Goal: Complete application form: Complete application form

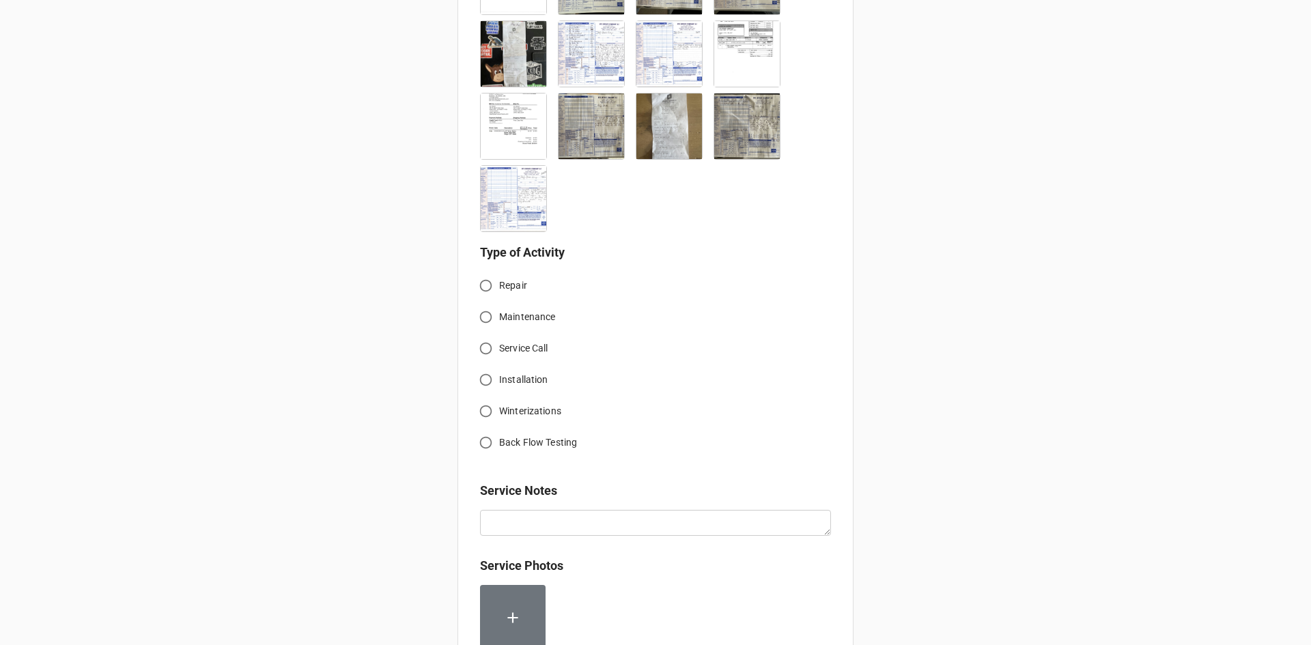
scroll to position [506, 0]
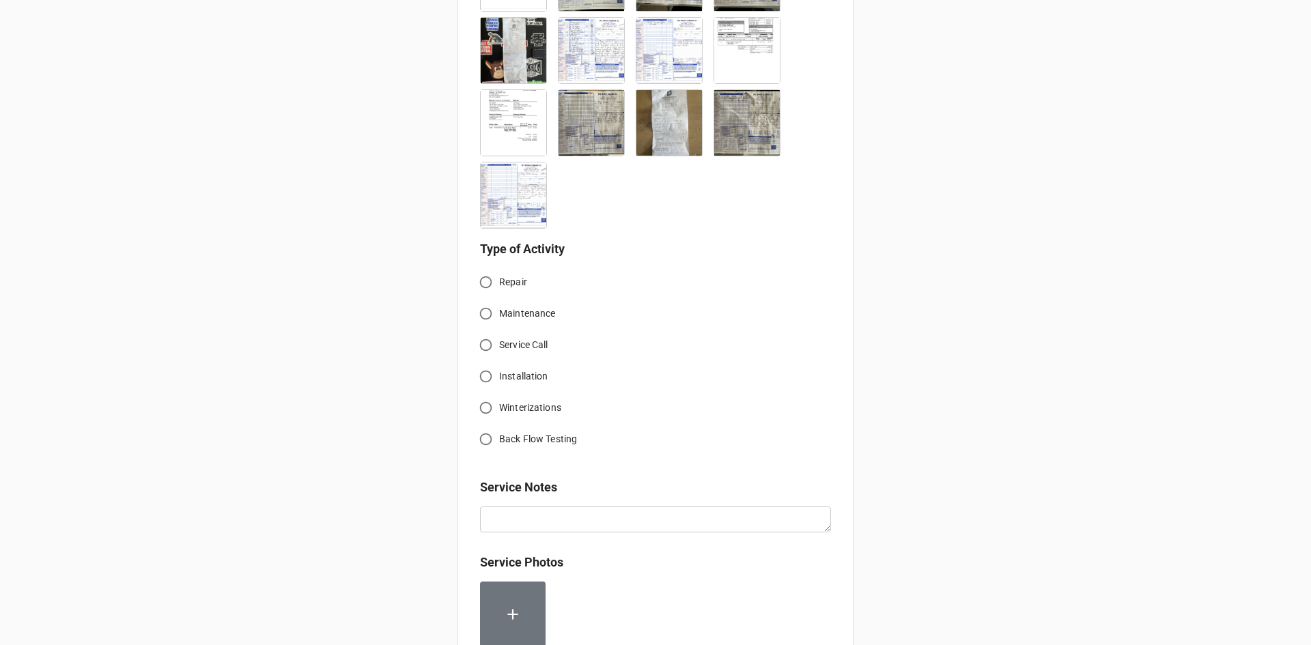
click at [482, 349] on input "Service Call" at bounding box center [486, 345] width 27 height 27
radio input "true"
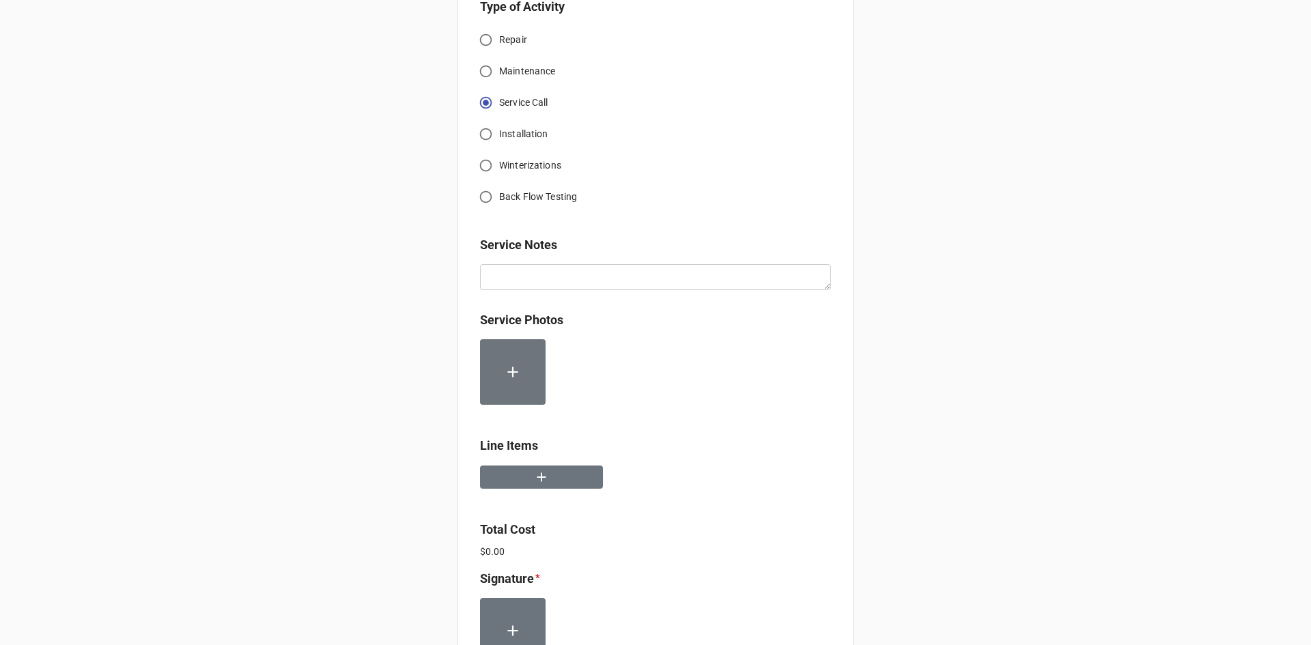
scroll to position [779, 0]
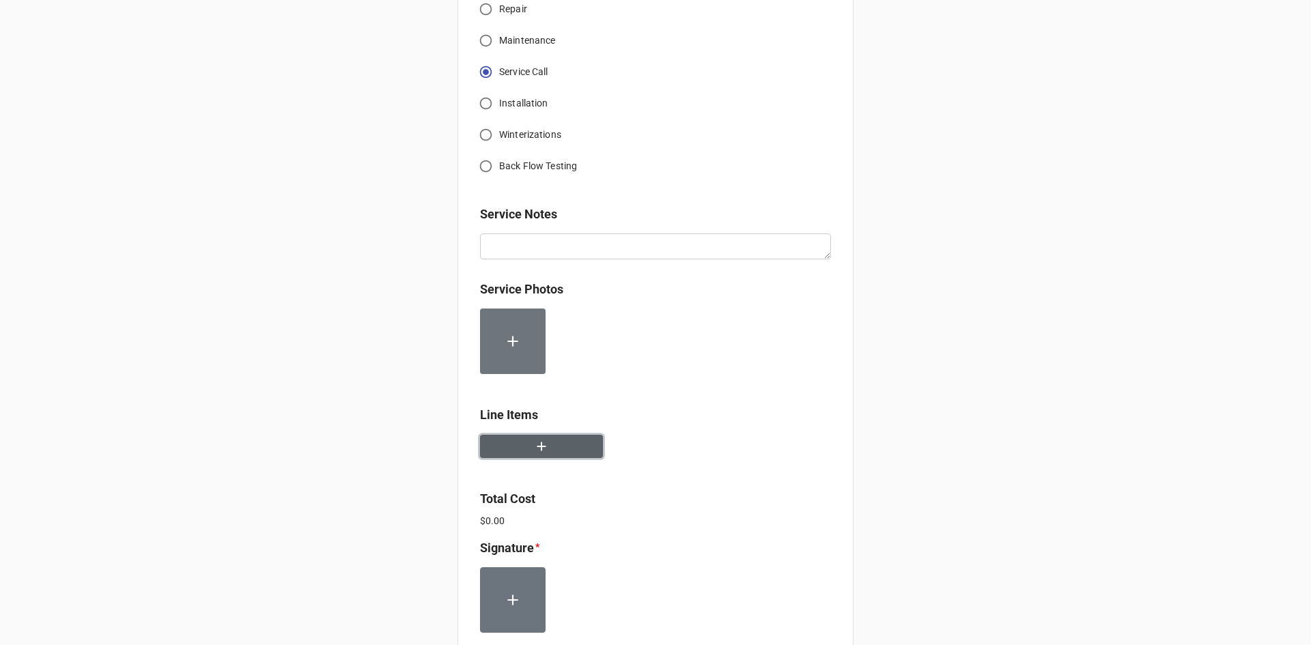
click at [544, 447] on icon "button" at bounding box center [541, 446] width 15 height 15
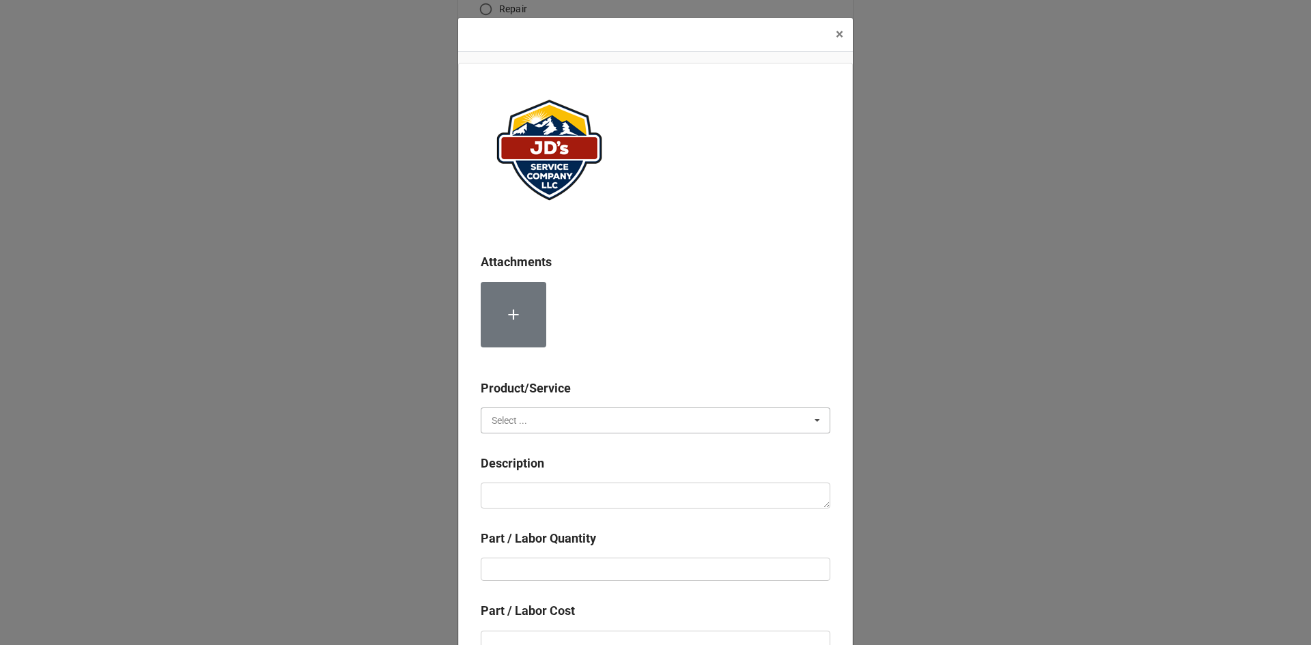
click at [690, 408] on input "text" at bounding box center [656, 420] width 348 height 25
click at [547, 449] on div "Services" at bounding box center [655, 445] width 348 height 25
click at [552, 490] on textarea at bounding box center [656, 496] width 350 height 26
paste textarea "8:00am-10:30am; Complete installation of walk in freezer. Assist setting up rac…"
type textarea "x"
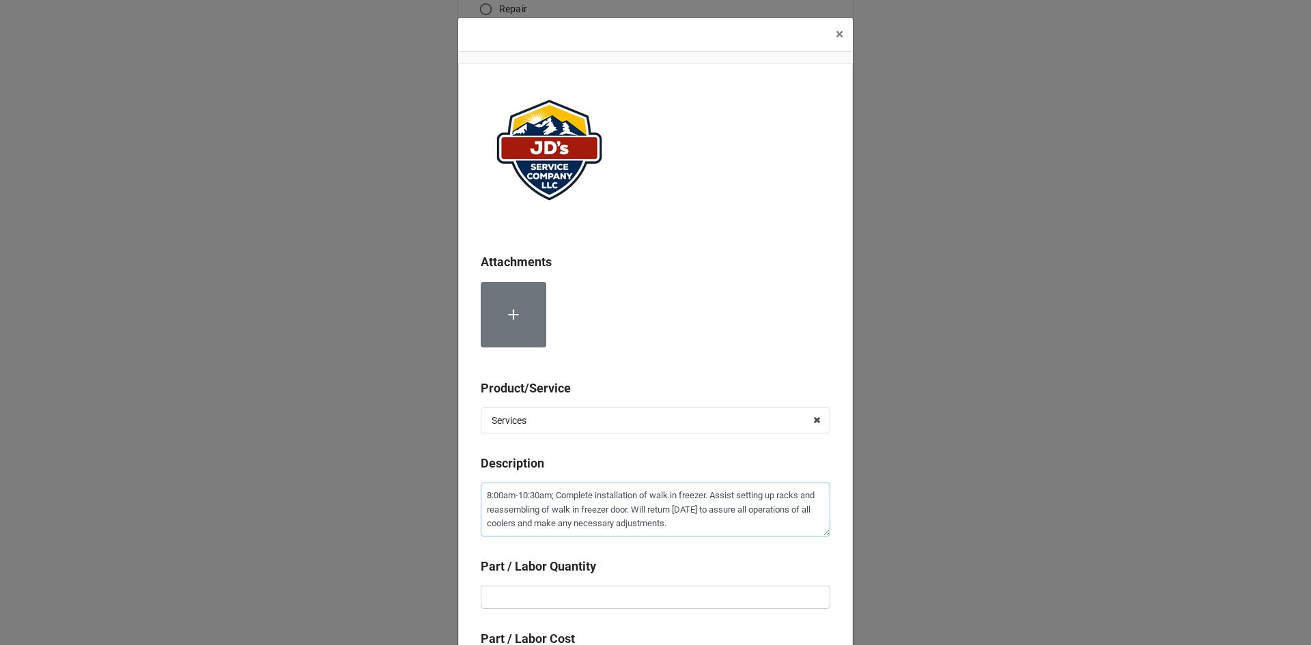
type textarea "8:00am-10:30am; Complete installation of walk in freezer. Assist setting up rac…"
click at [645, 593] on input "text" at bounding box center [656, 597] width 350 height 23
type textarea "x"
type input "2"
type textarea "x"
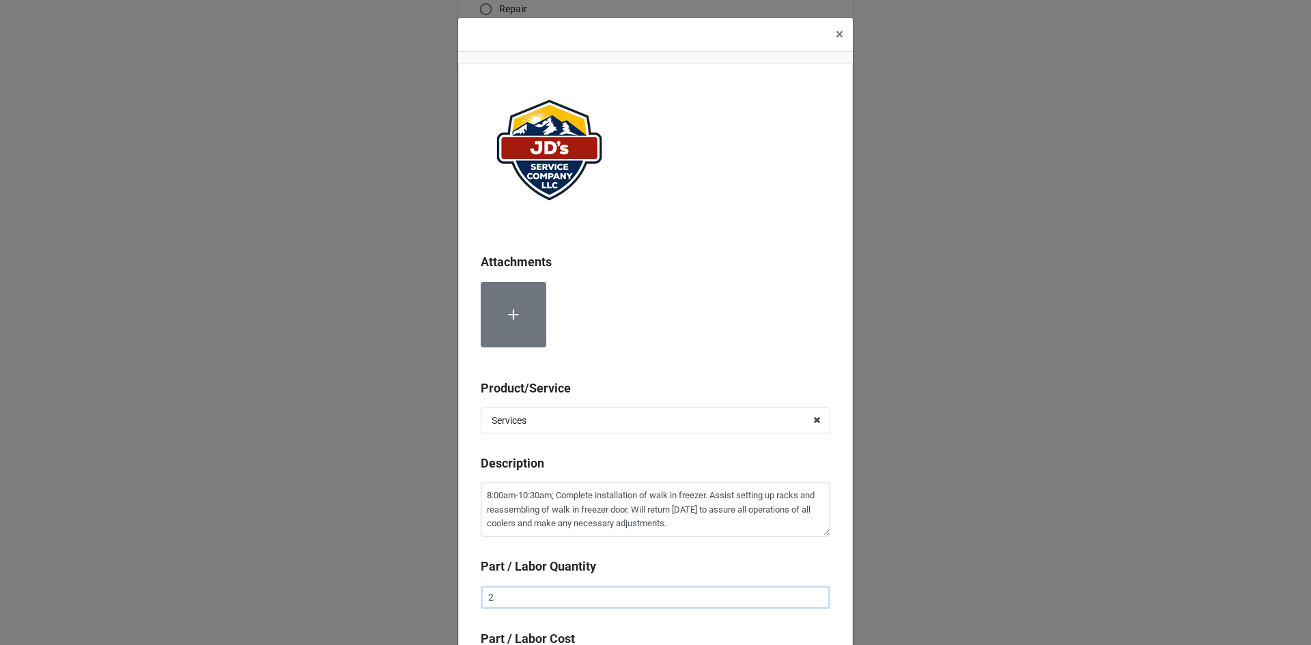
type input "2."
type textarea "x"
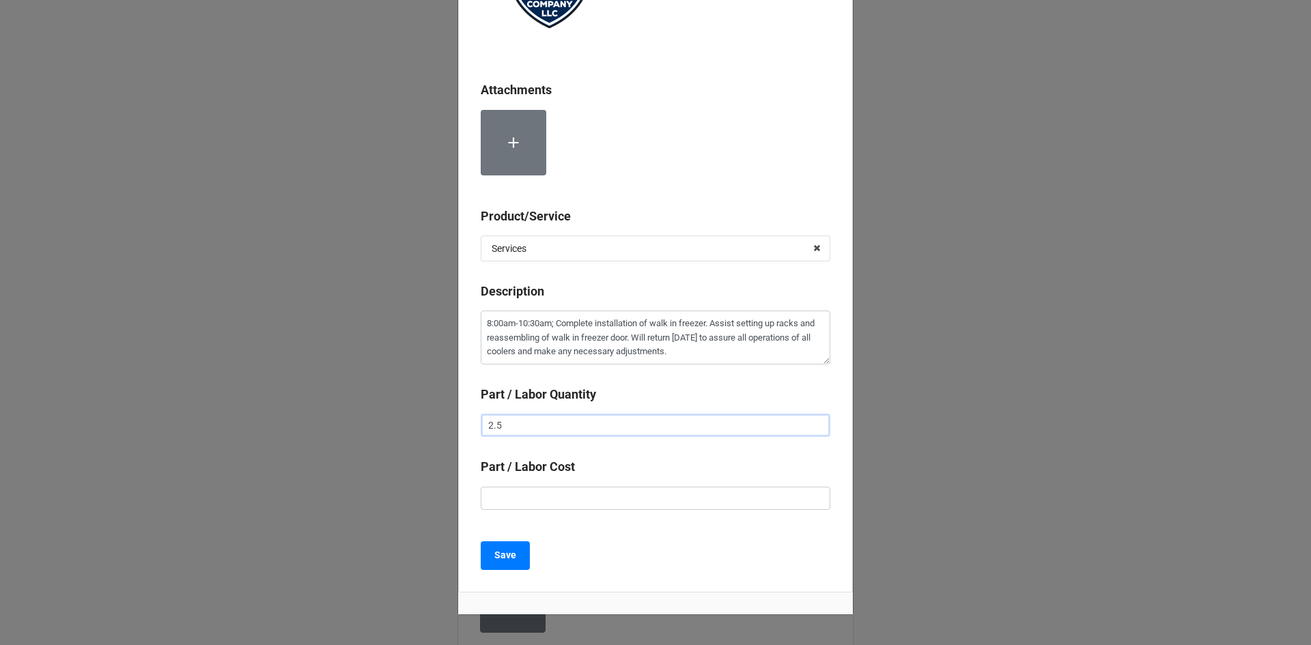
scroll to position [205, 0]
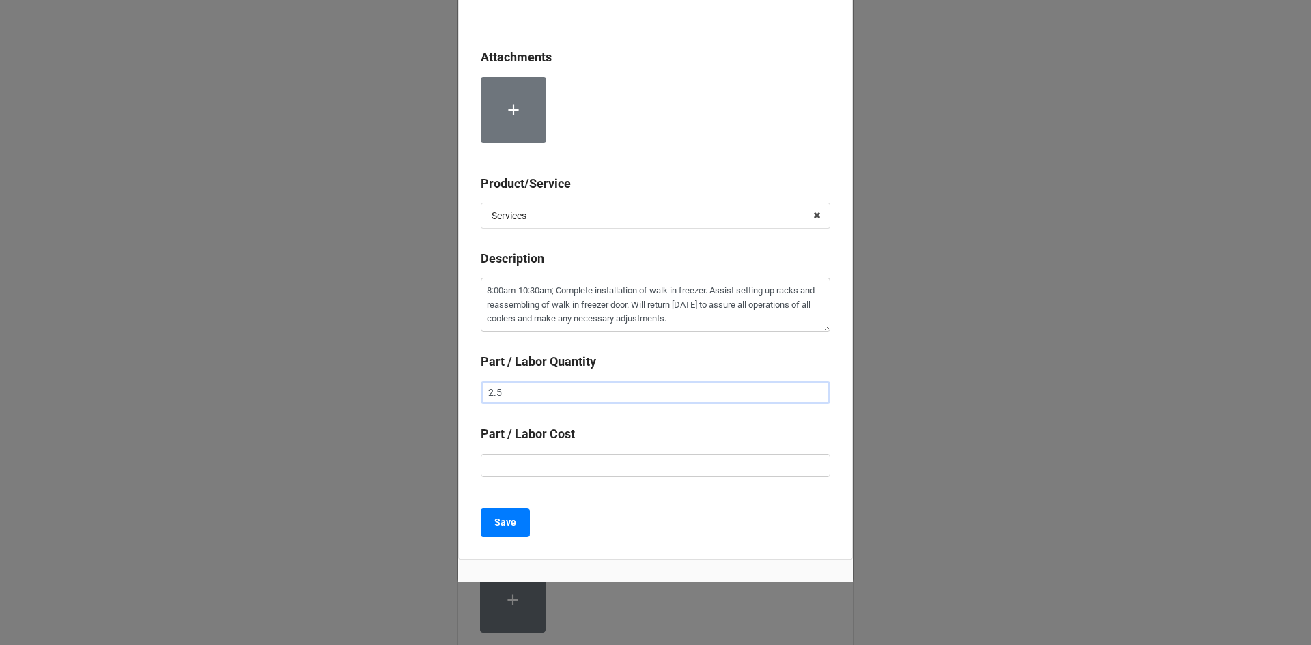
type input "2.5"
click at [583, 458] on input "text" at bounding box center [656, 465] width 350 height 23
type textarea "x"
type input "$2.00"
type textarea "x"
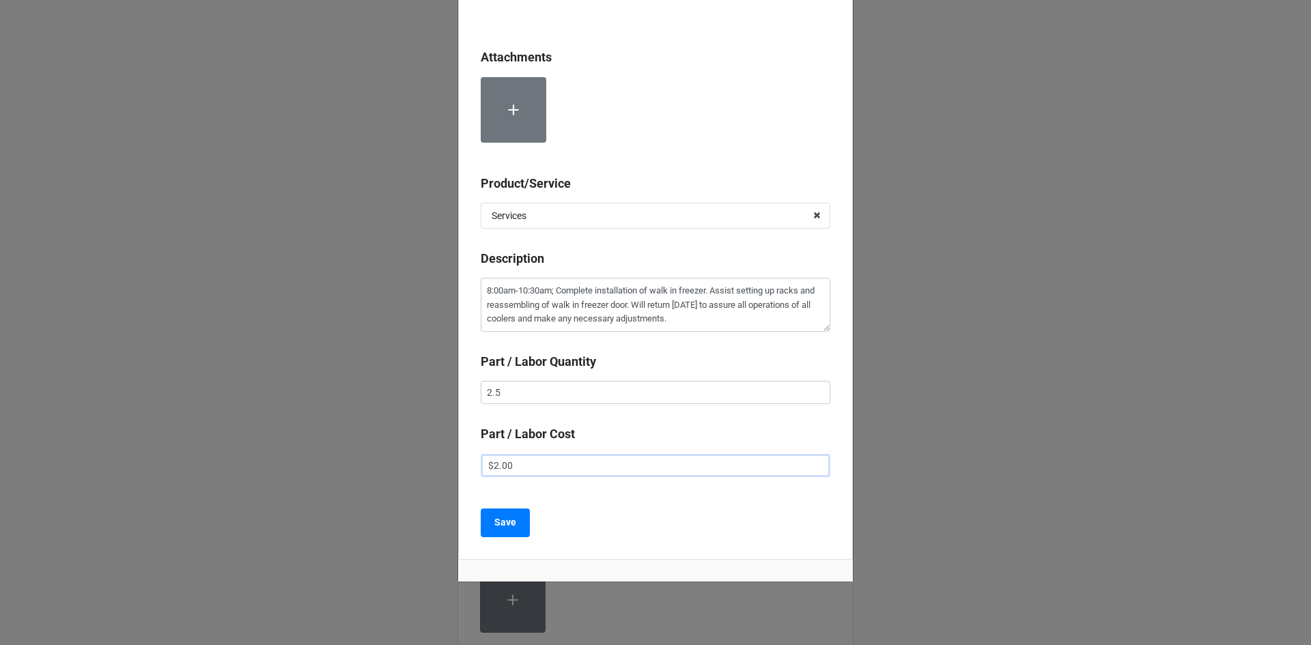
type input "$22.00"
type textarea "x"
type input "$225.00"
click at [502, 529] on b "Save" at bounding box center [505, 523] width 22 height 14
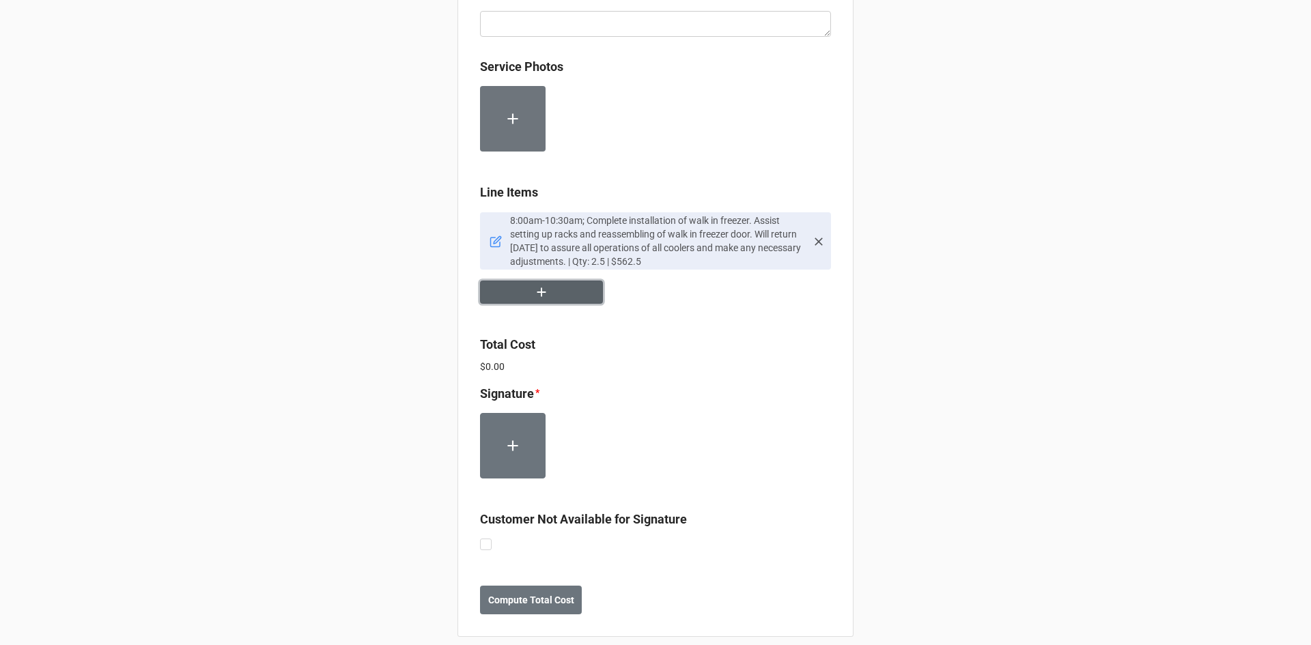
scroll to position [1016, 0]
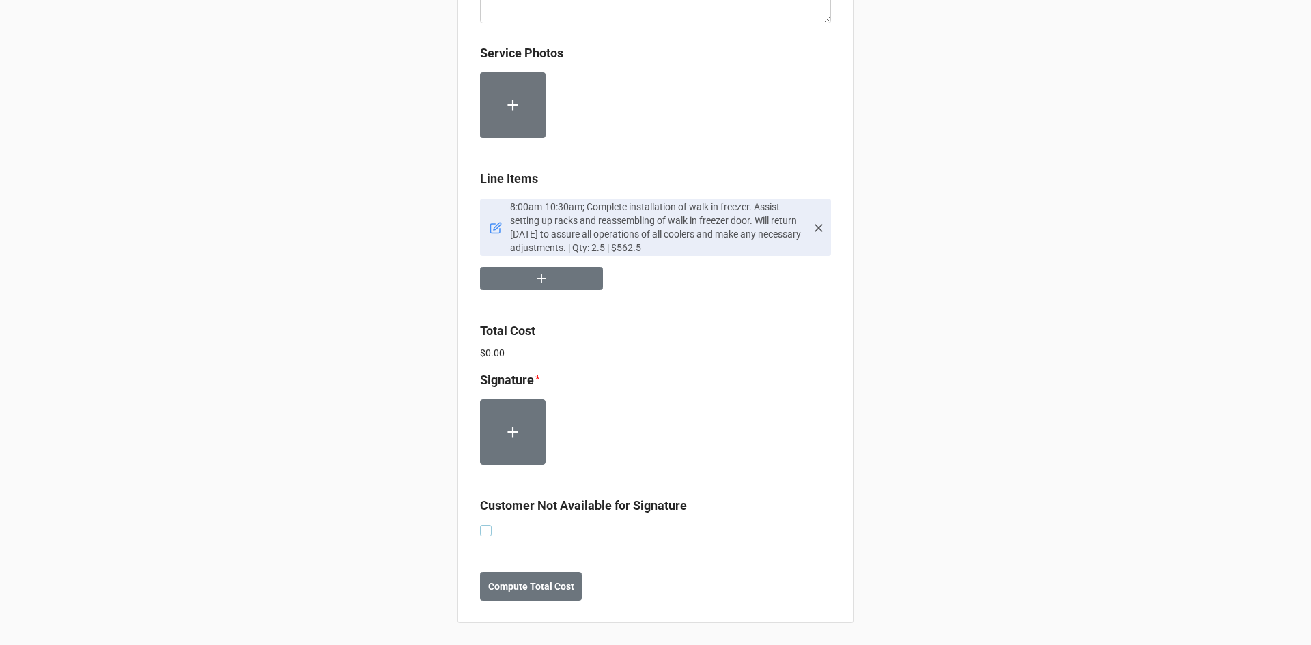
click at [480, 525] on label at bounding box center [486, 525] width 12 height 0
checkbox input "true"
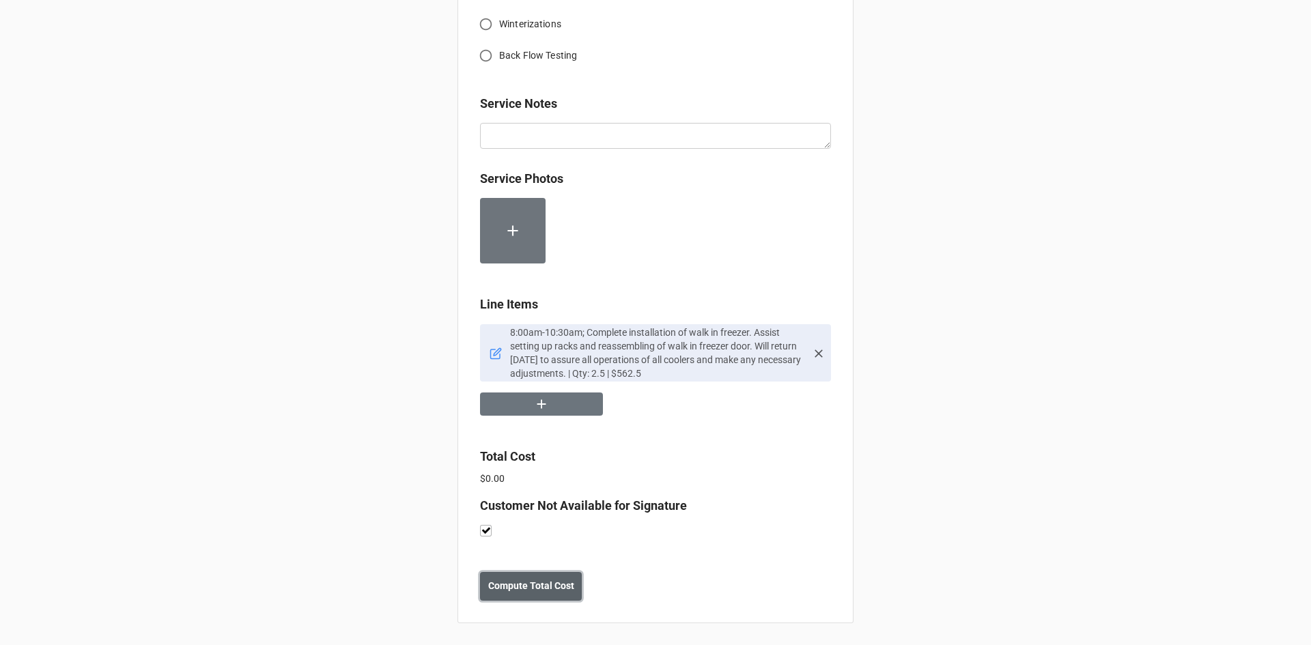
click at [520, 582] on b "Compute Total Cost" at bounding box center [531, 586] width 86 height 14
click at [502, 594] on button "Save" at bounding box center [504, 586] width 49 height 29
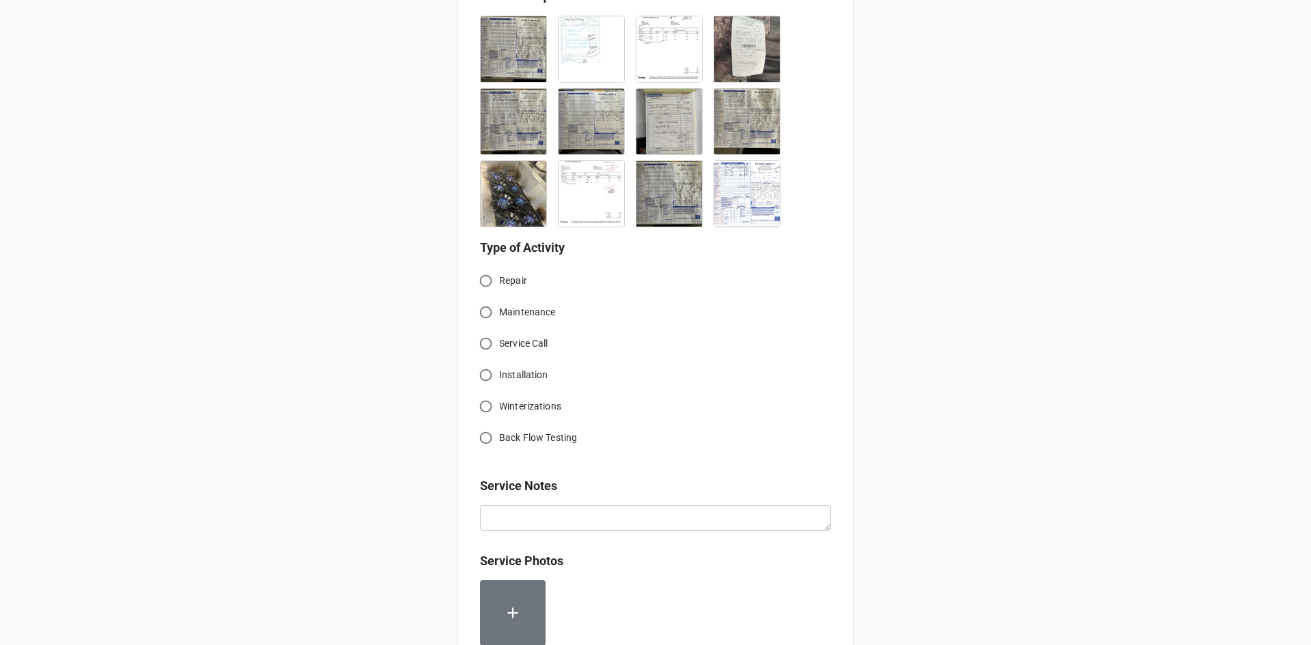
scroll to position [410, 0]
click at [484, 328] on input "Service Call" at bounding box center [486, 341] width 27 height 27
radio input "true"
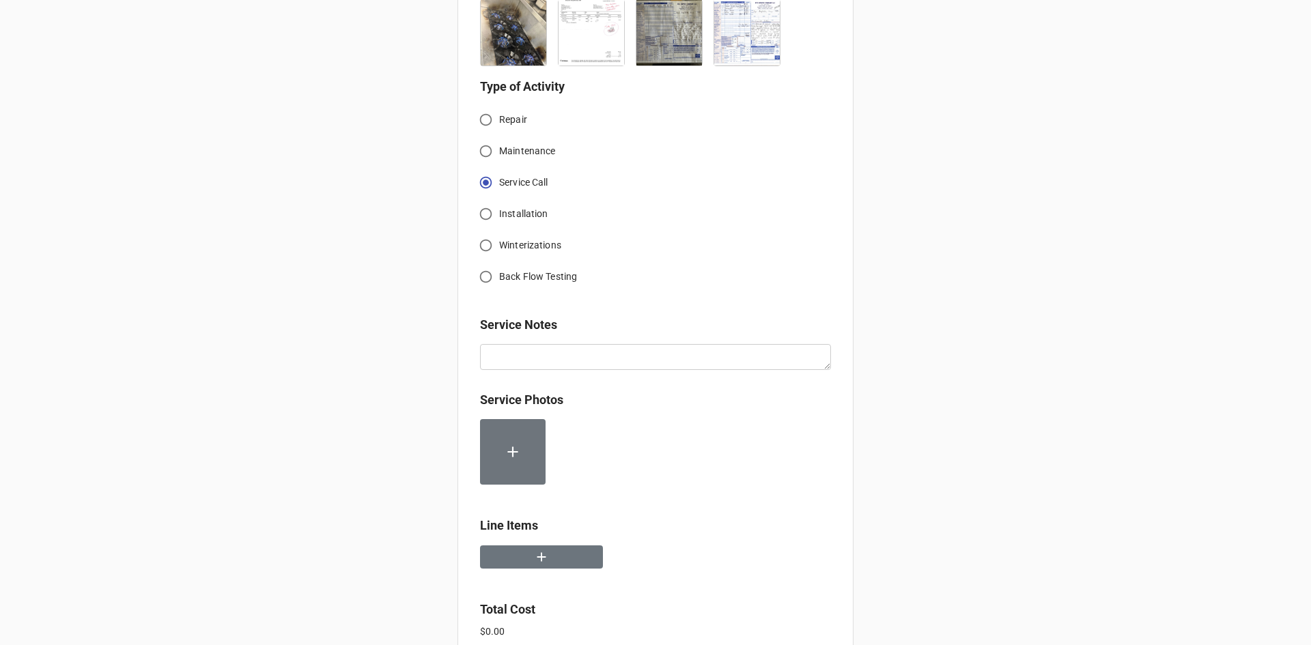
scroll to position [615, 0]
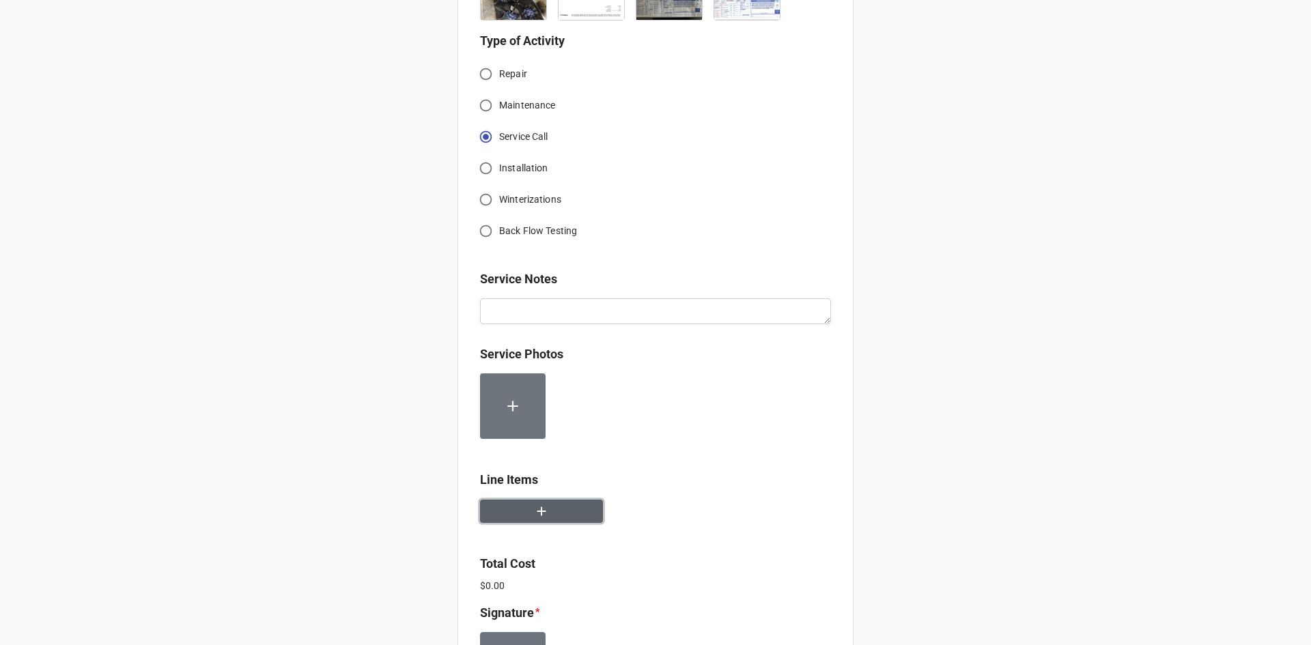
click at [552, 500] on button "button" at bounding box center [541, 512] width 123 height 24
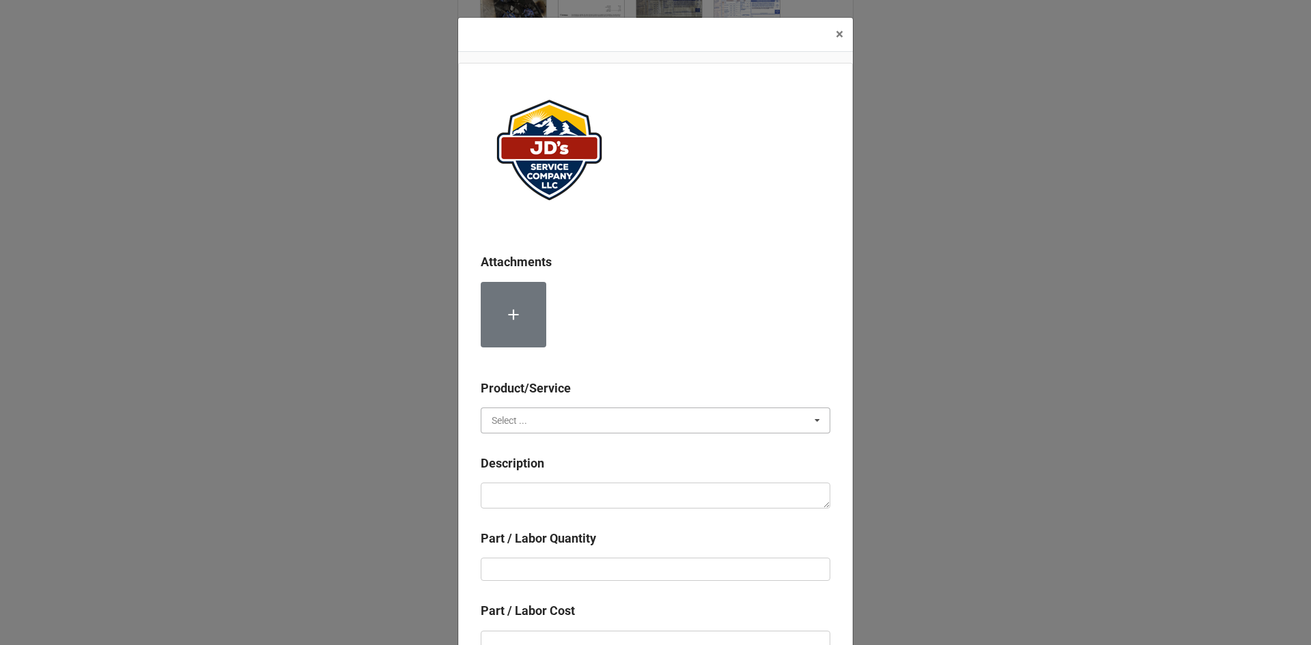
click at [584, 421] on input "text" at bounding box center [656, 420] width 348 height 25
click at [570, 466] on div "Material Cost" at bounding box center [655, 470] width 348 height 25
click at [579, 496] on textarea at bounding box center [656, 496] width 350 height 26
click at [591, 426] on input "text" at bounding box center [656, 420] width 348 height 25
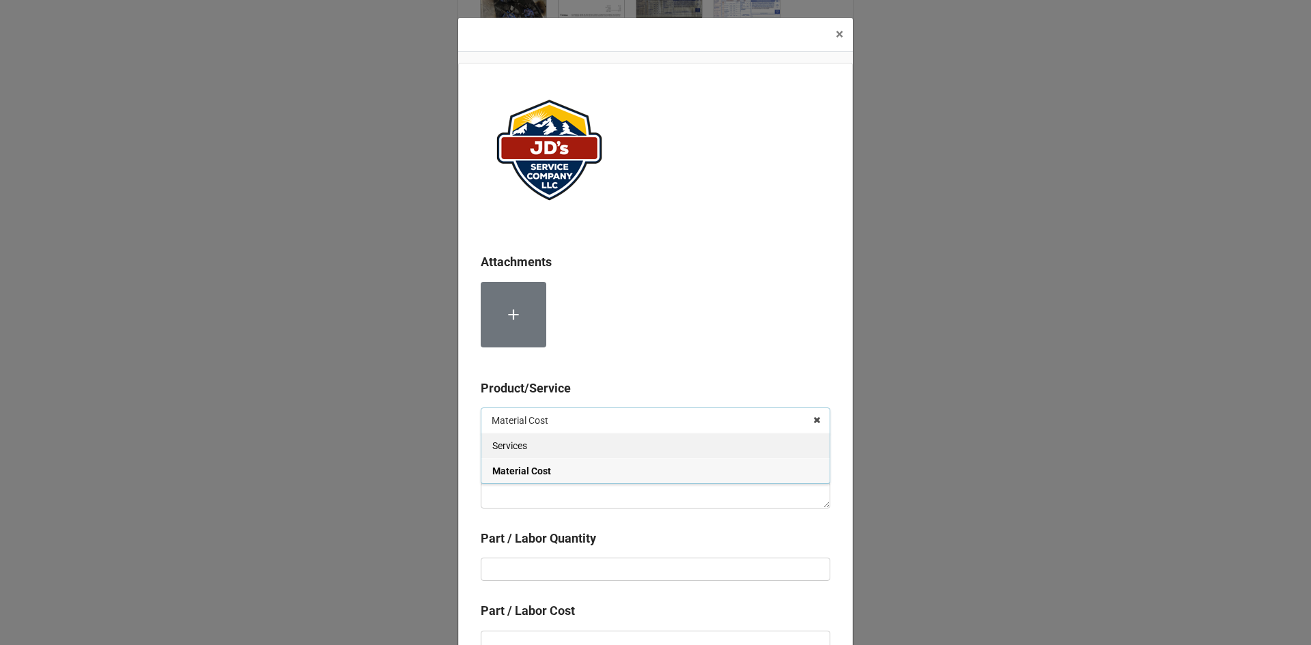
click at [586, 450] on div "Services" at bounding box center [655, 445] width 348 height 25
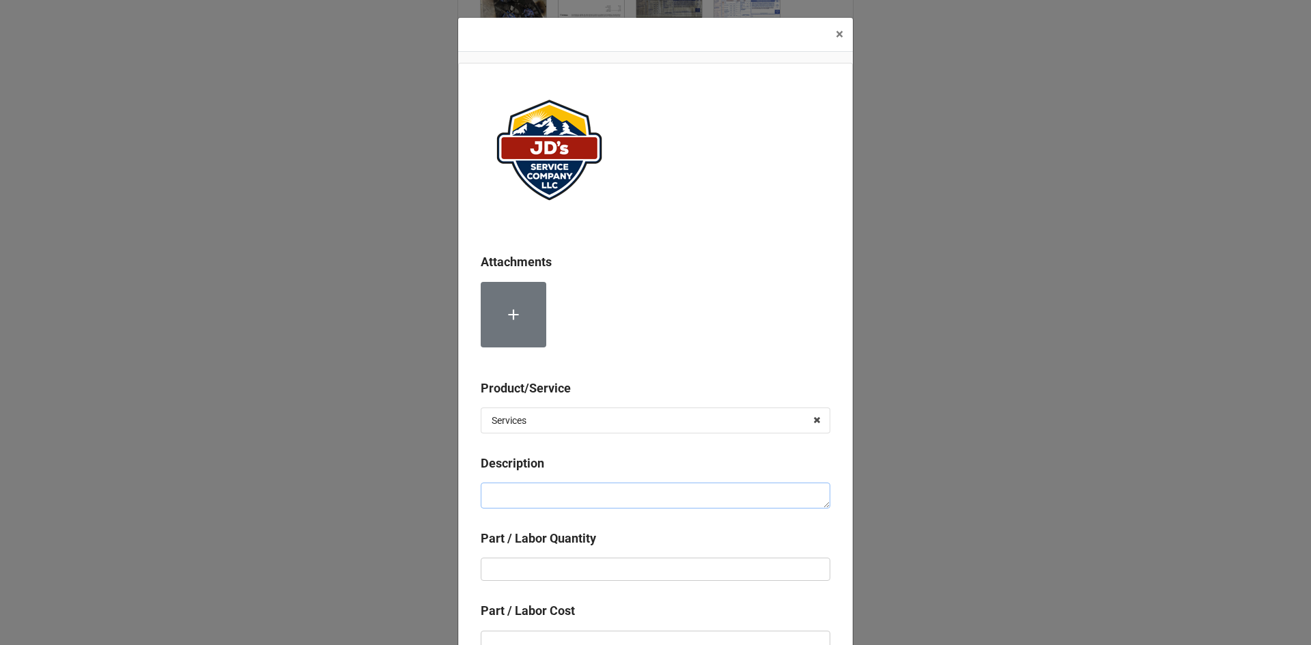
click at [587, 494] on textarea at bounding box center [656, 496] width 350 height 26
paste textarea "8:00am-9:30am; Service Area: Same as above. Removed and replaced previously ide…"
type textarea "x"
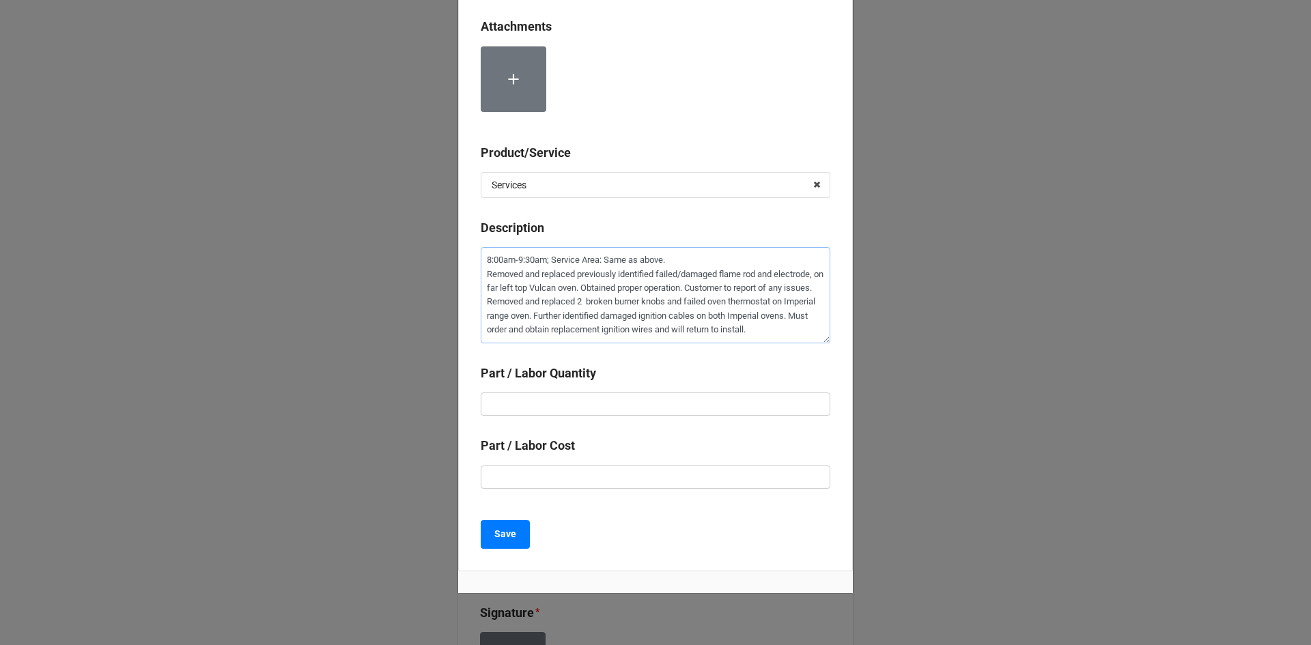
scroll to position [269, 0]
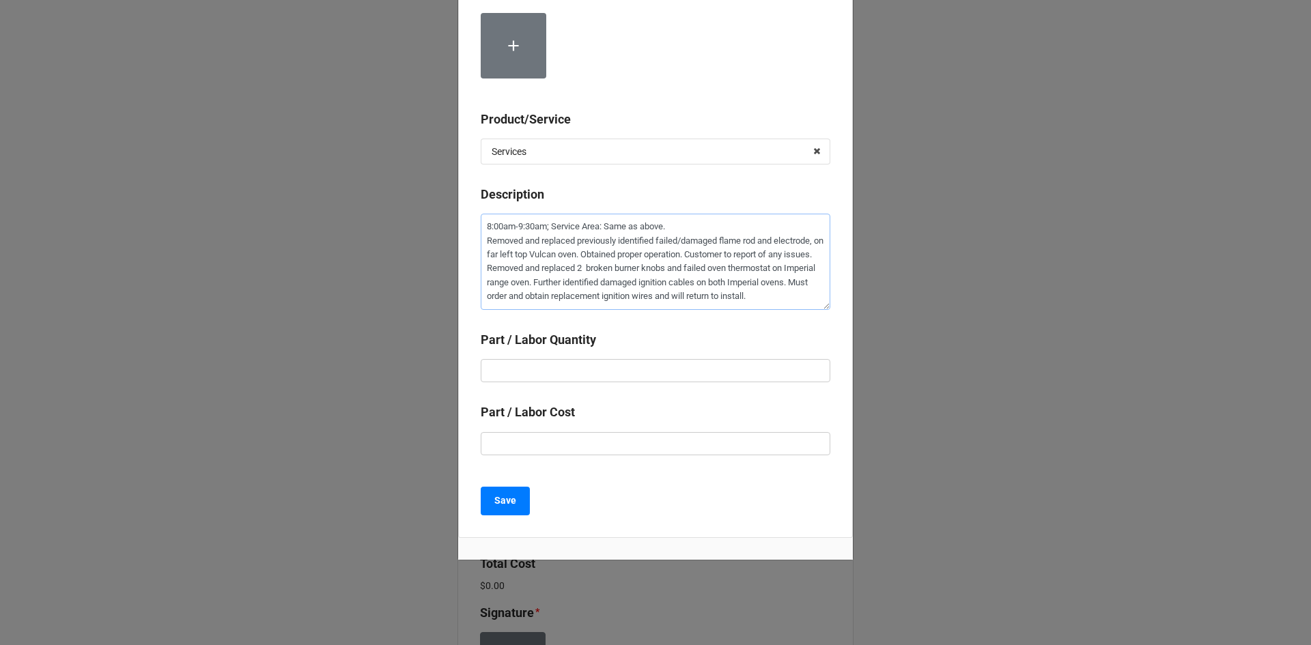
type textarea "8:00am-9:30am; Service Area: Same as above. Removed and replaced previously ide…"
click at [730, 372] on input "text" at bounding box center [656, 370] width 350 height 23
type textarea "x"
type input "1"
type textarea "x"
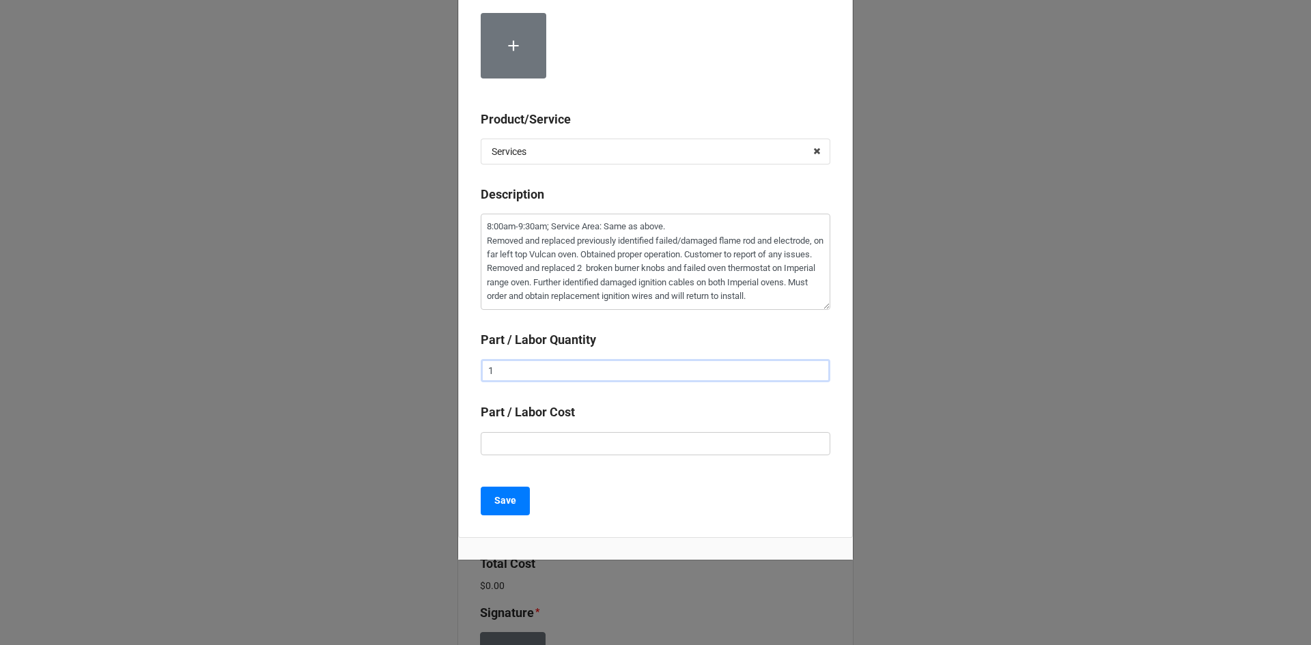
type input "1."
type textarea "x"
type input "1.5"
click at [672, 455] on input "text" at bounding box center [656, 443] width 350 height 23
type textarea "x"
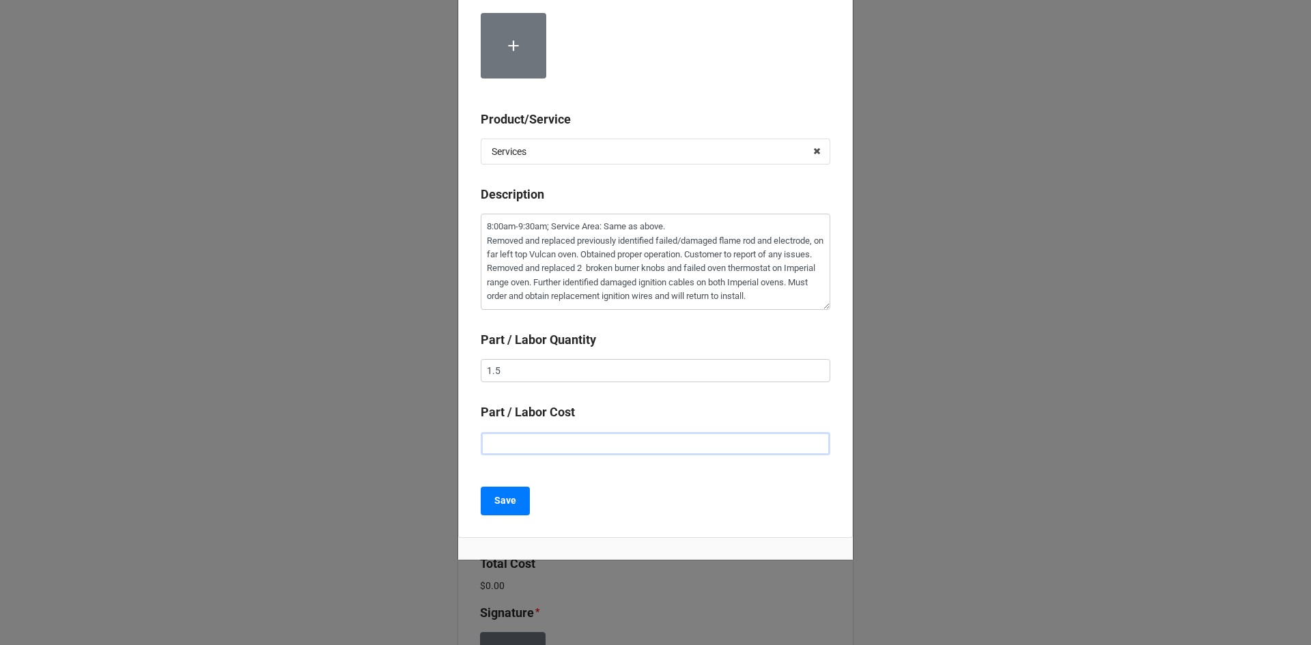
type input "$2.00"
type textarea "x"
type input "$22.00"
type textarea "x"
type input "$225.00"
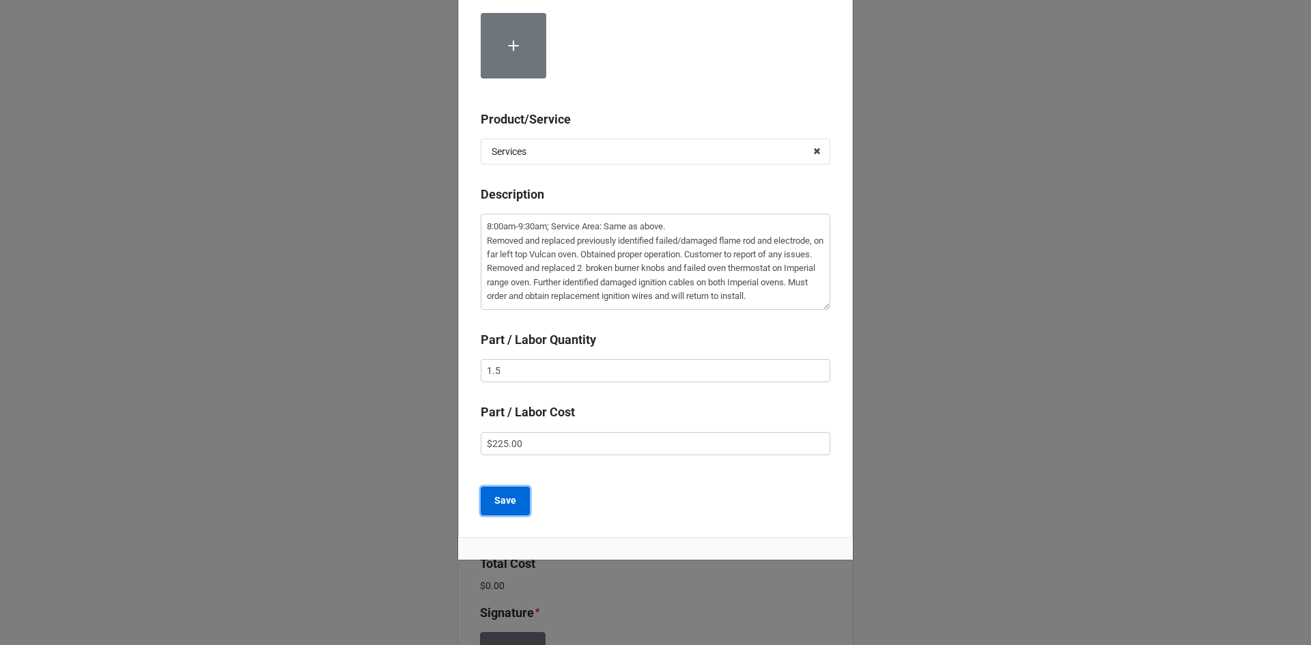
click at [481, 494] on button "Save" at bounding box center [505, 501] width 49 height 29
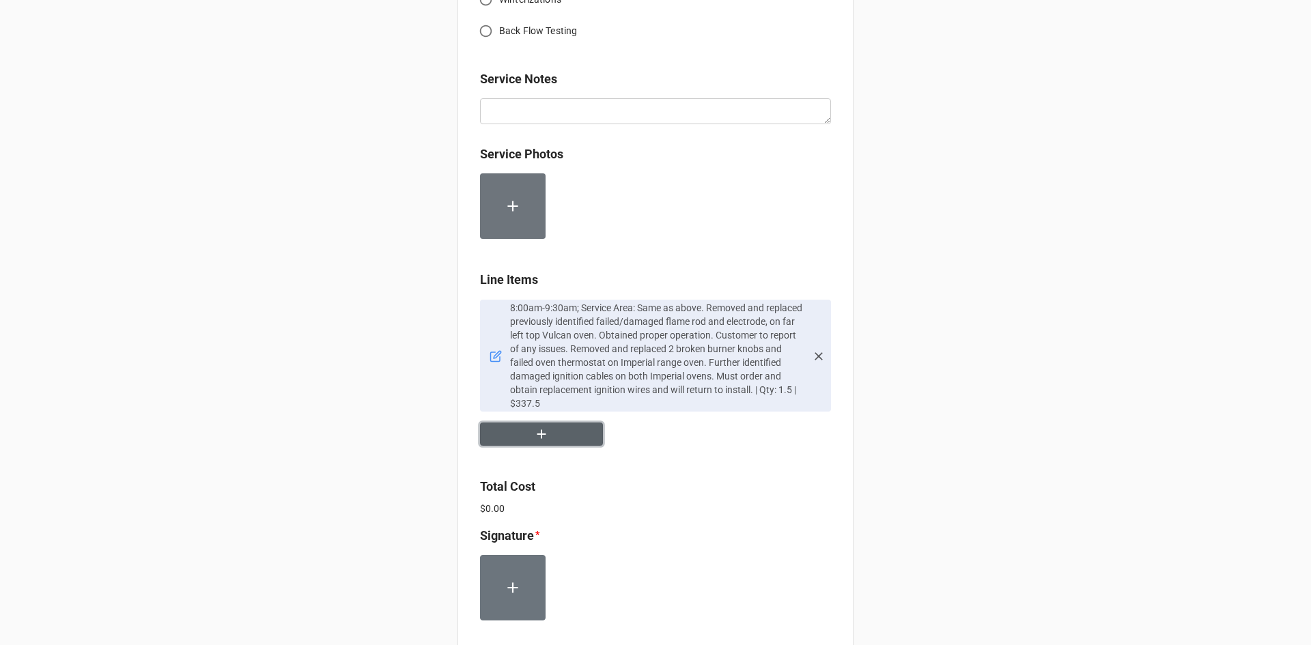
scroll to position [888, 0]
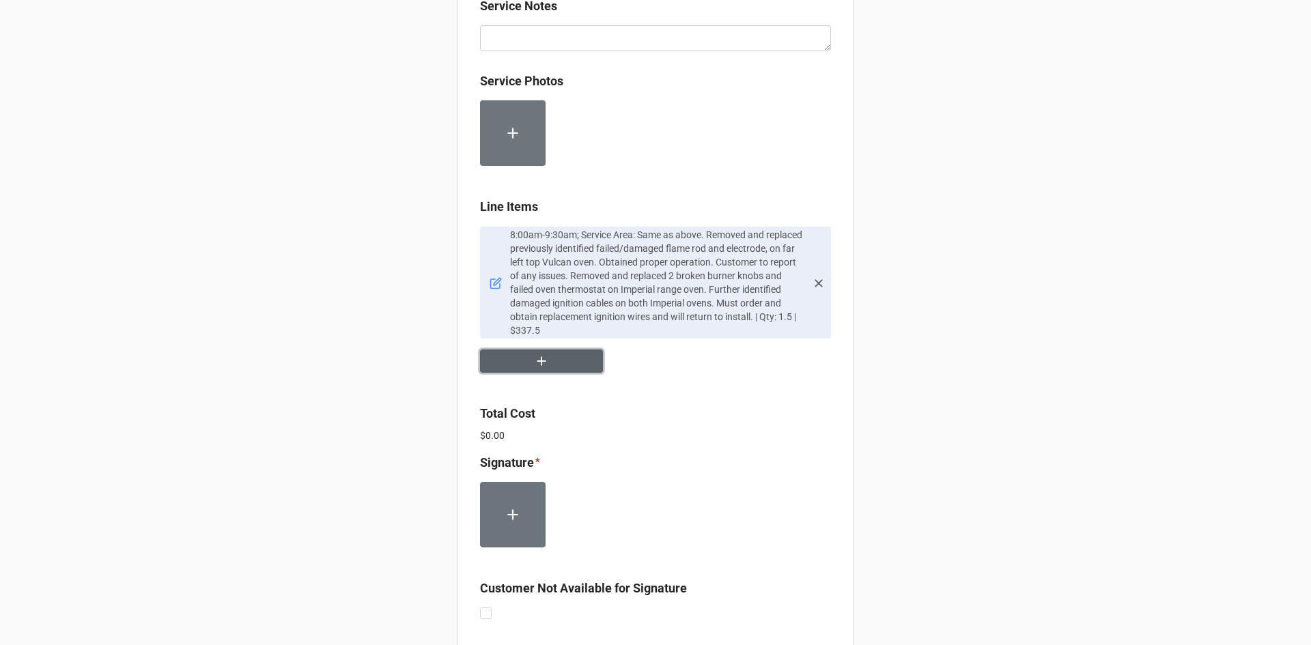
click at [558, 350] on button "button" at bounding box center [541, 362] width 123 height 24
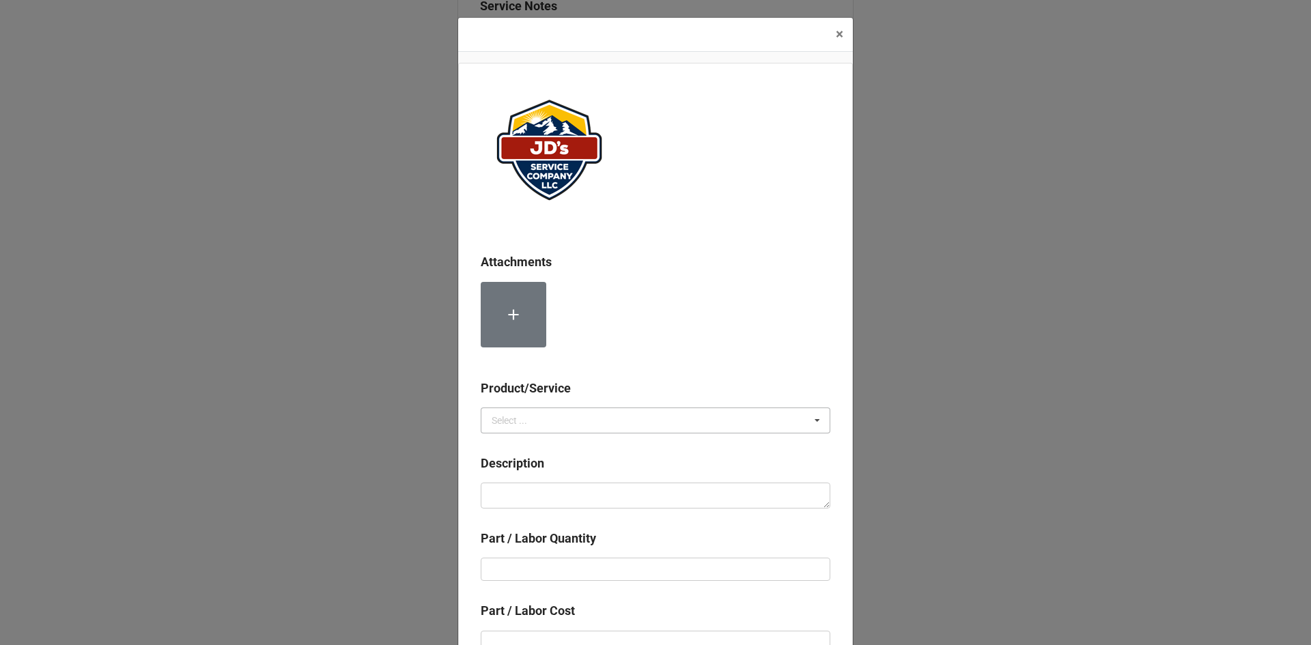
click at [584, 408] on div "Select ... Services Material Cost" at bounding box center [656, 421] width 350 height 26
click at [576, 443] on div "Services" at bounding box center [655, 445] width 348 height 25
click at [585, 490] on textarea at bounding box center [656, 496] width 350 height 26
type textarea "x"
type textarea "S"
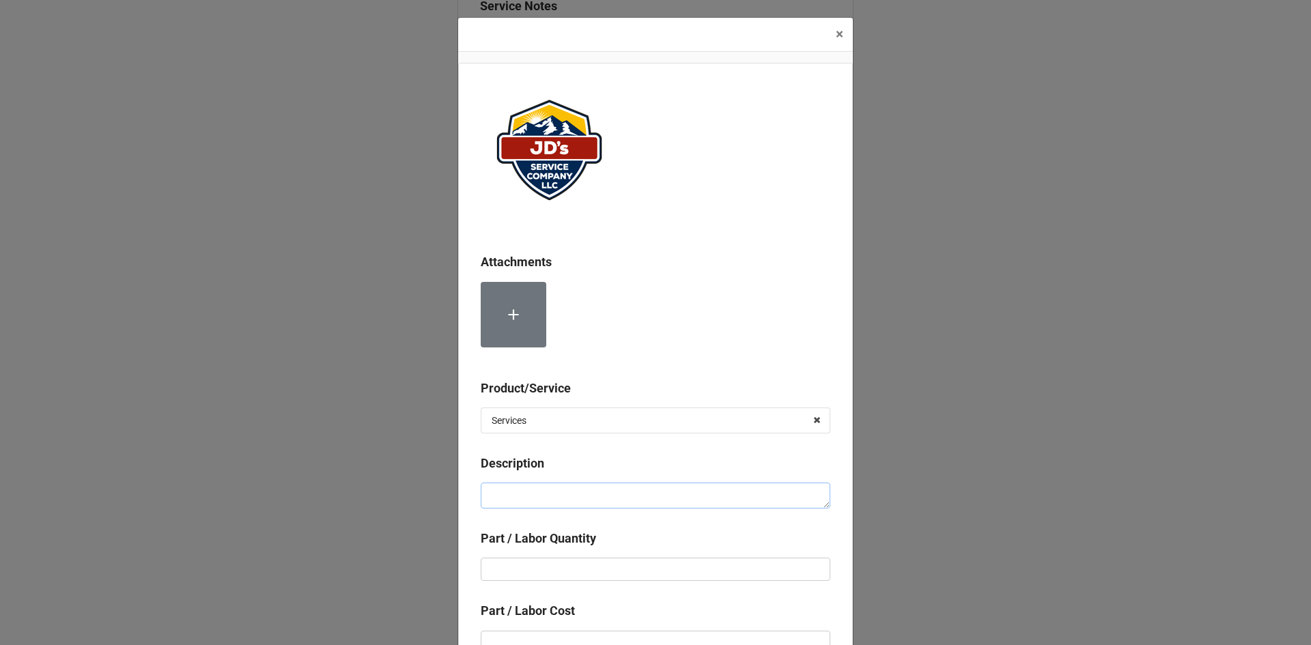
type textarea "x"
type textarea "L"
type textarea "x"
type textarea "La"
type textarea "x"
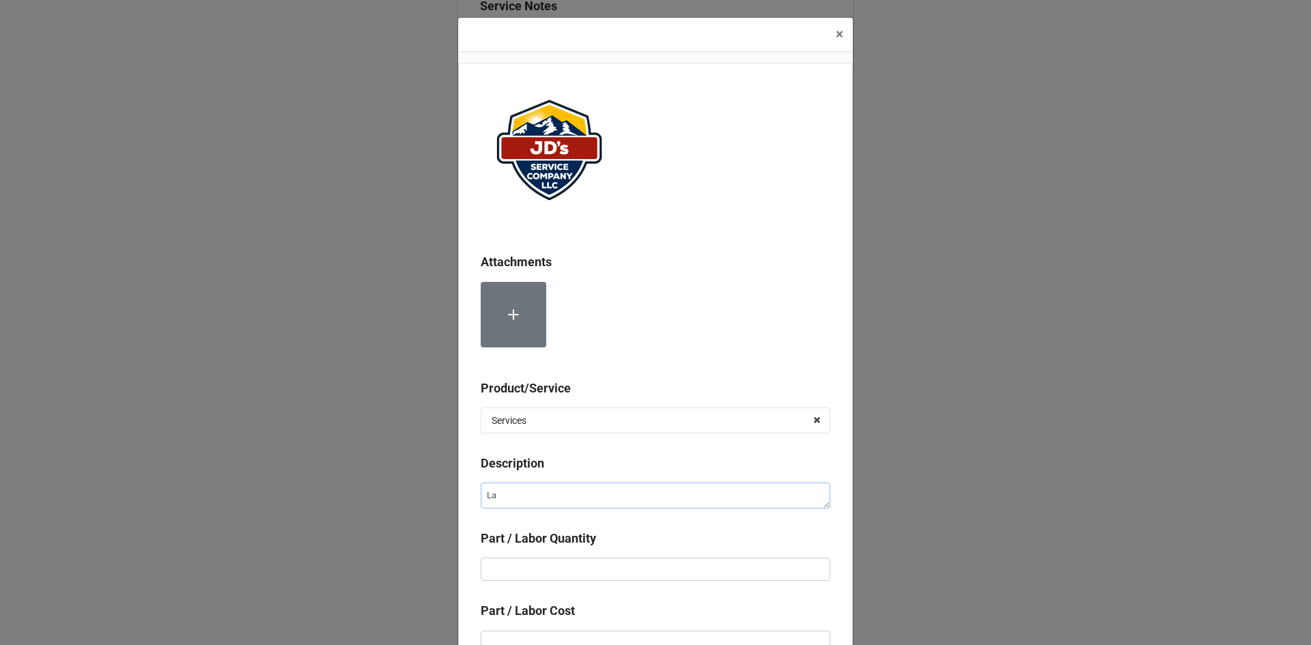
type textarea "Lab"
type textarea "x"
type textarea "Labo"
type textarea "x"
type textarea "Labor"
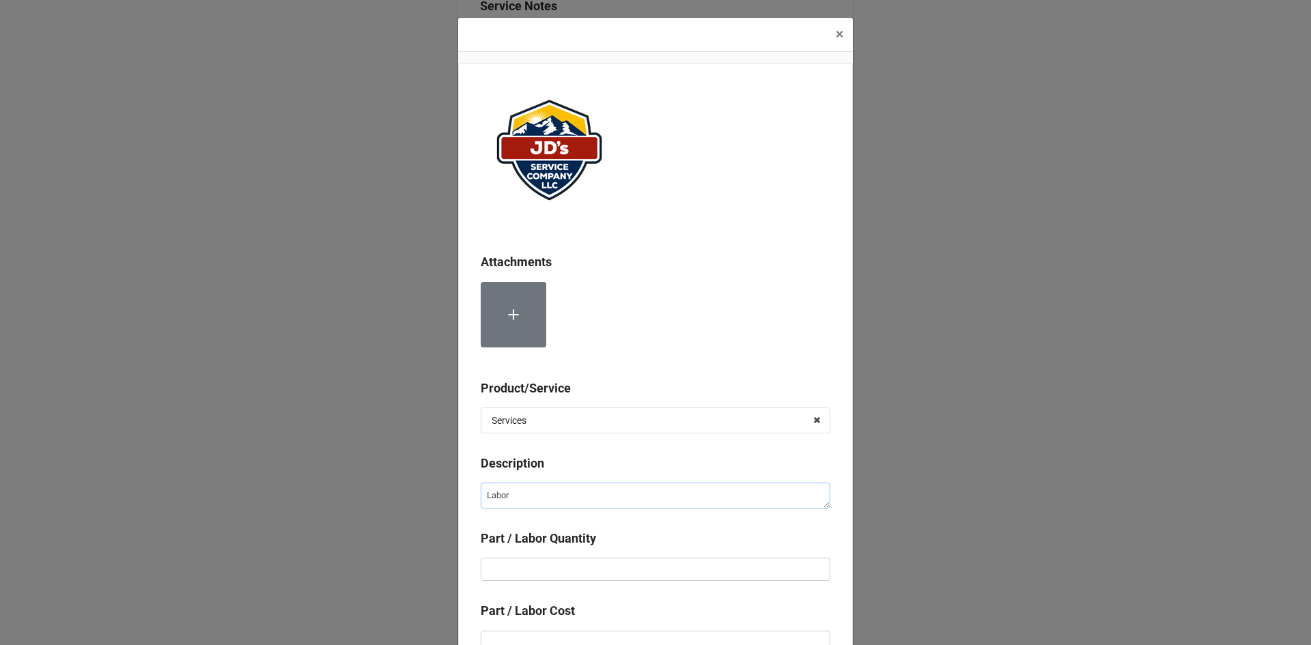
type textarea "x"
type textarea "Labor"
type textarea "x"
type textarea "Labor f"
type textarea "x"
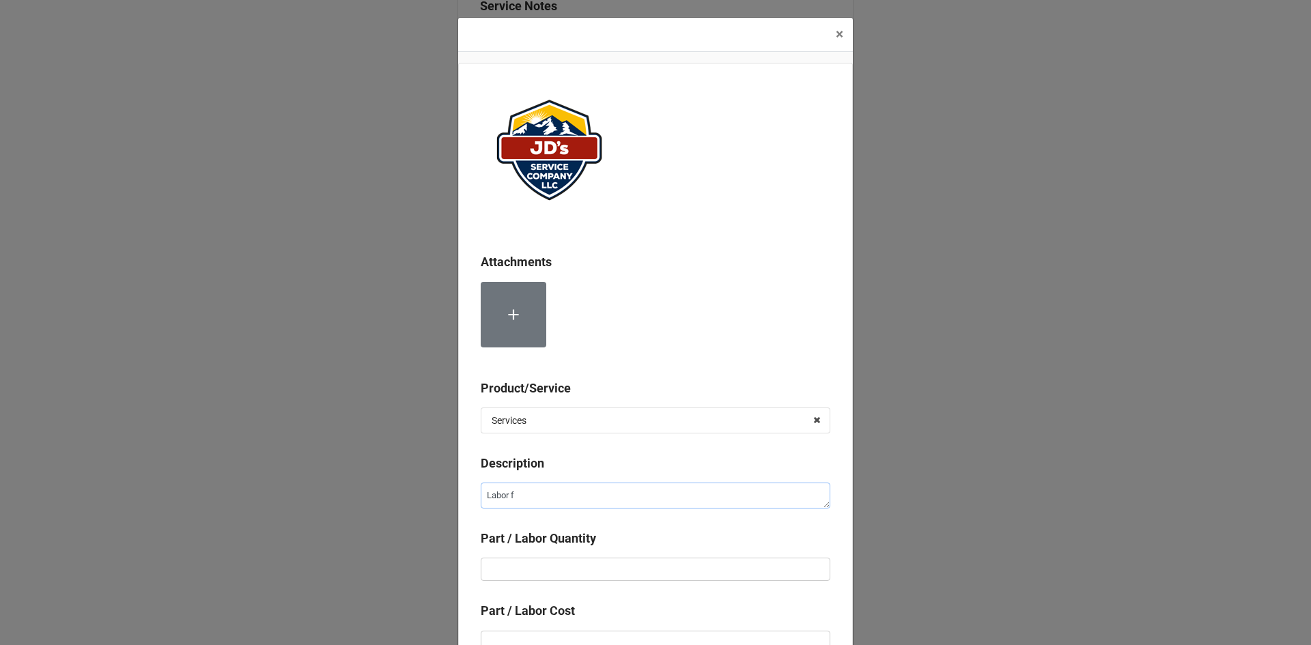
type textarea "Labor ff"
type textarea "x"
type textarea "Labor ffo"
type textarea "x"
type textarea "Labor ff"
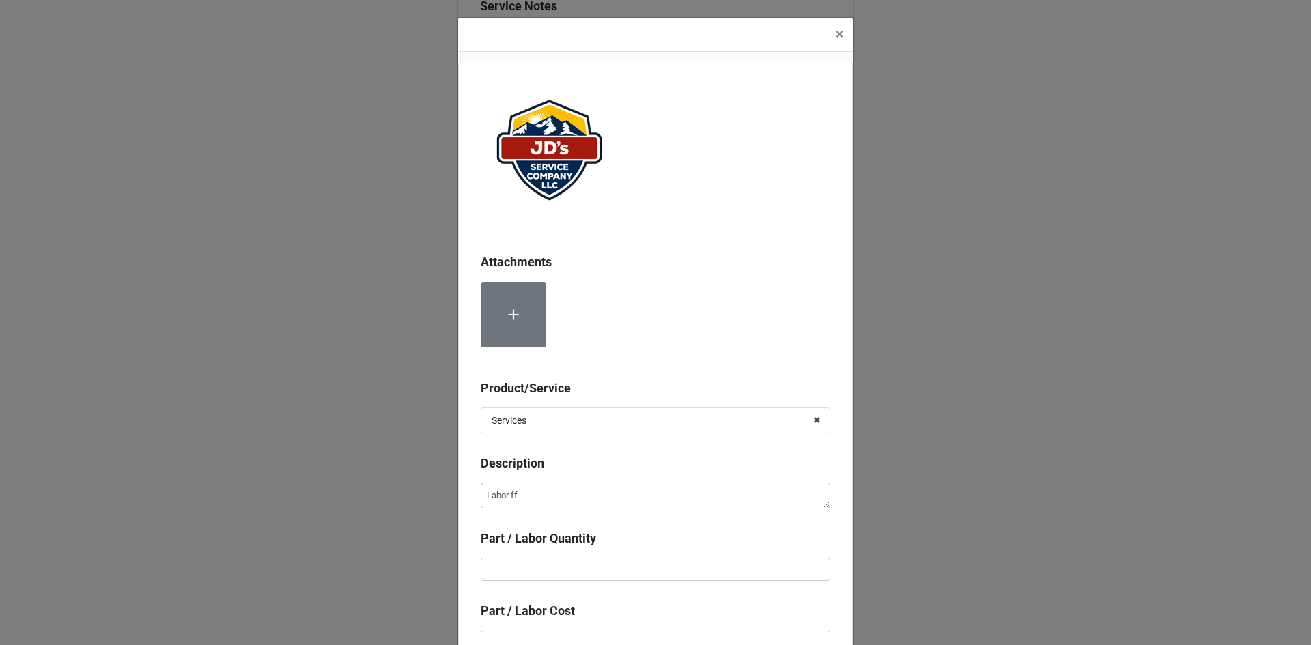
type textarea "x"
type textarea "Labor f"
type textarea "x"
type textarea "Labor fr"
type textarea "x"
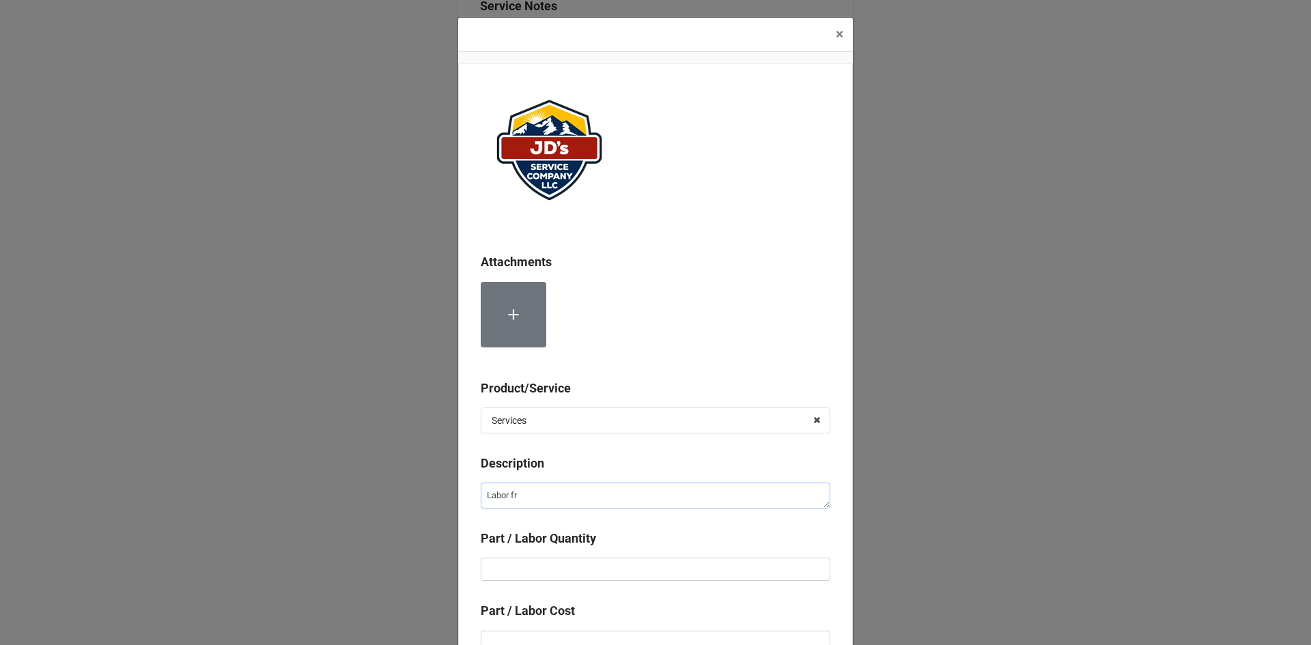
type textarea "Labor fr"
type textarea "x"
type textarea "Labor fr"
type textarea "x"
type textarea "Labor f"
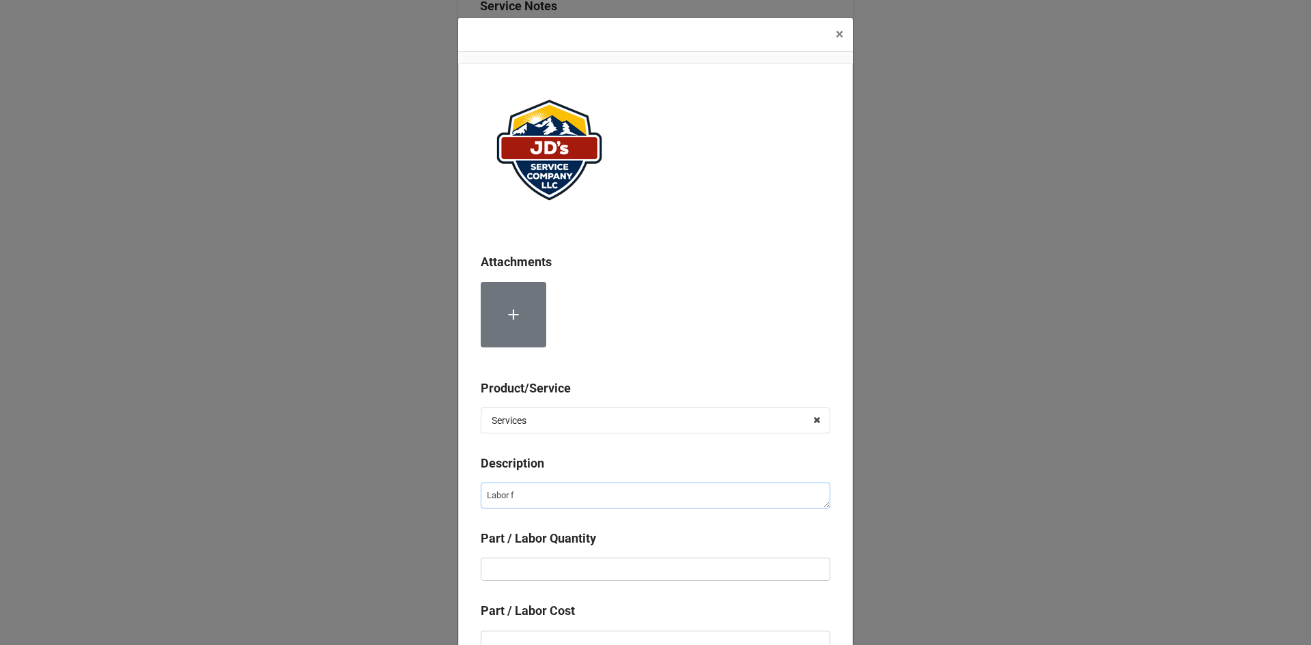
type textarea "x"
type textarea "Labor fo"
type textarea "x"
type textarea "Labor for"
type textarea "x"
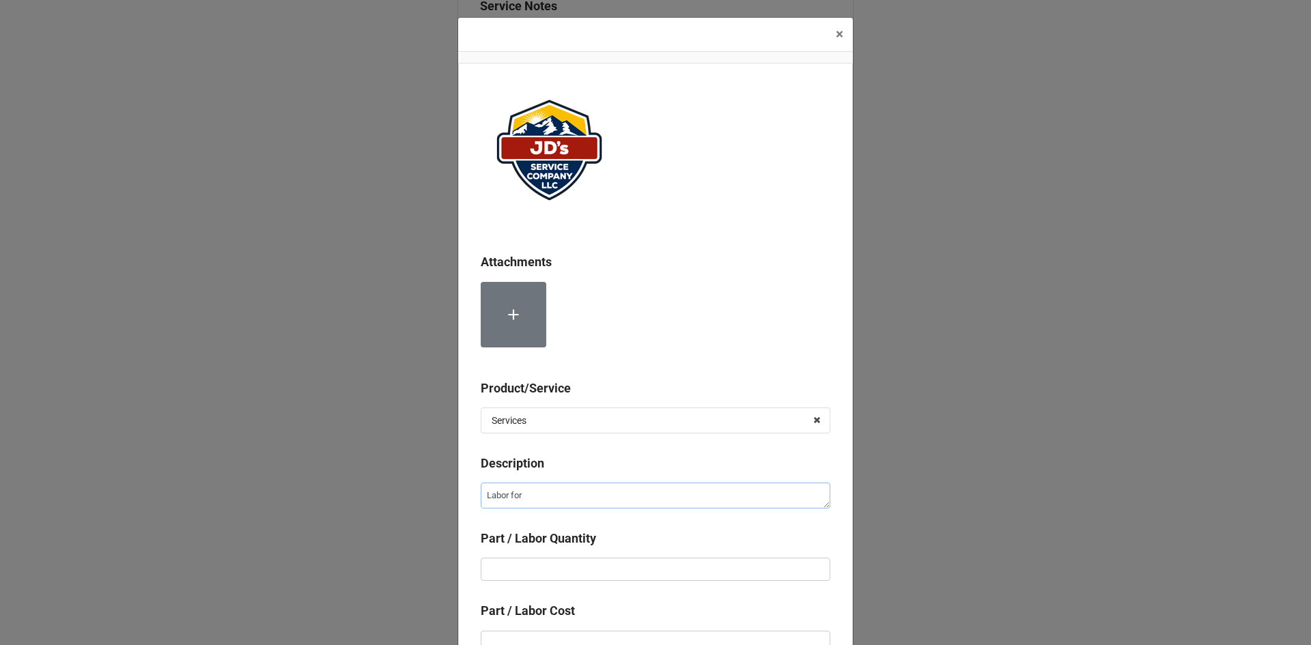
type textarea "Labor for"
type textarea "x"
type textarea "Labor for 2"
type textarea "x"
type textarea "Labor for 2n"
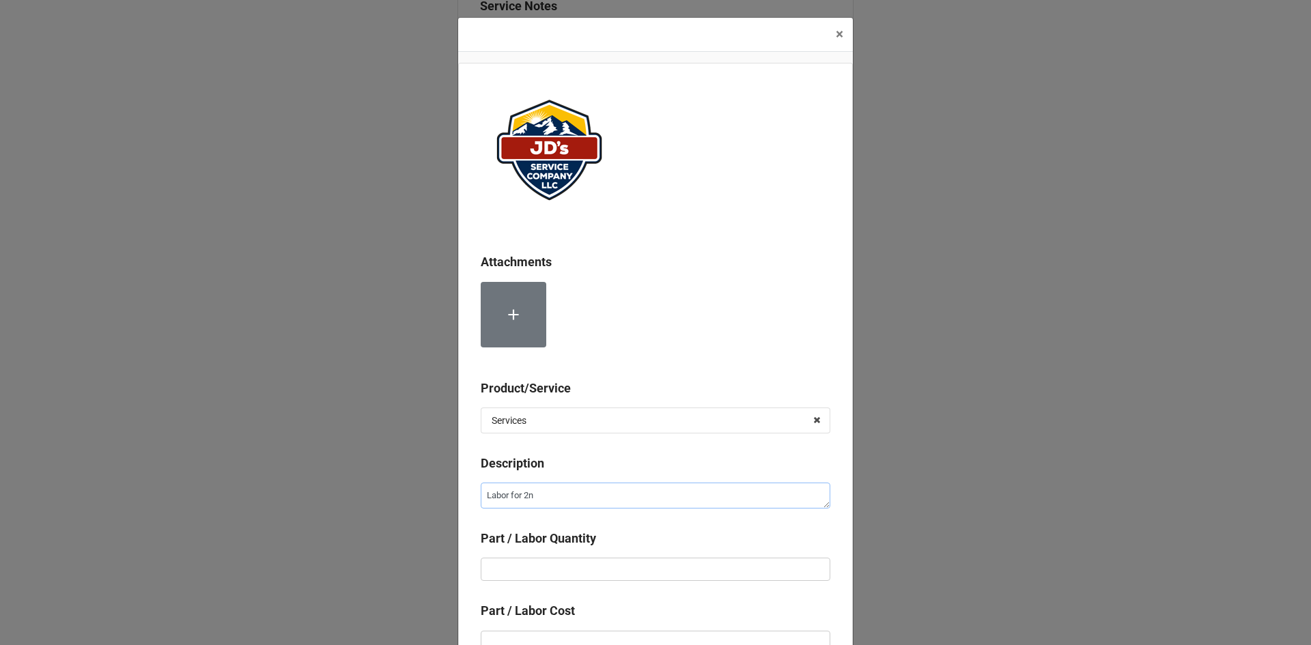
type textarea "x"
type textarea "Labor for 2nd"
type textarea "x"
type textarea "Labor for 2nd"
type textarea "x"
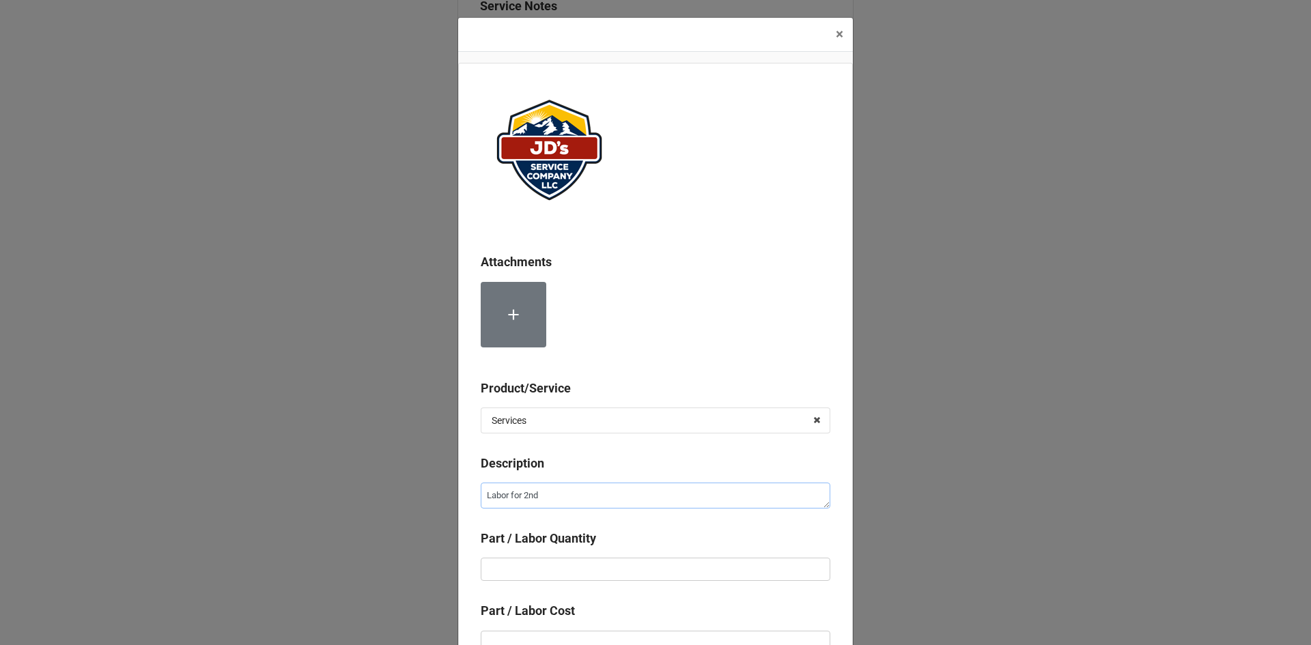
type textarea "Labor for 2nd T"
type textarea "x"
type textarea "Labor for 2nd Te"
type textarea "x"
type textarea "Labor for 2nd Tec"
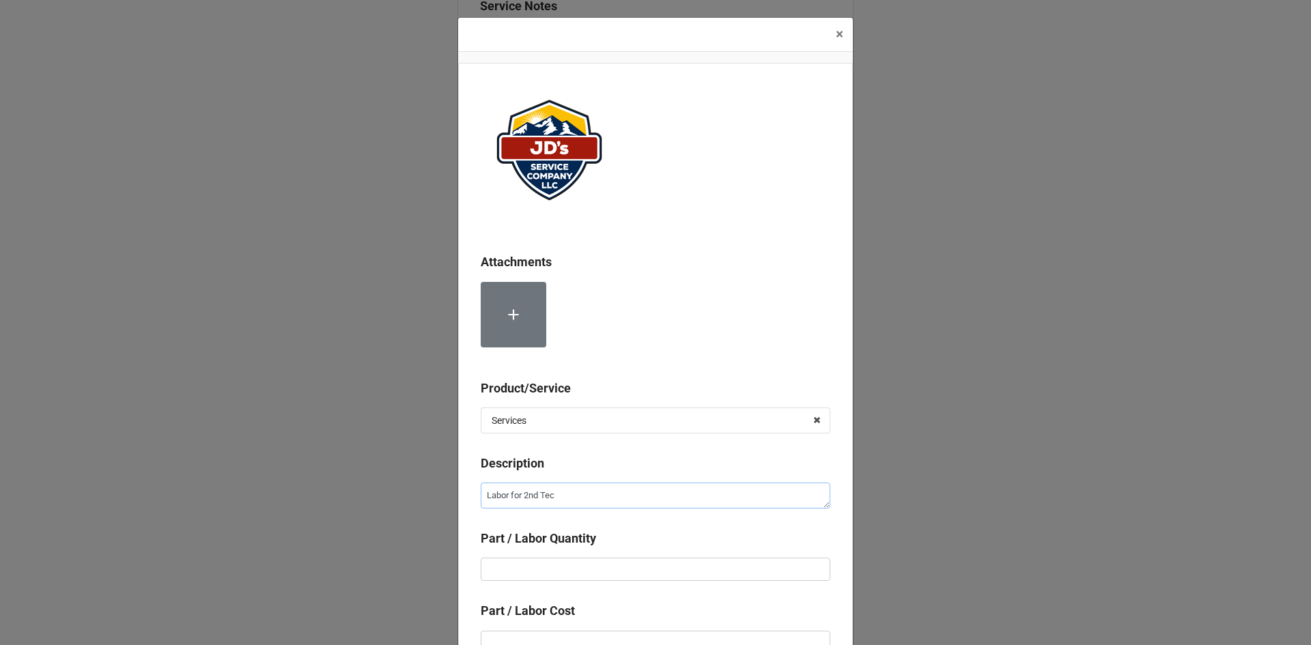
type textarea "x"
type textarea "Labor for 2nd Tech"
type textarea "x"
type textarea "Labor for 2nd Techn"
type textarea "x"
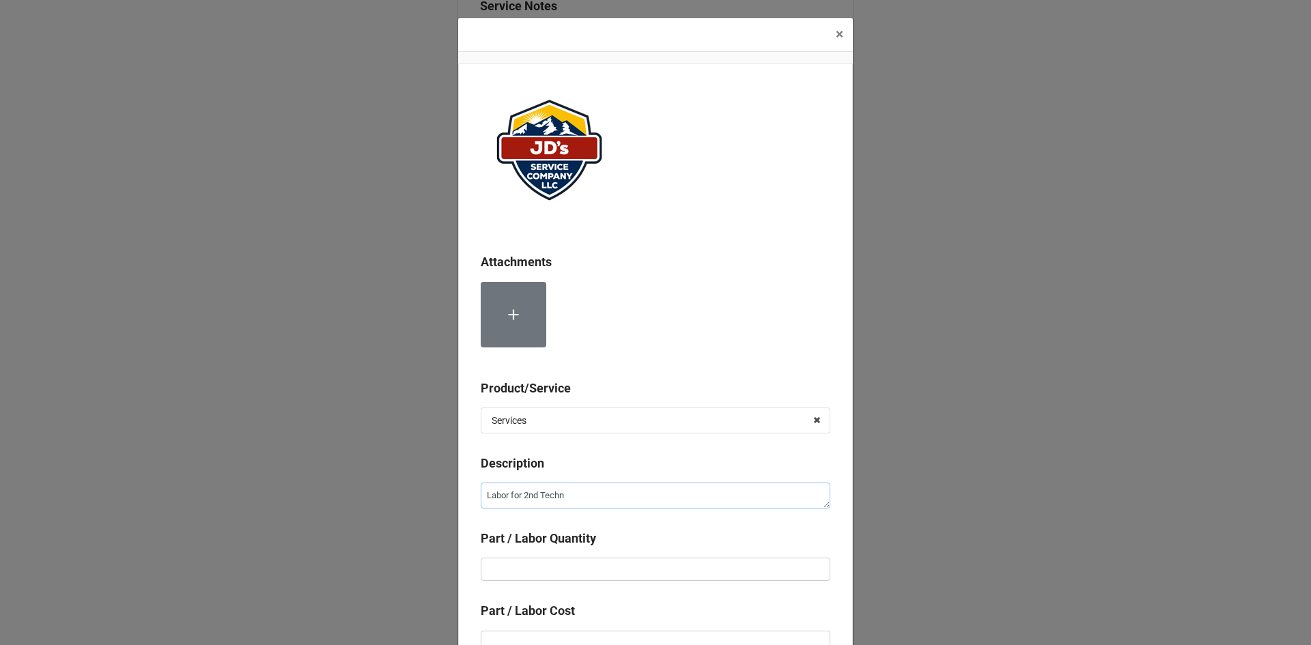
type textarea "Labor for 2nd Techni"
type textarea "x"
type textarea "Labor for 2nd Technic"
type textarea "x"
type textarea "Labor for 2nd Technici"
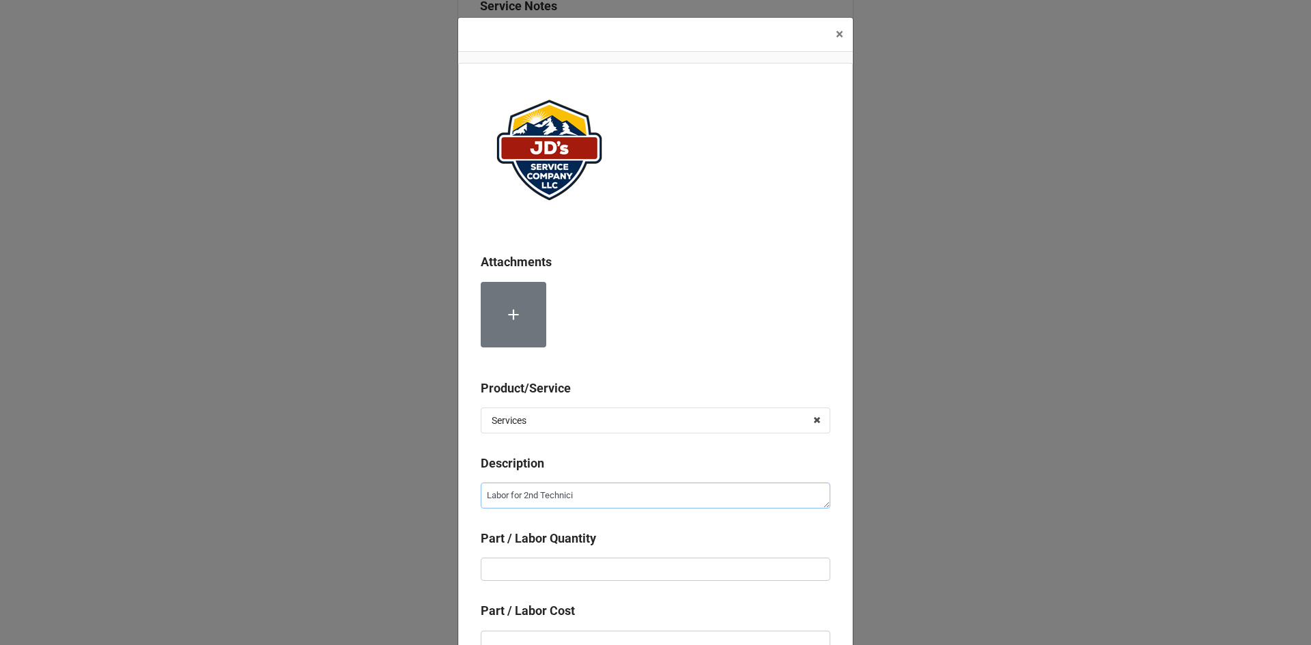
type textarea "x"
type textarea "Labor for 2nd Technicia"
type textarea "x"
type textarea "Labor for 2nd Technician"
type textarea "x"
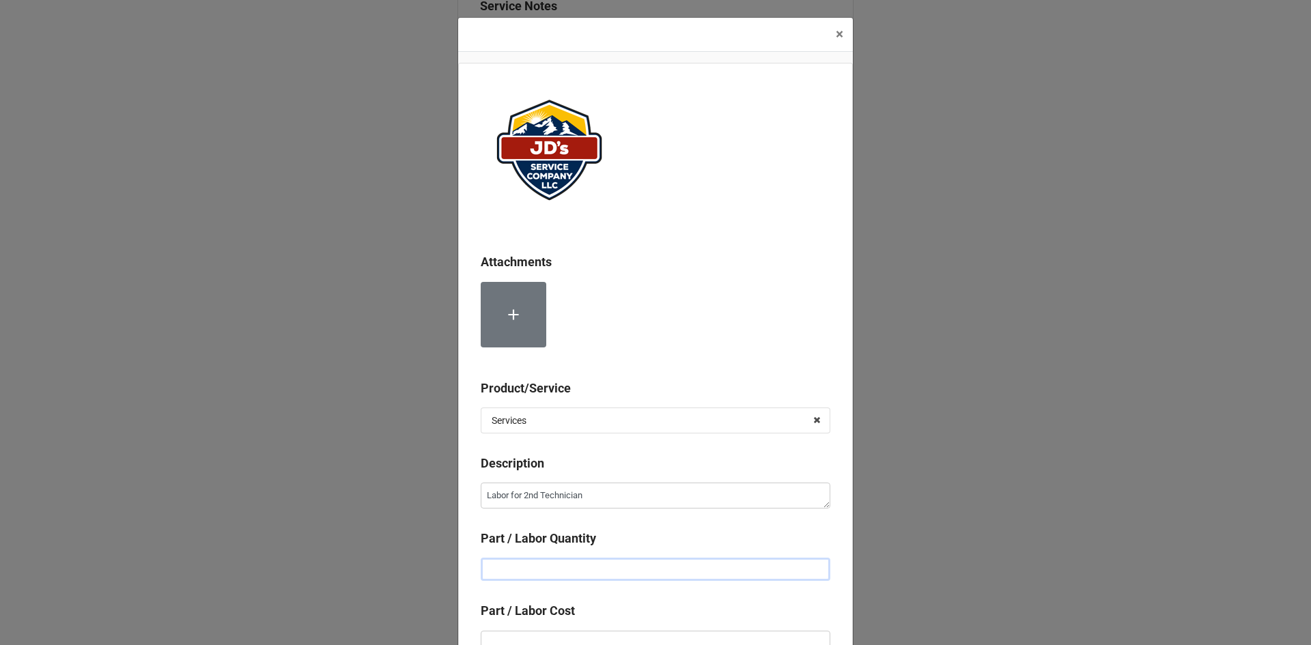
type input "1"
type textarea "x"
type input "1."
type textarea "x"
type input "1"
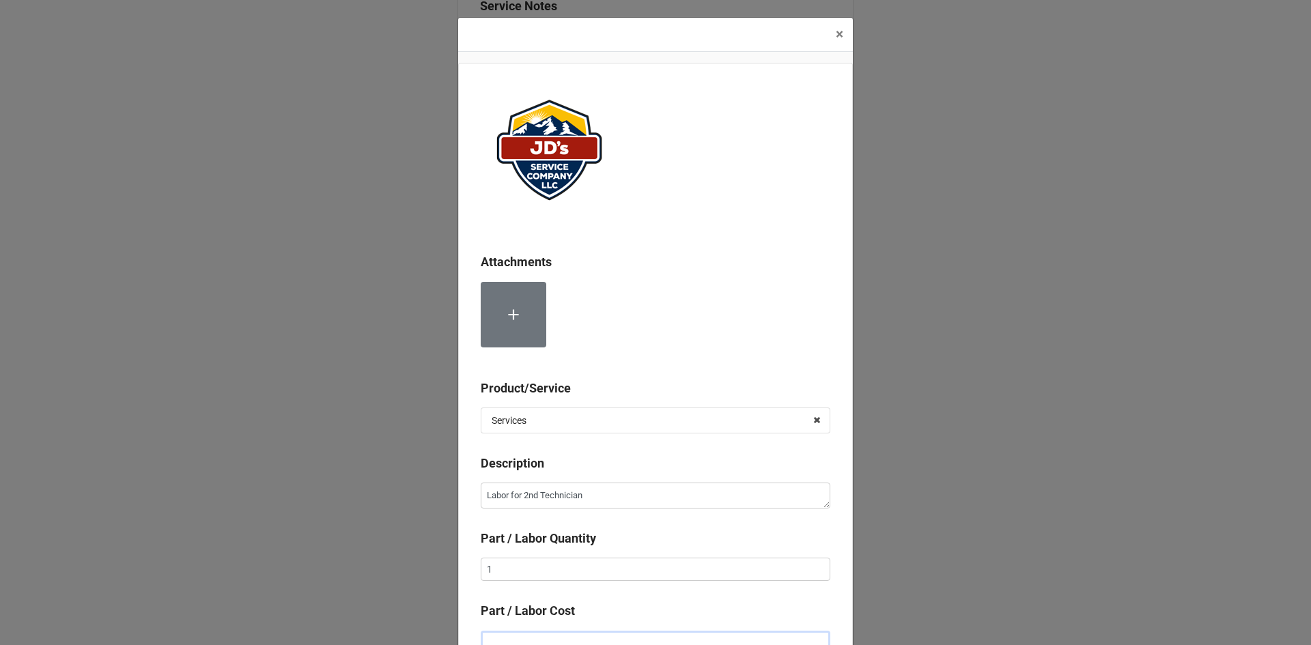
scroll to position [9, 0]
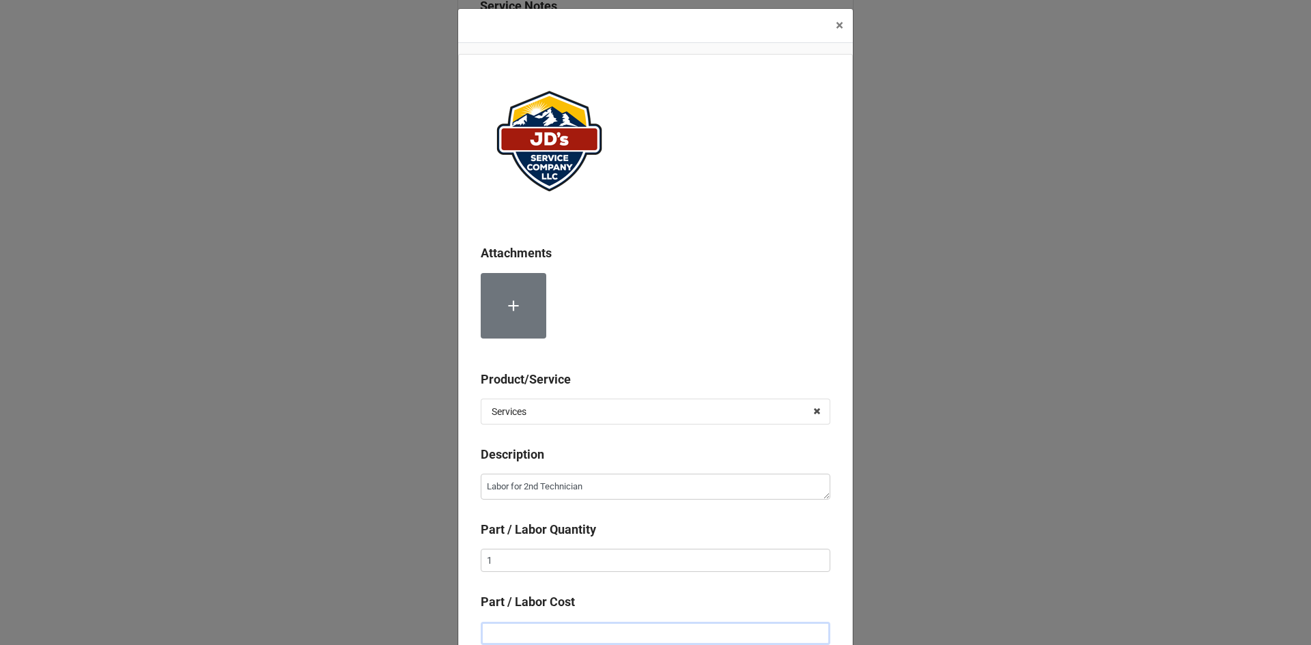
type textarea "x"
type input "$5.00"
click at [574, 561] on input "1" at bounding box center [656, 560] width 350 height 23
type textarea "x"
type input "1."
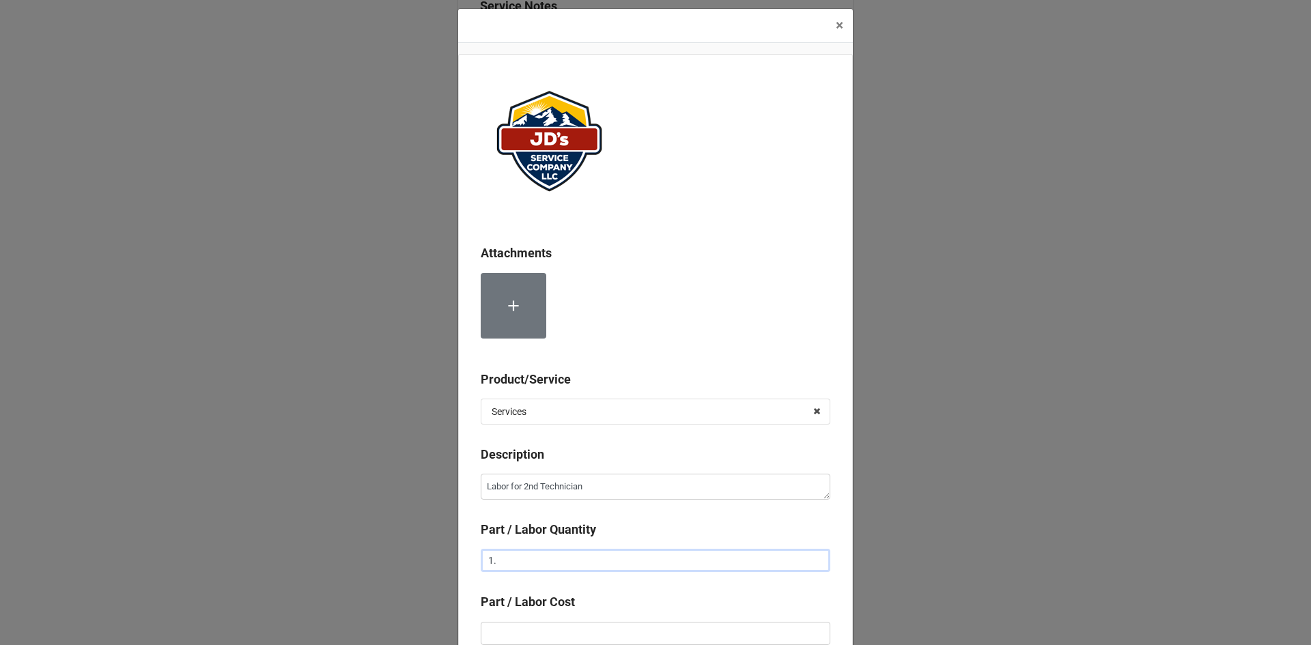
type textarea "x"
type input "1.5"
click at [559, 625] on input "text" at bounding box center [656, 633] width 350 height 23
type textarea "x"
type input "$2.00"
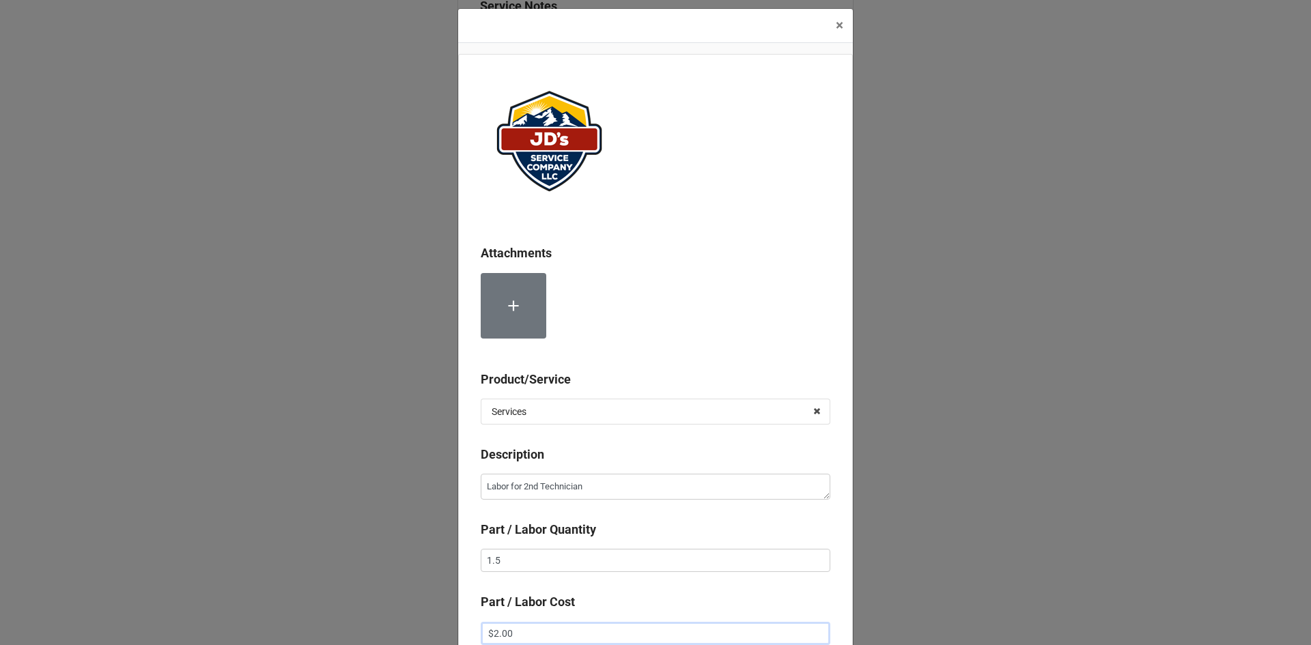
type textarea "x"
type input "$22.00"
type textarea "x"
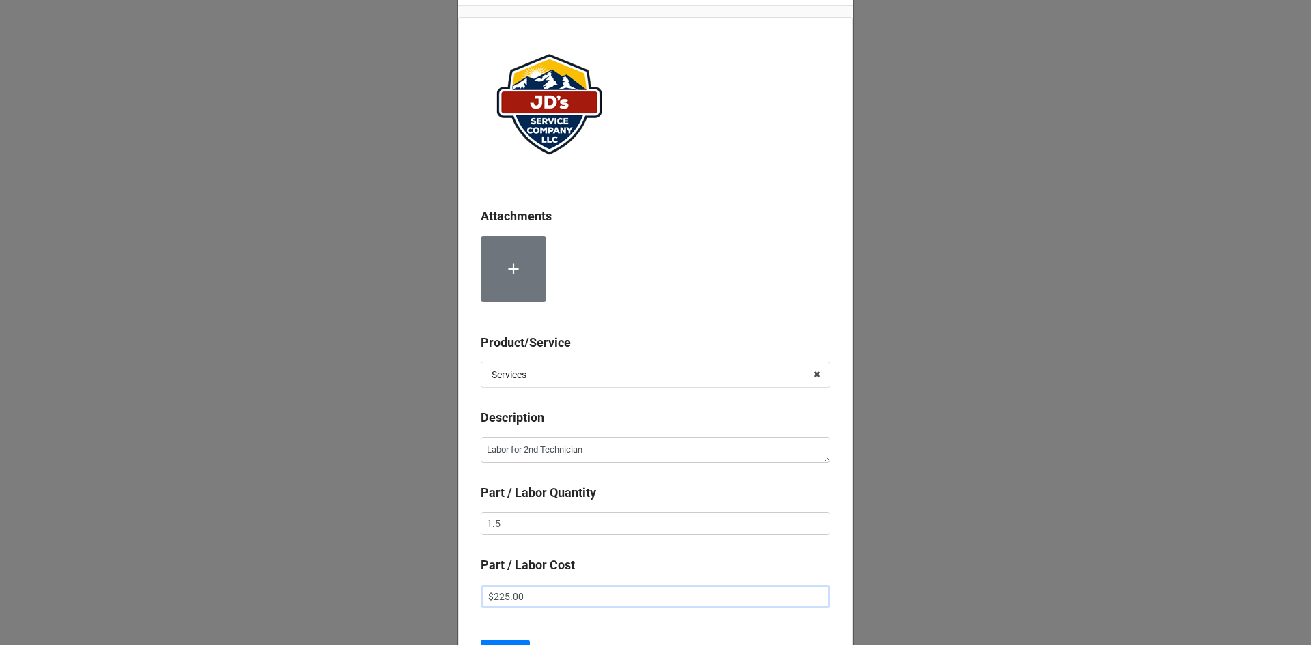
scroll to position [77, 0]
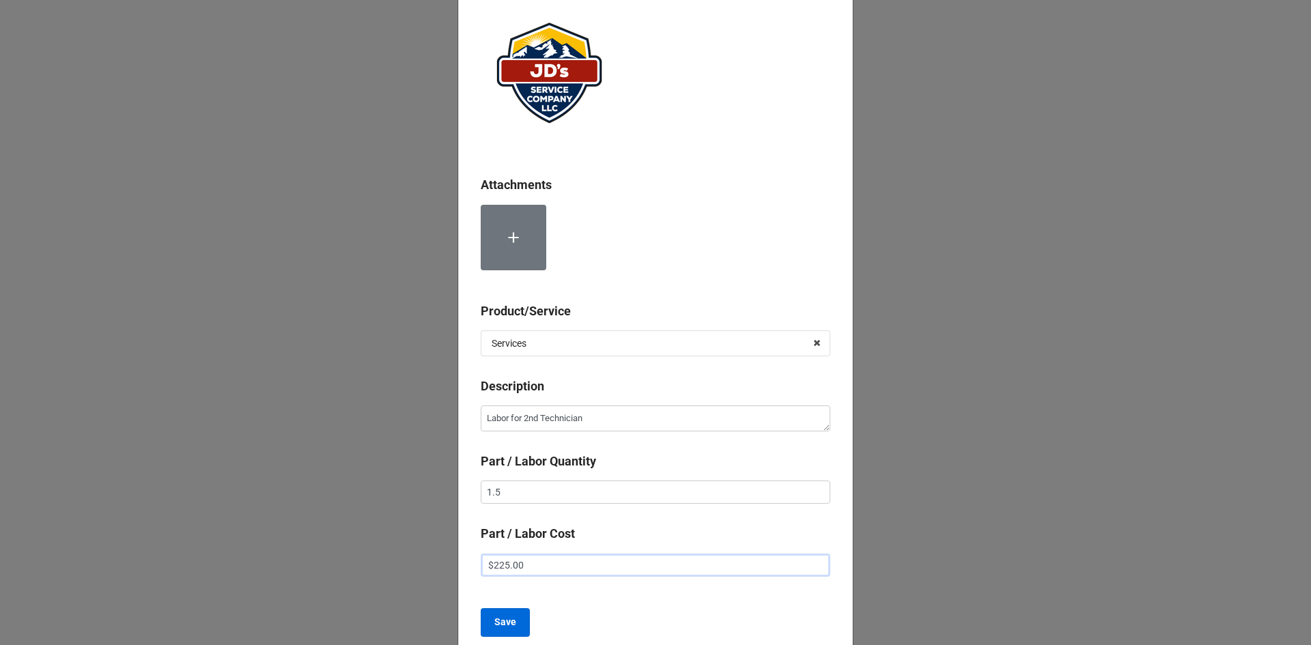
type input "$225.00"
click at [518, 621] on button "Save" at bounding box center [505, 622] width 49 height 29
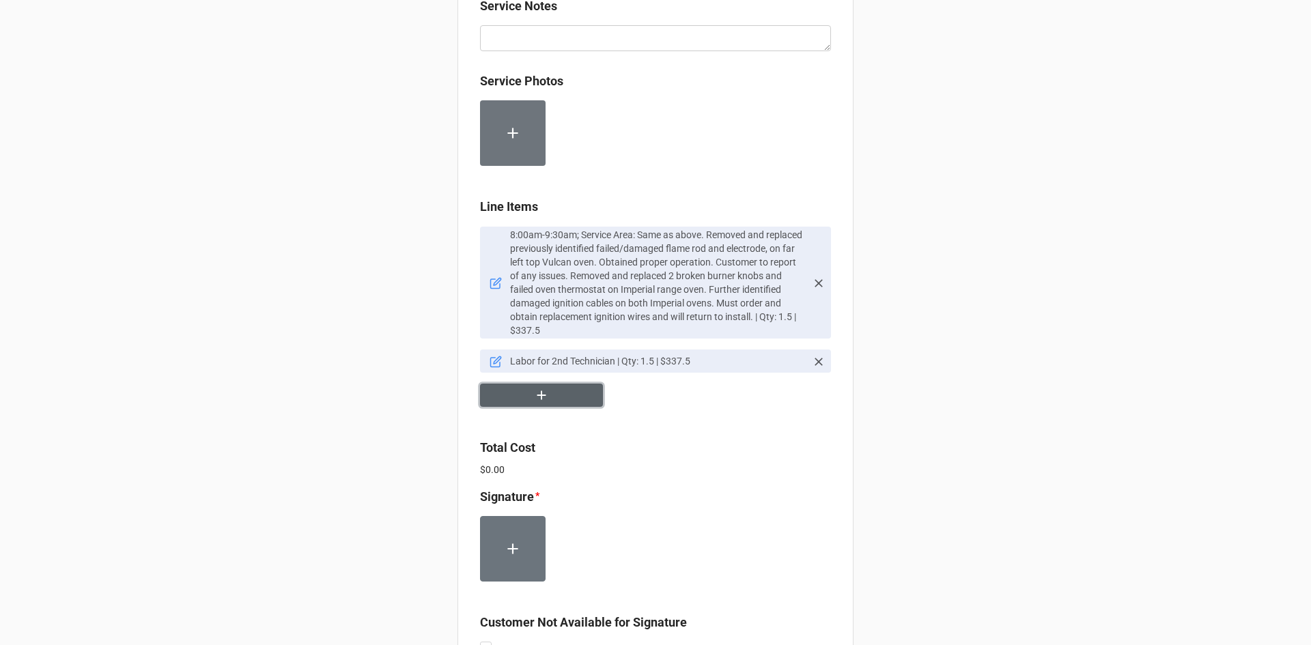
click at [550, 384] on button "button" at bounding box center [541, 396] width 123 height 24
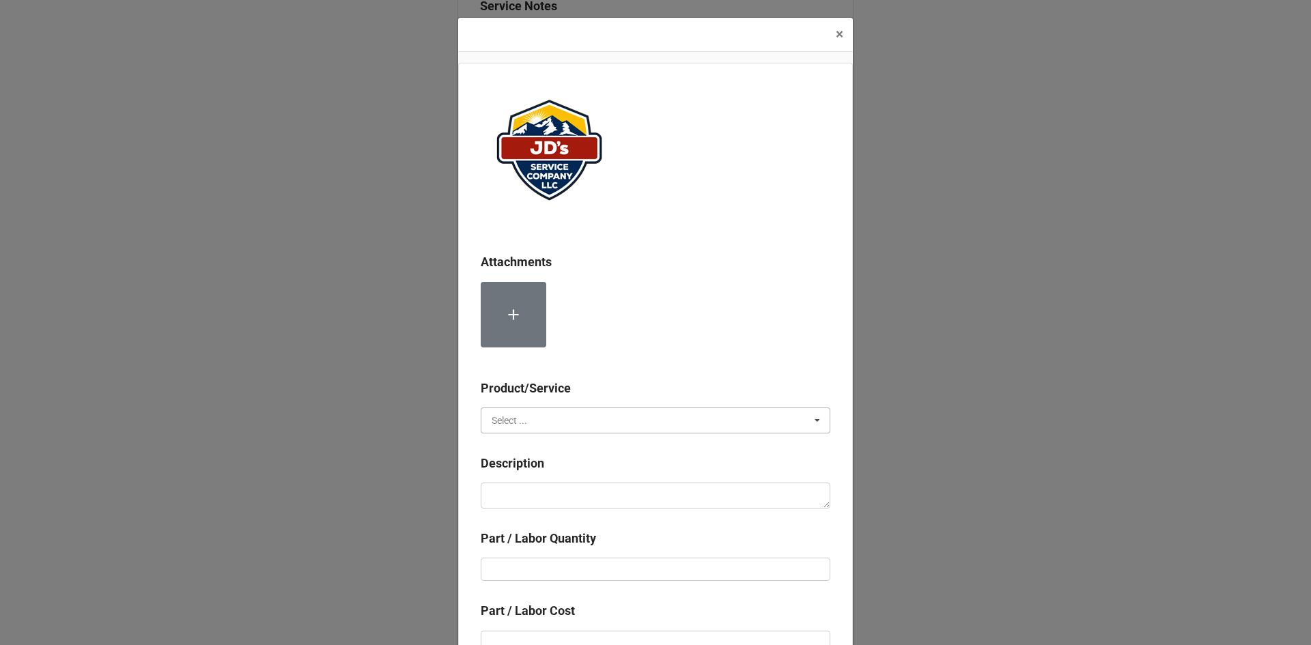
click at [584, 425] on input "text" at bounding box center [656, 420] width 348 height 25
click at [582, 466] on div "Material Cost" at bounding box center [655, 470] width 348 height 25
click at [578, 490] on textarea at bounding box center [656, 496] width 350 height 26
type textarea "x"
type textarea "F"
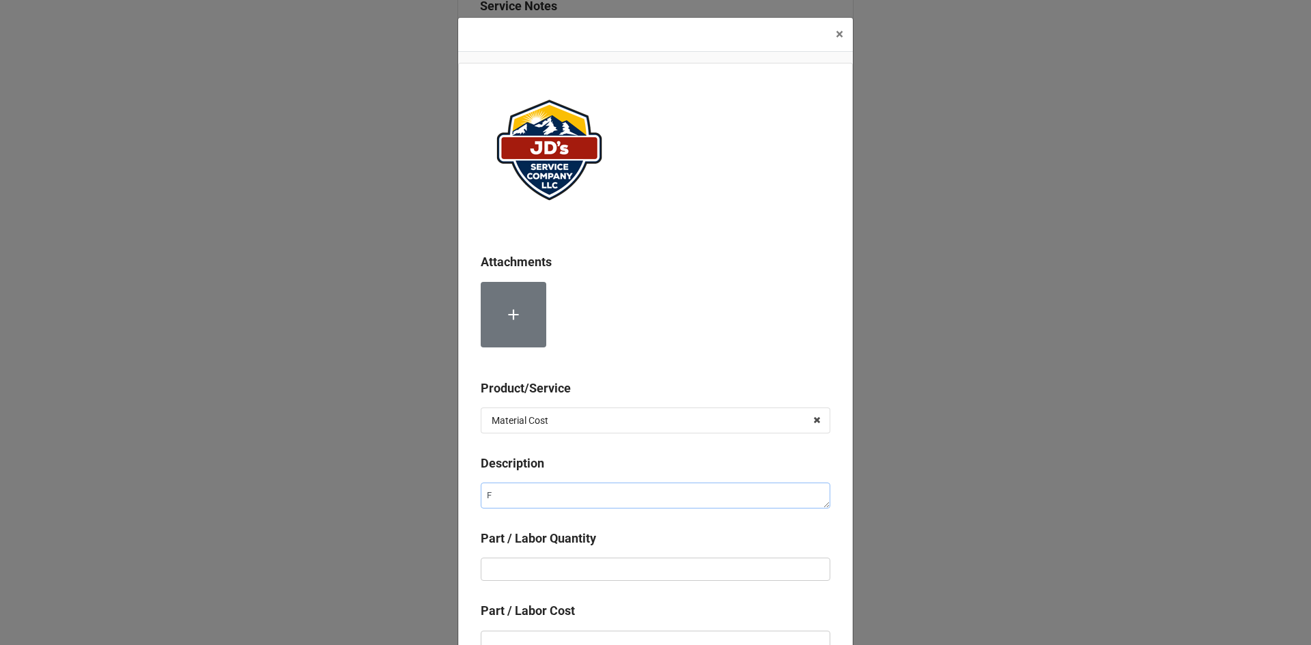
type textarea "x"
type textarea "Fa"
type textarea "x"
type textarea "F"
type textarea "x"
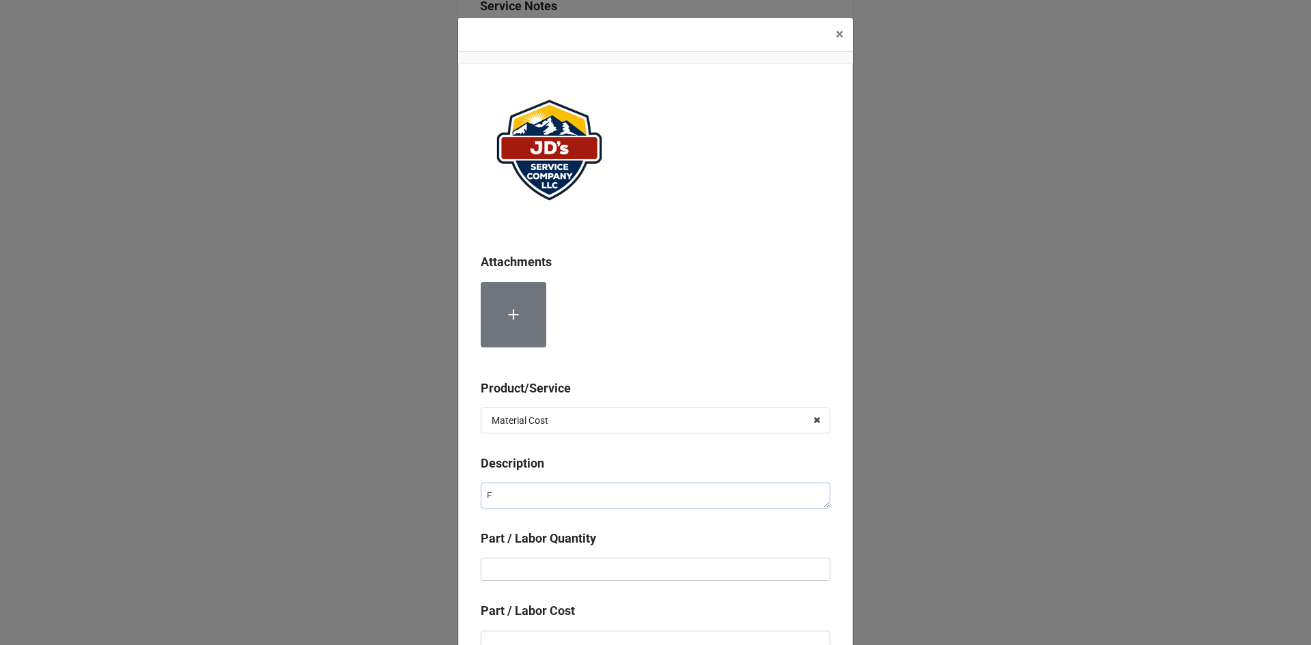
type textarea "Fl"
type textarea "x"
type textarea "Fla"
type textarea "x"
type textarea "Flam"
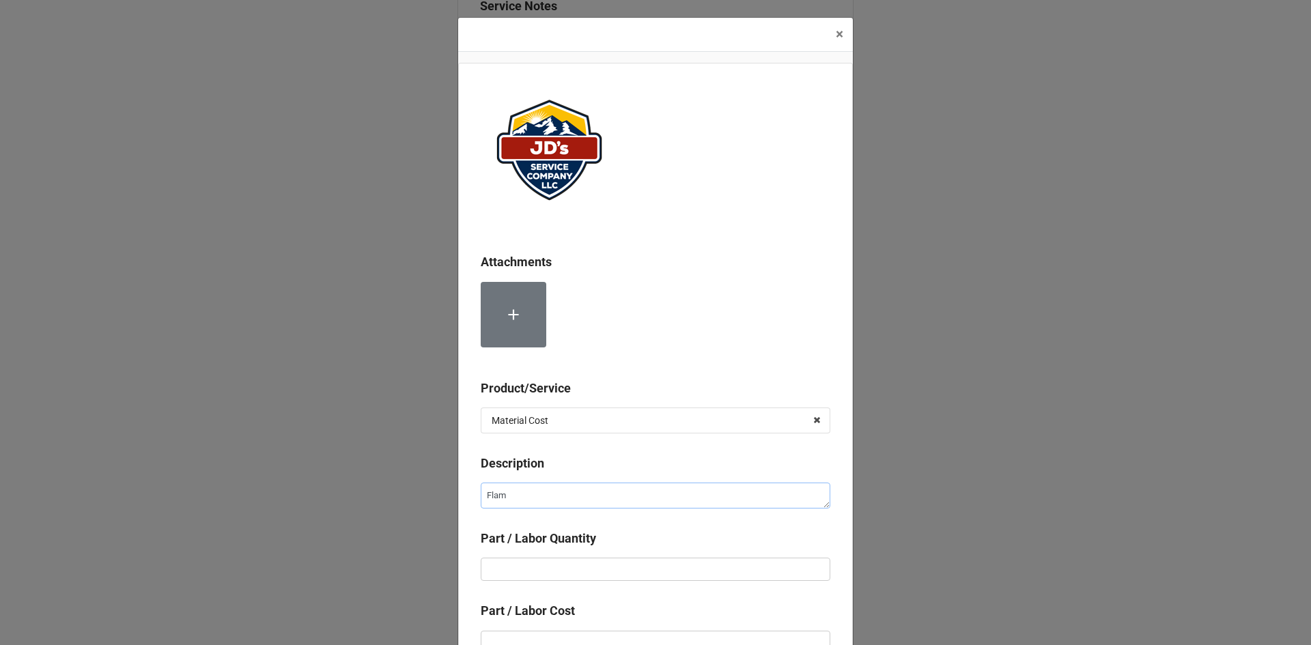
type textarea "x"
type textarea "Flame"
type textarea "x"
type textarea "Flame"
type textarea "x"
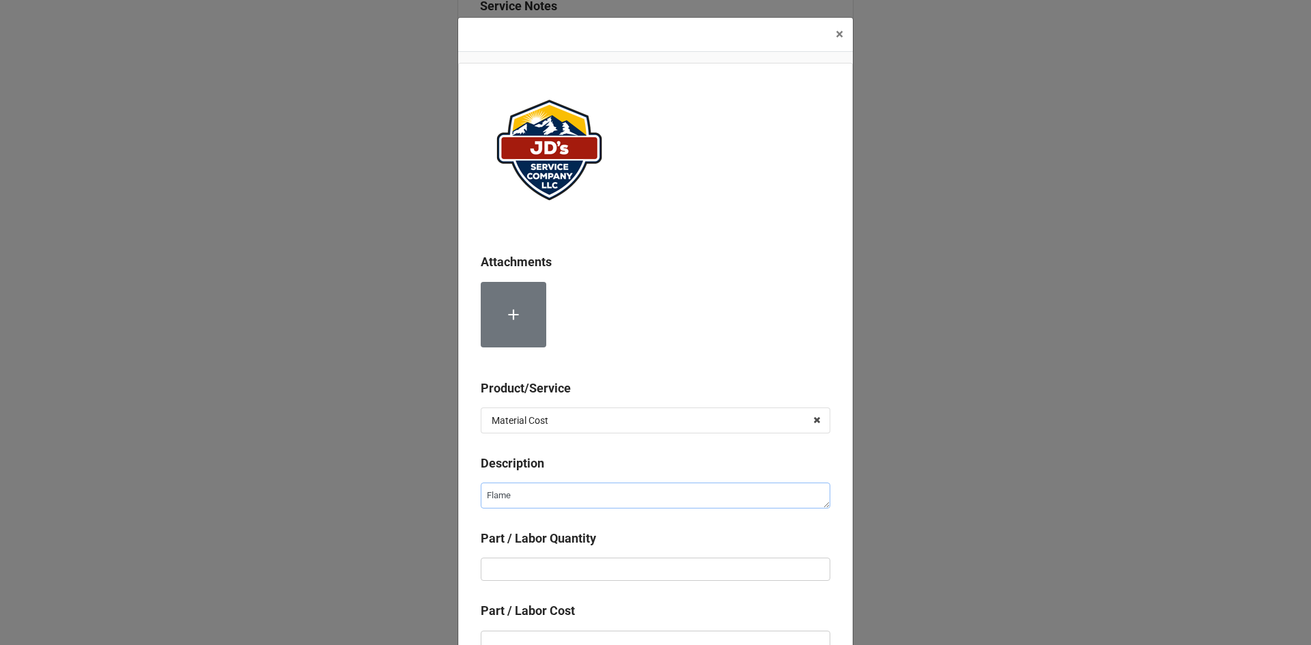
type textarea "Flame S"
type textarea "x"
type textarea "Flame Se"
type textarea "x"
type textarea "Flame Sen"
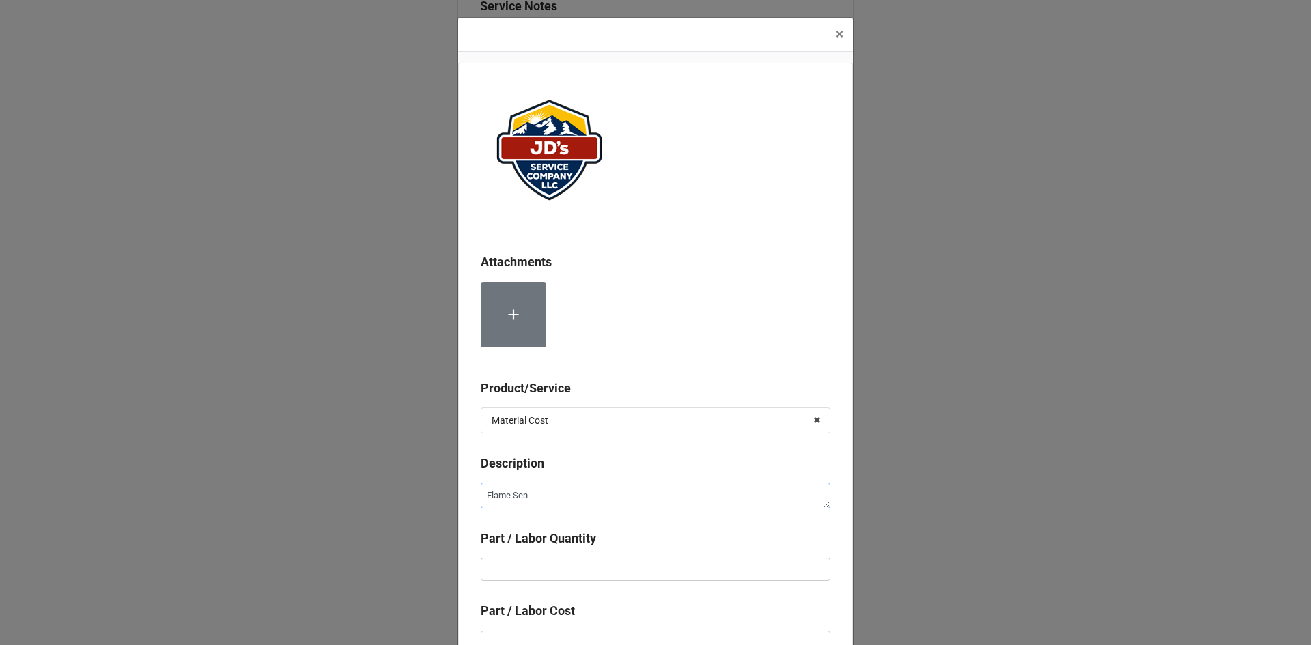
type textarea "x"
type textarea "Flame Sens"
type textarea "x"
type textarea "Flame Senso"
type textarea "x"
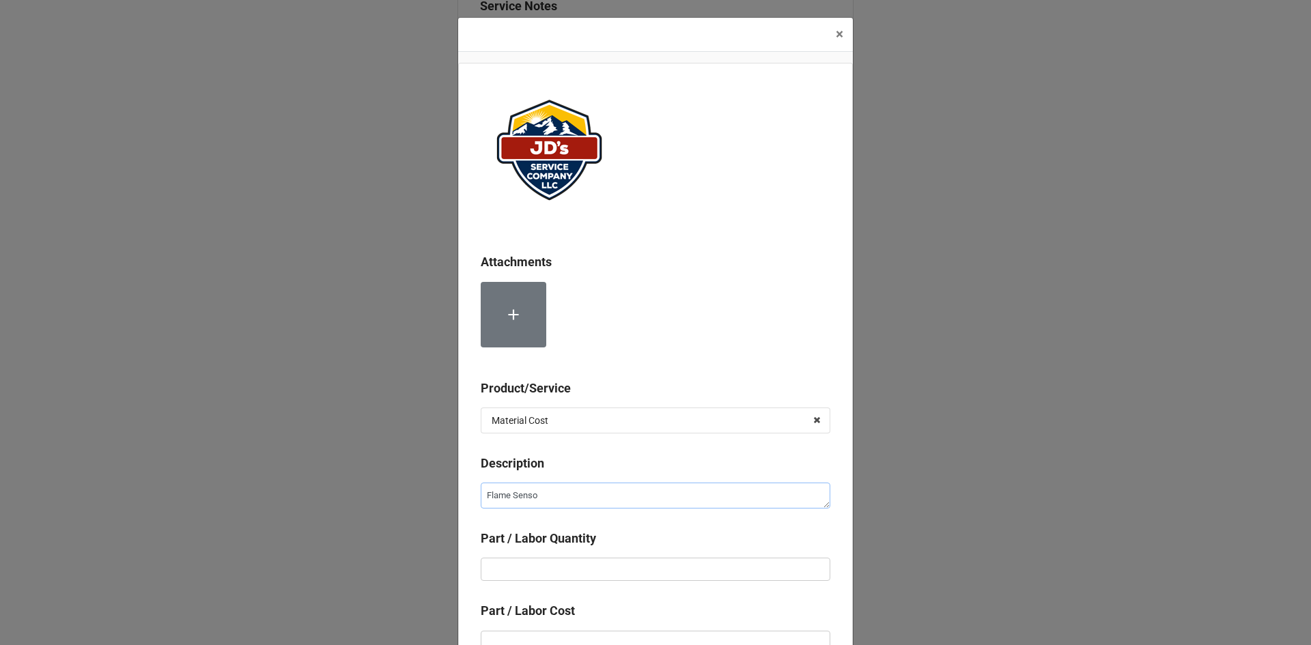
type textarea "Flame Sensor"
type textarea "x"
type textarea "Flame Sensor/"
type textarea "x"
type textarea "Flame Sensor/E"
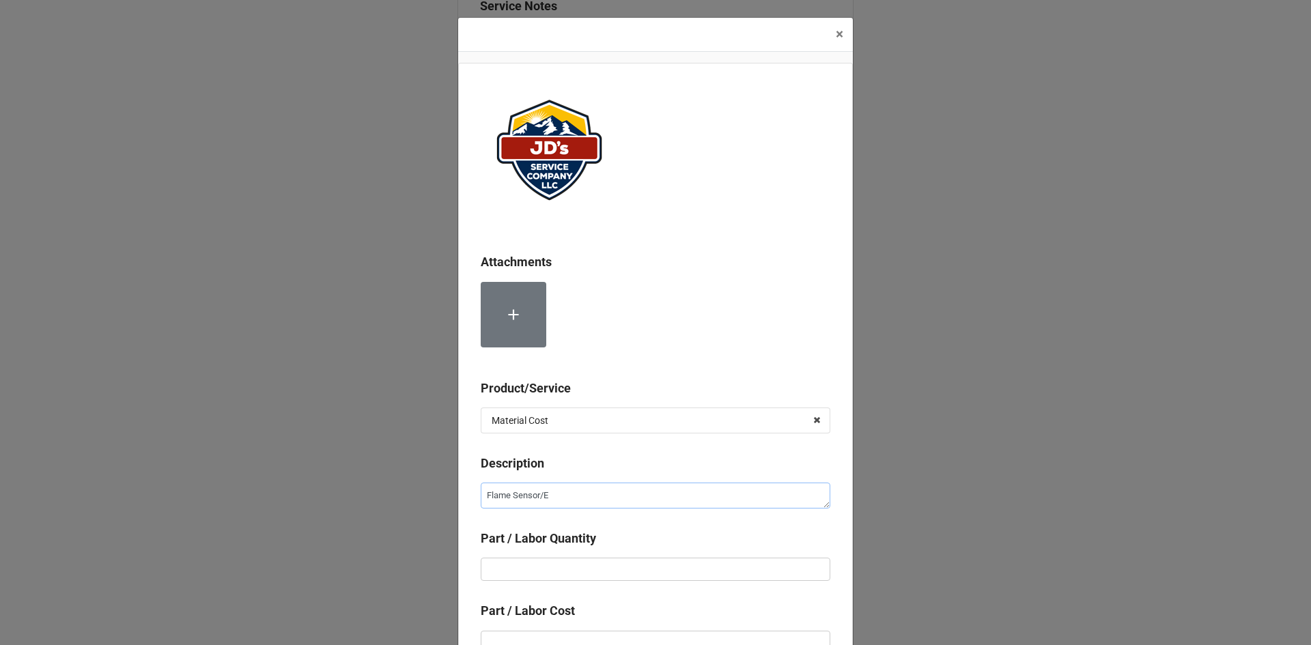
type textarea "x"
type textarea "Flame Sensor/El"
type textarea "x"
type textarea "Flame Sensor/Ele"
type textarea "x"
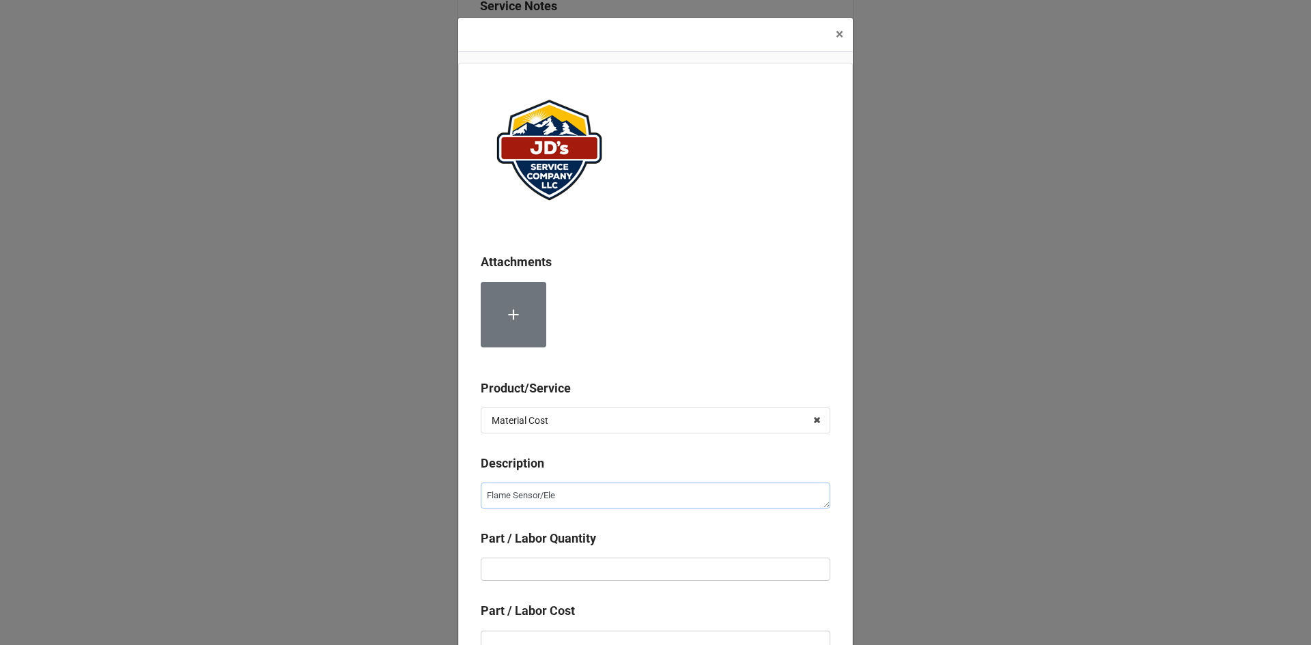
type textarea "Flame Sensor/Elec"
type textarea "x"
type textarea "Flame Sensor/Elect"
type textarea "x"
type textarea "Flame Sensor/Electr"
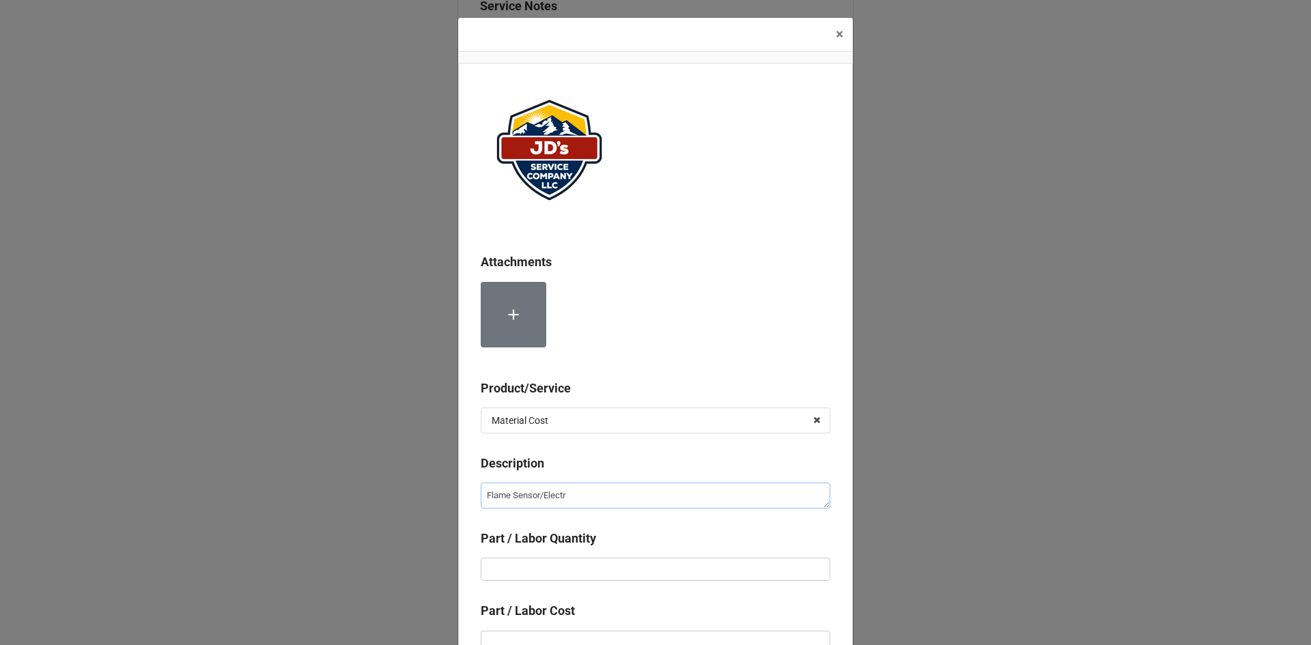
type textarea "x"
type textarea "Flame Sensor/Electro"
type textarea "x"
type textarea "Flame Sensor/Electrod"
type textarea "x"
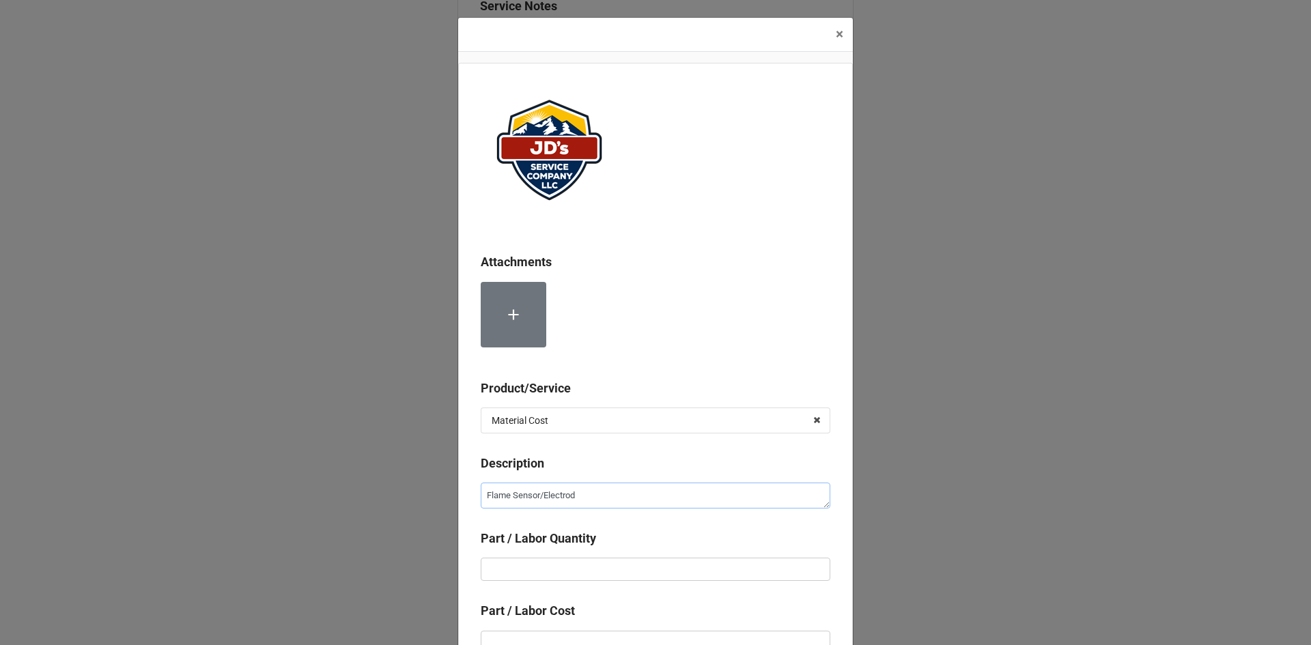
type textarea "Flame Sensor/Electrode"
type textarea "x"
type textarea "Flame Sensor/Electrodew"
type textarea "x"
type textarea "Flame Sensor/Electrode"
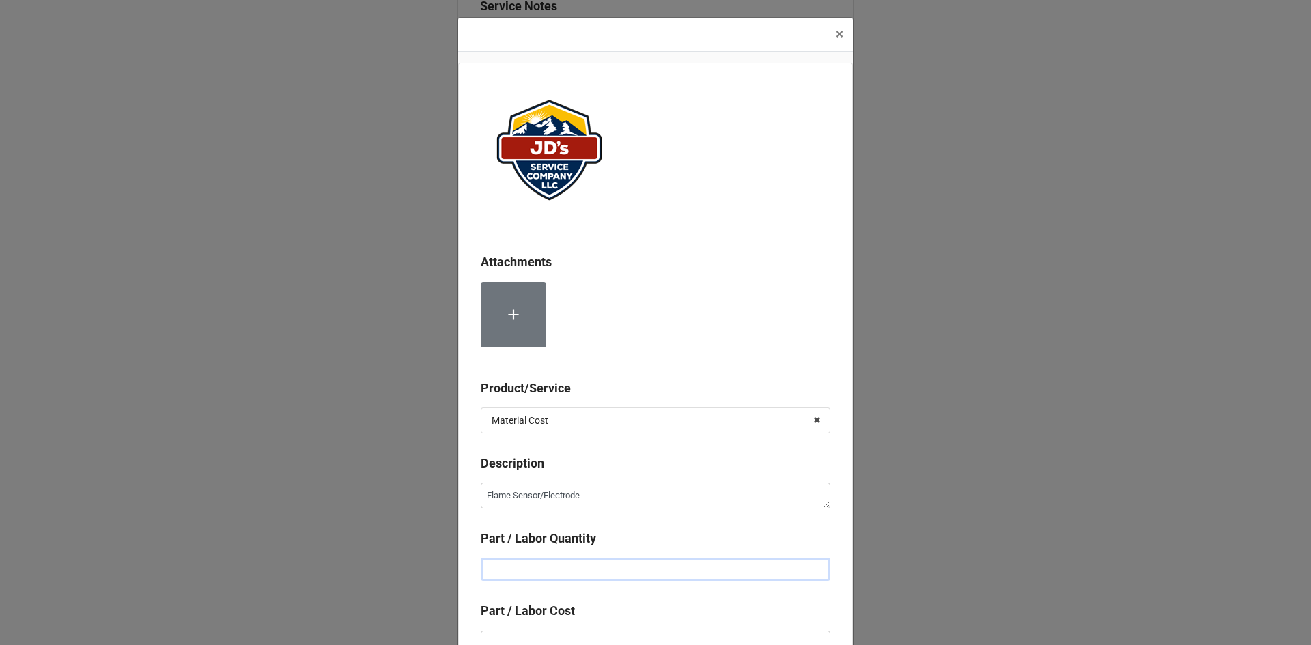
type textarea "x"
type input "1"
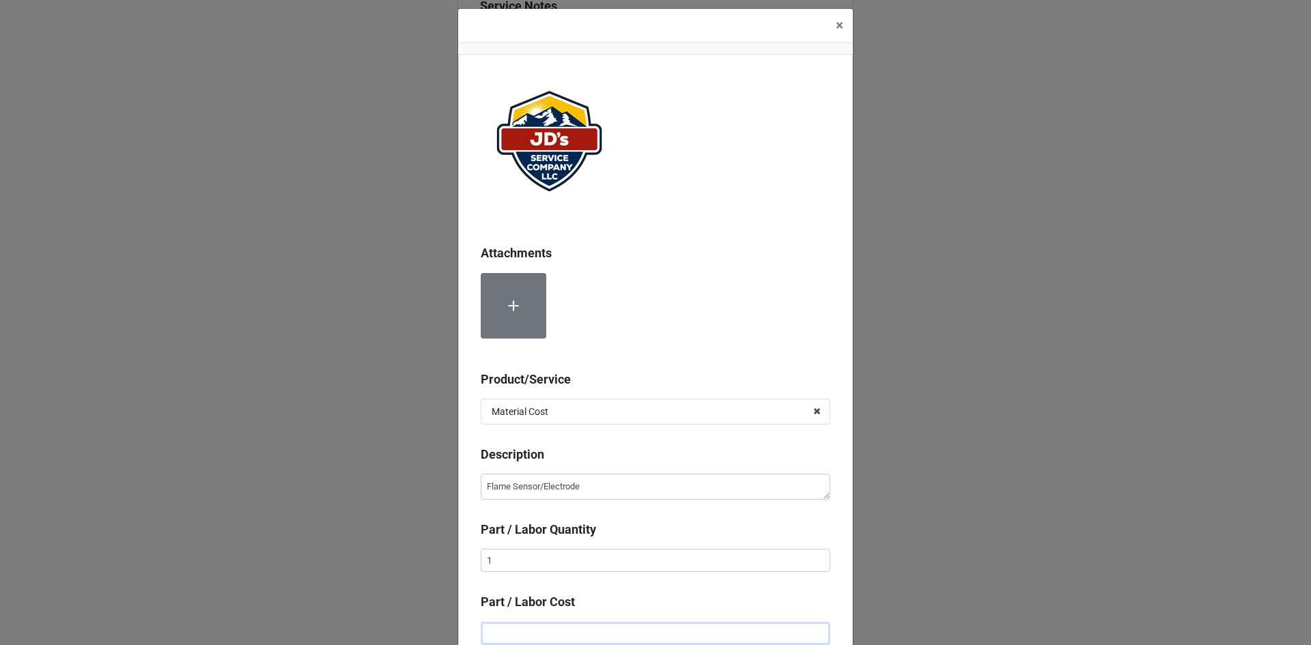
type textarea "x"
type input "$1.00"
type textarea "x"
type input "$19.00"
type textarea "x"
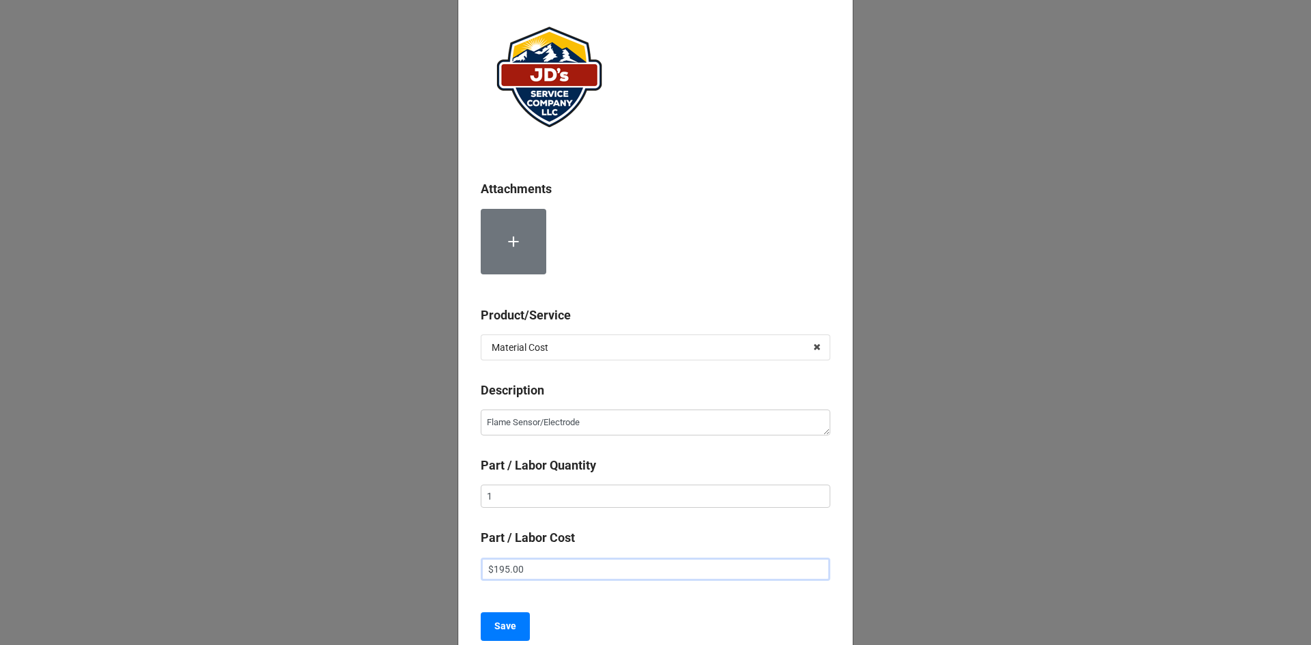
scroll to position [77, 0]
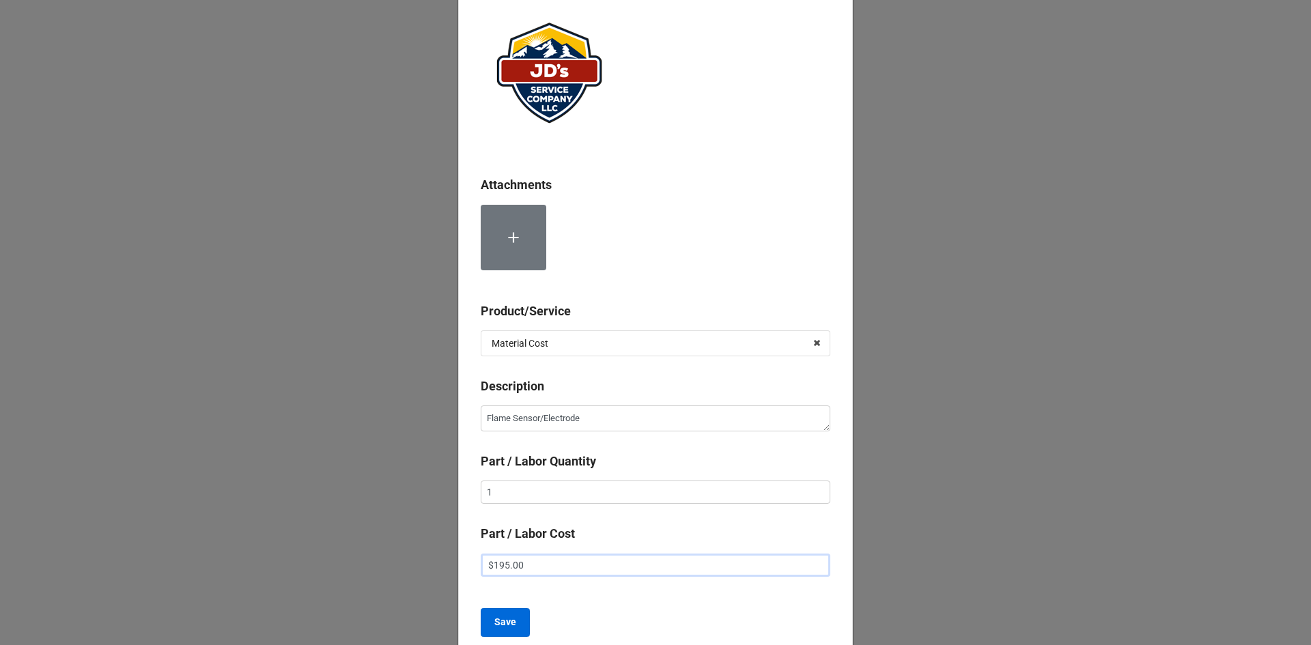
type input "$195.00"
click at [516, 627] on button "Save" at bounding box center [505, 622] width 49 height 29
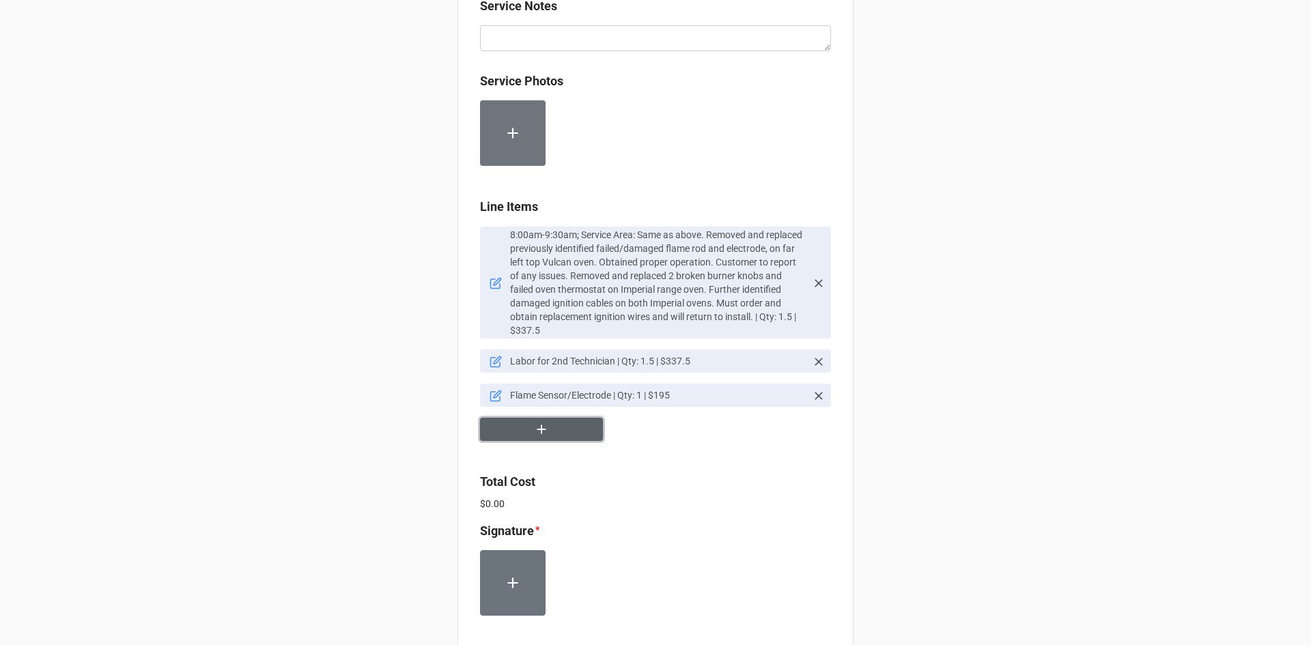
click at [519, 418] on button "button" at bounding box center [541, 430] width 123 height 24
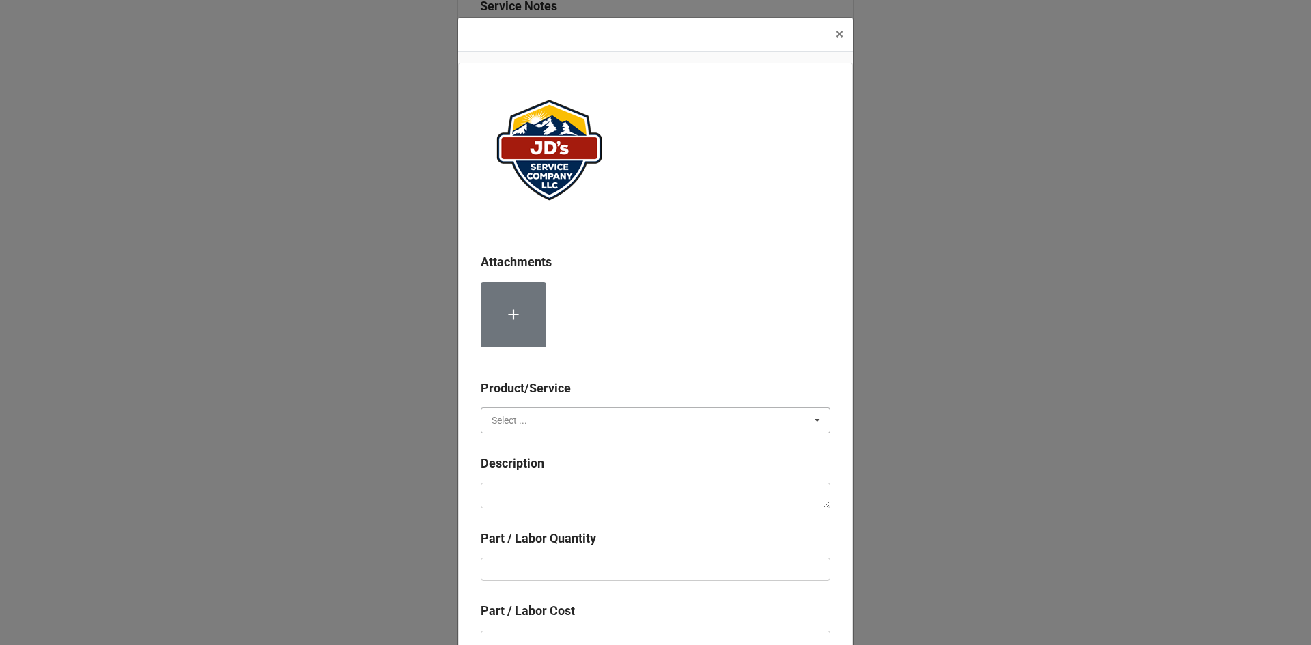
click at [669, 424] on input "text" at bounding box center [656, 420] width 348 height 25
click at [634, 473] on div "Material Cost" at bounding box center [655, 470] width 348 height 25
click at [611, 488] on textarea at bounding box center [656, 496] width 350 height 26
type textarea "x"
type textarea "B"
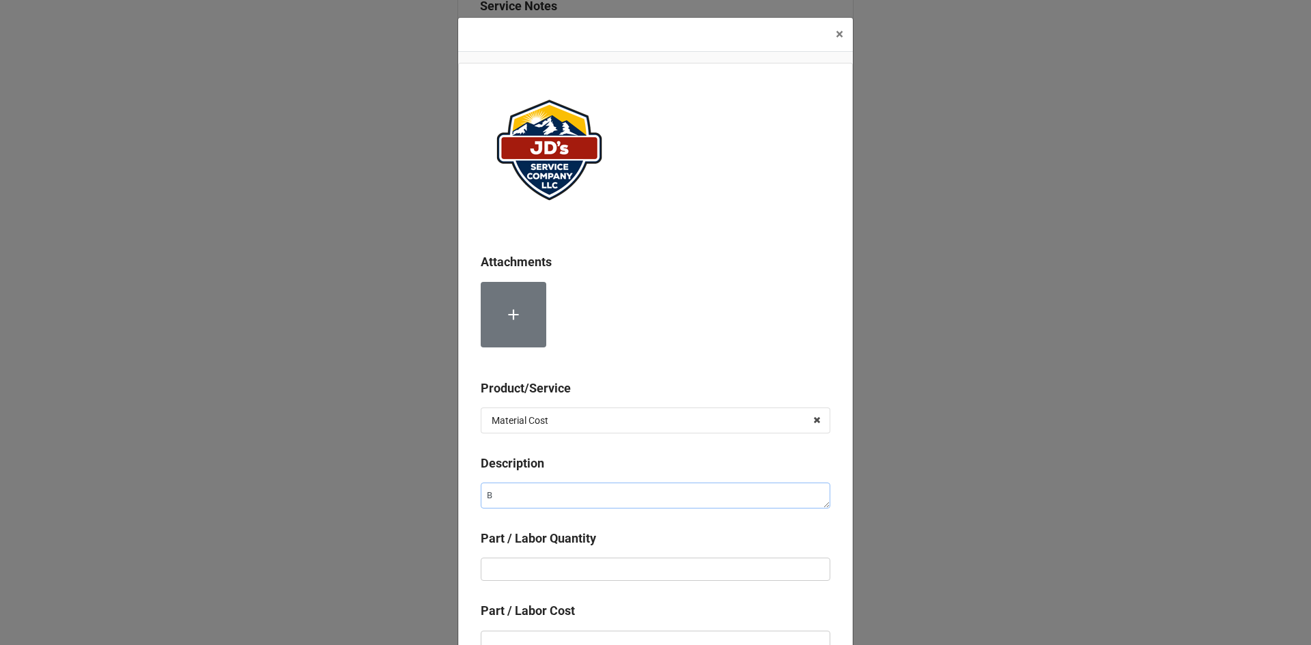
type textarea "x"
type textarea "Bu"
type textarea "x"
type textarea "Bur"
type textarea "x"
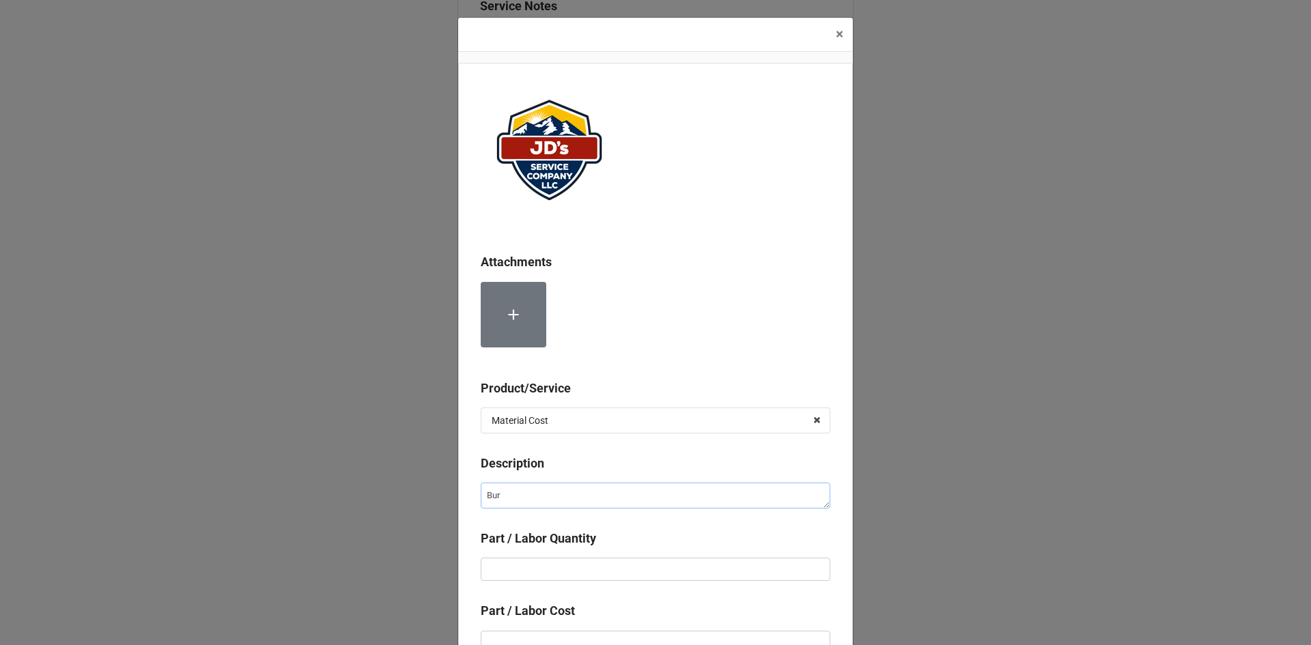
type textarea "Burn"
type textarea "x"
type textarea "Burne"
type textarea "x"
type textarea "Burner"
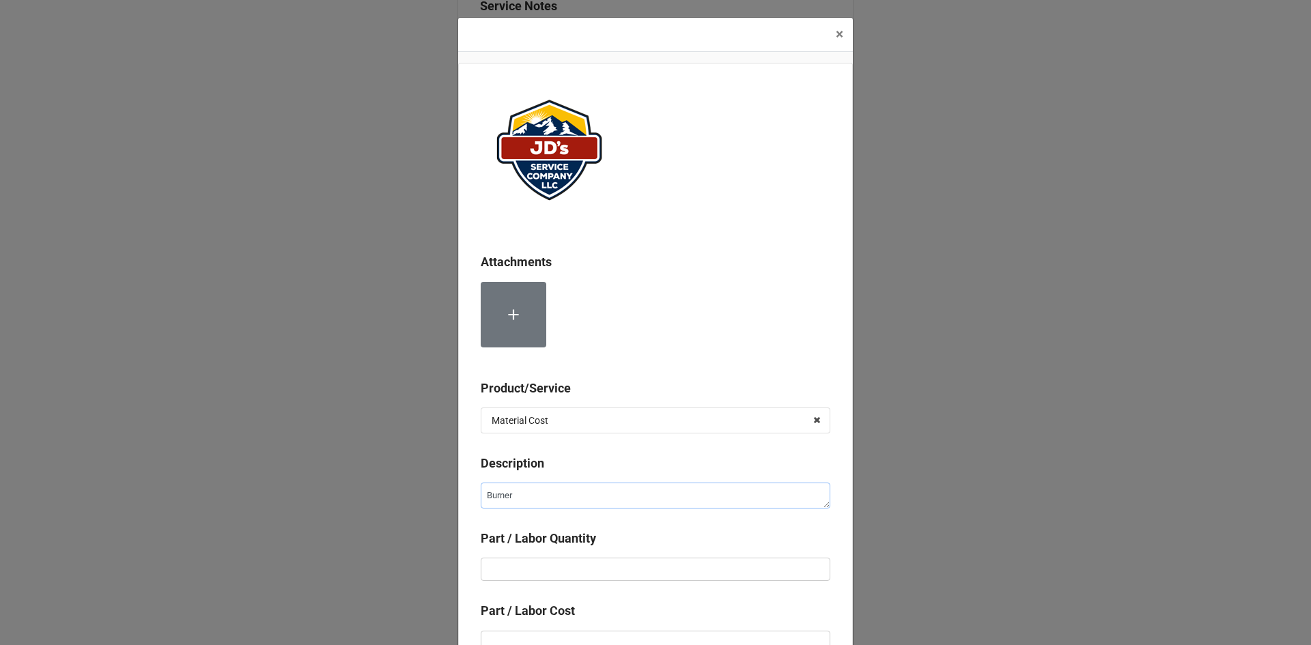
type textarea "x"
type textarea "Burner"
type textarea "x"
type textarea "Burner K"
type textarea "x"
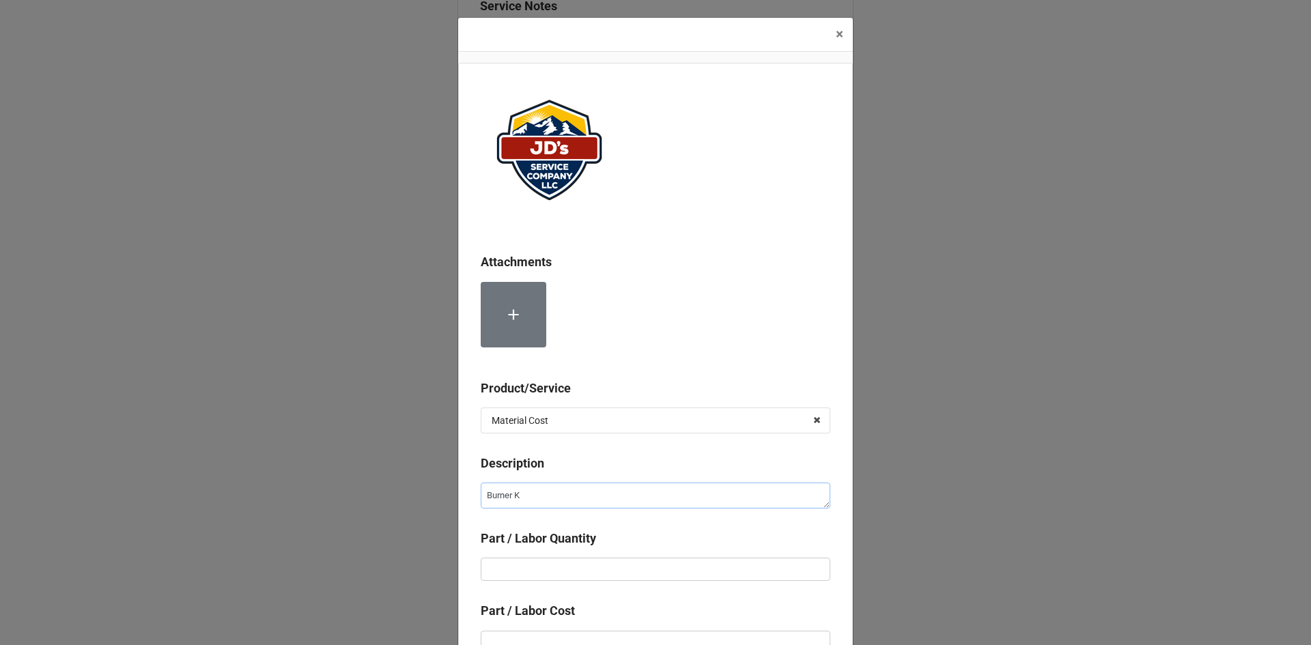
type textarea "Burner Kn"
type textarea "x"
type textarea "Burner Kno"
type textarea "x"
type textarea "Burner Knob"
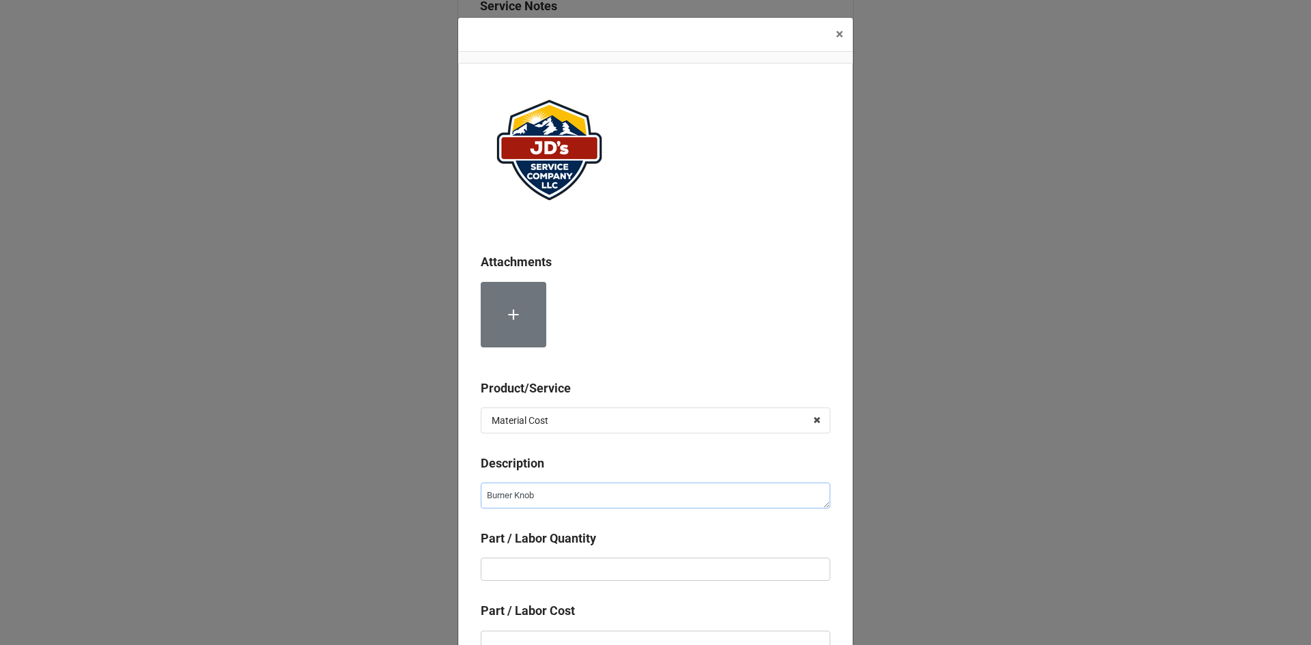
type textarea "x"
type textarea "Burner Knobs"
type textarea "x"
type textarea "Burner Knobs,"
type textarea "x"
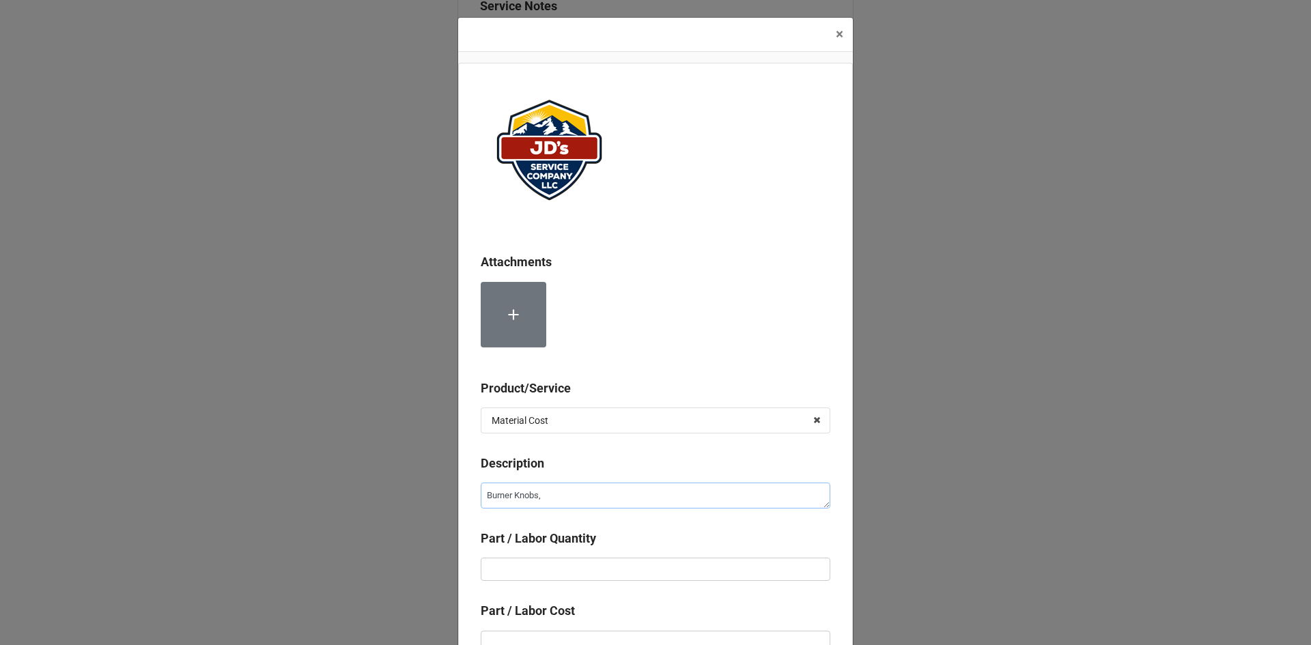
type textarea "Burner Knobs,"
type textarea "x"
type textarea "Burner Knobs, I"
type textarea "x"
type textarea "Burner Knobs, Im"
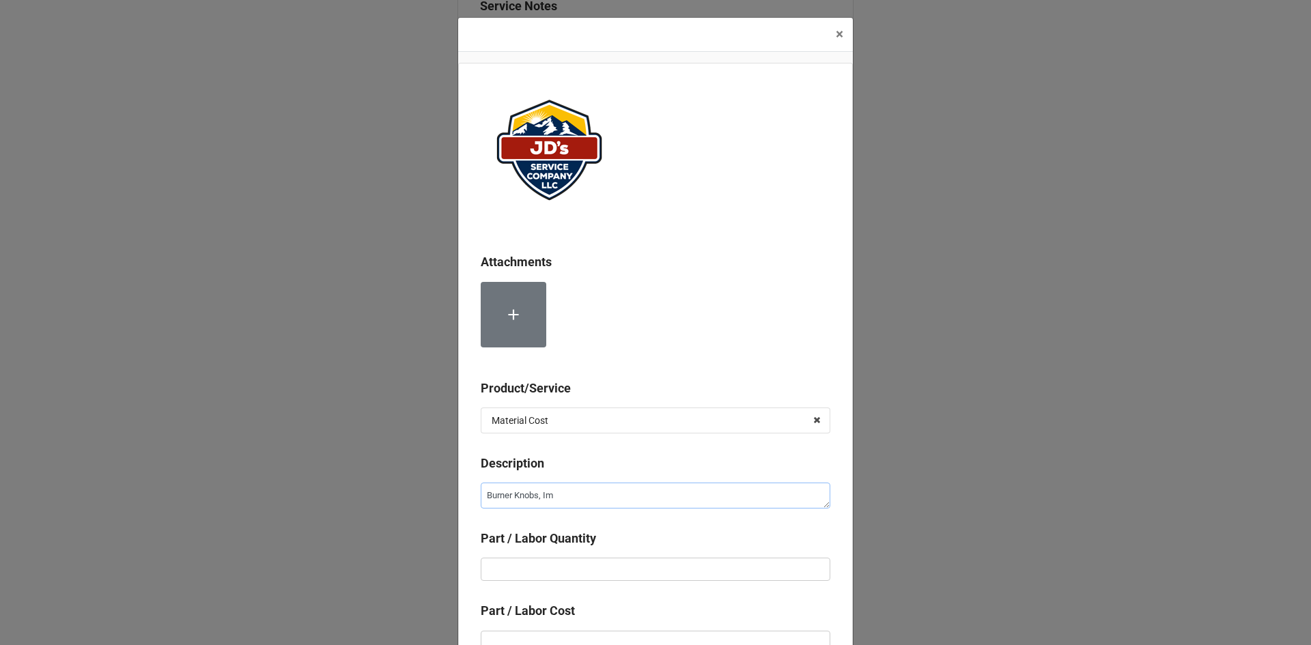
type textarea "x"
type textarea "Burner Knobs, Imp"
type textarea "x"
type textarea "Burner Knobs, Impe"
type textarea "x"
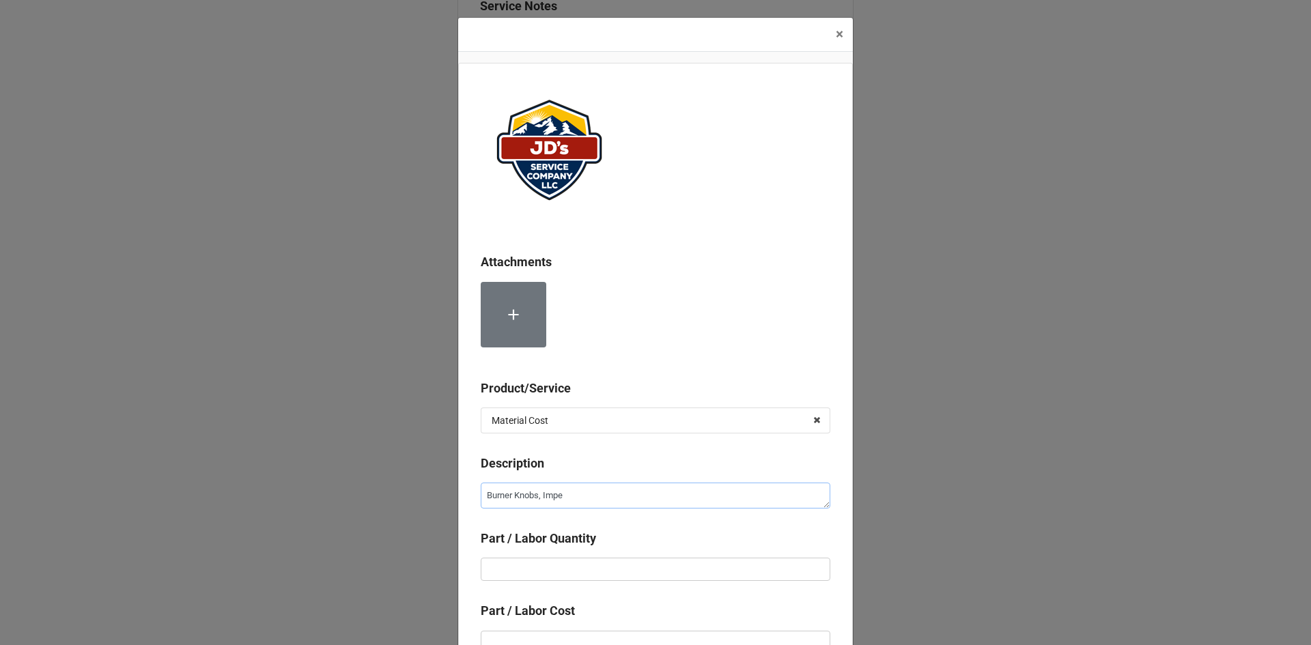
type textarea "Burner Knobs, Imper"
type textarea "x"
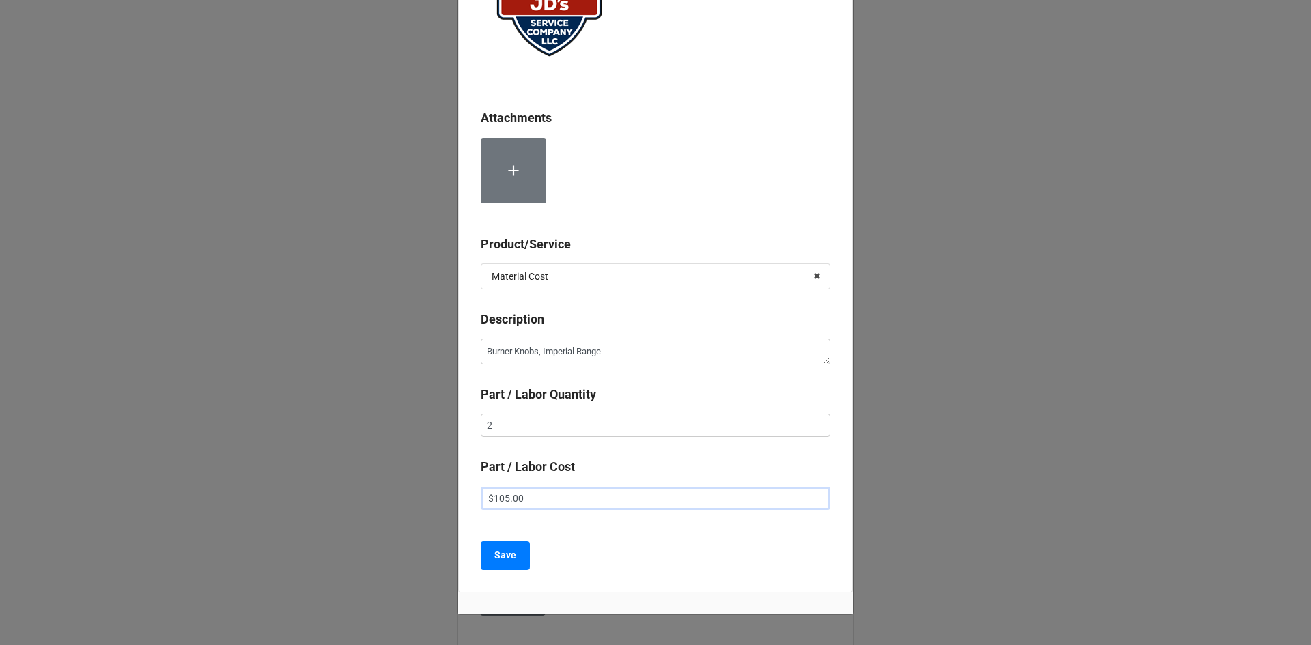
scroll to position [145, 0]
click at [515, 555] on button "Save" at bounding box center [505, 554] width 49 height 29
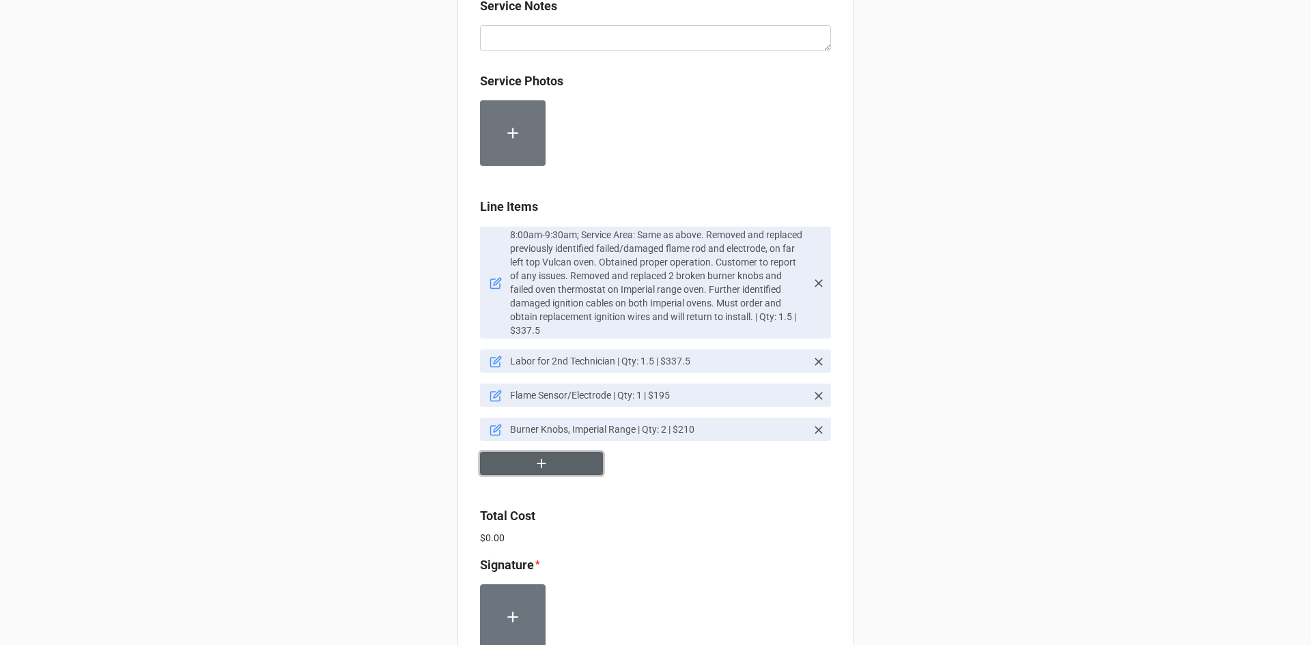
click at [539, 459] on button "button" at bounding box center [541, 464] width 123 height 24
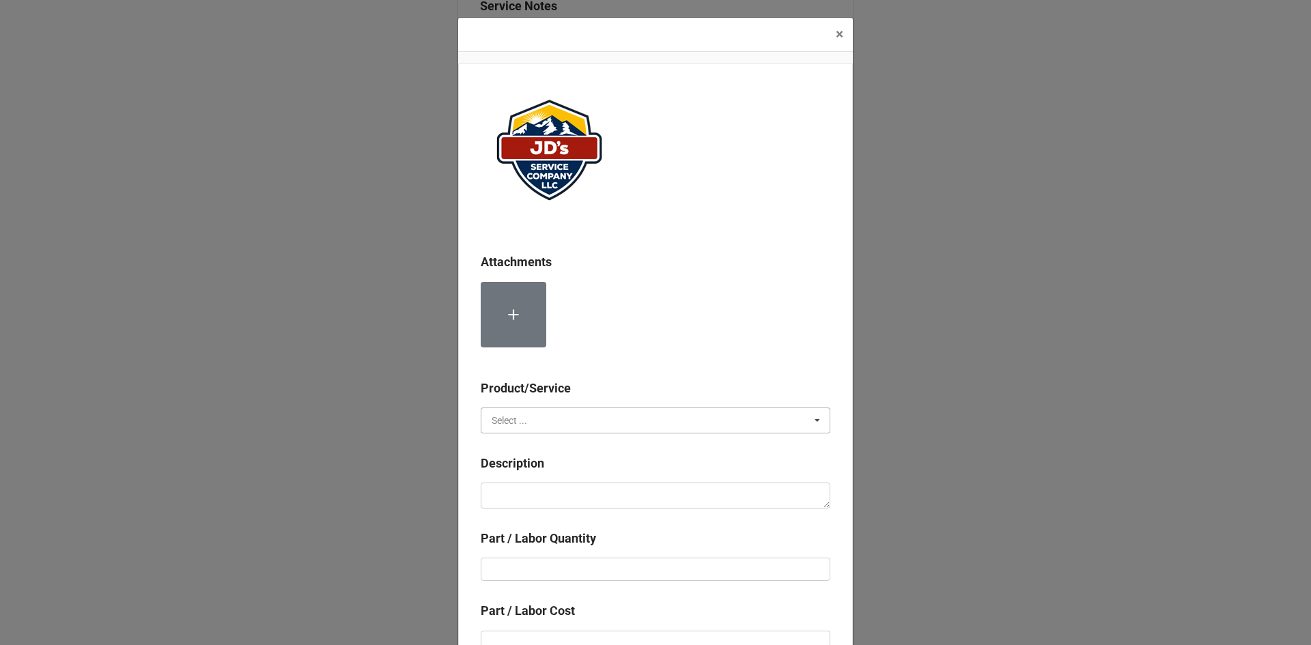
click at [600, 425] on input "text" at bounding box center [656, 420] width 348 height 25
click at [583, 471] on div "Material Cost" at bounding box center [655, 470] width 348 height 25
click at [592, 492] on textarea at bounding box center [656, 496] width 350 height 26
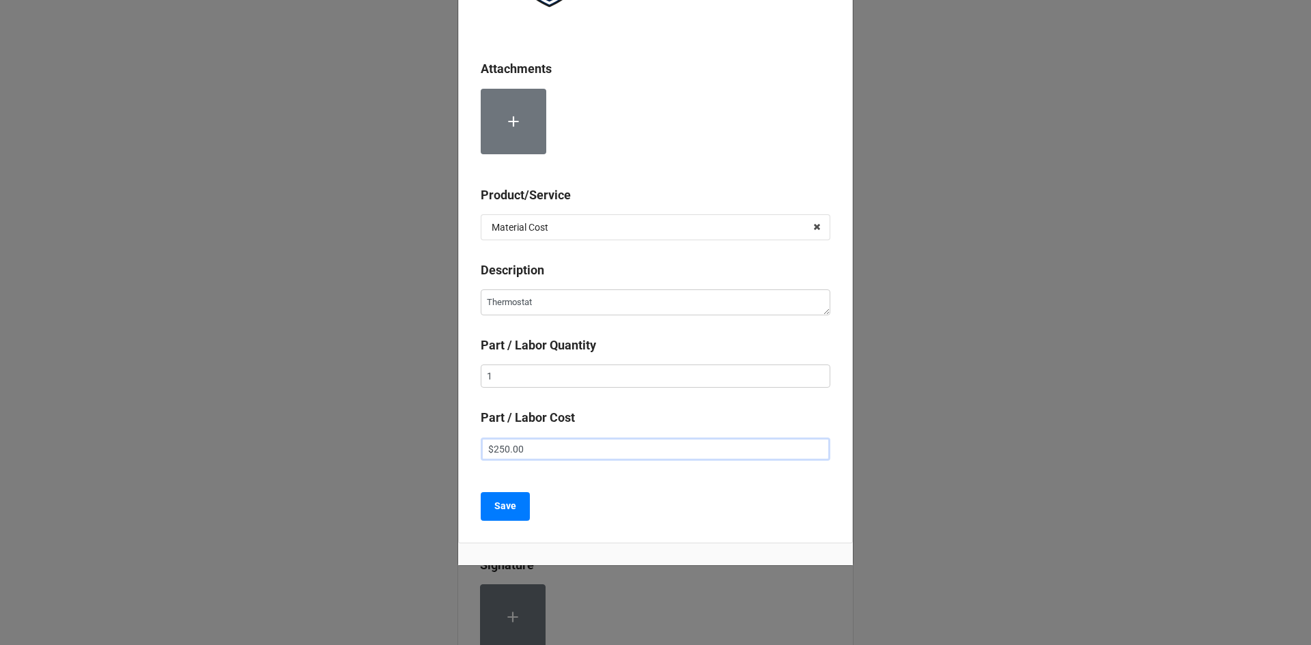
scroll to position [199, 0]
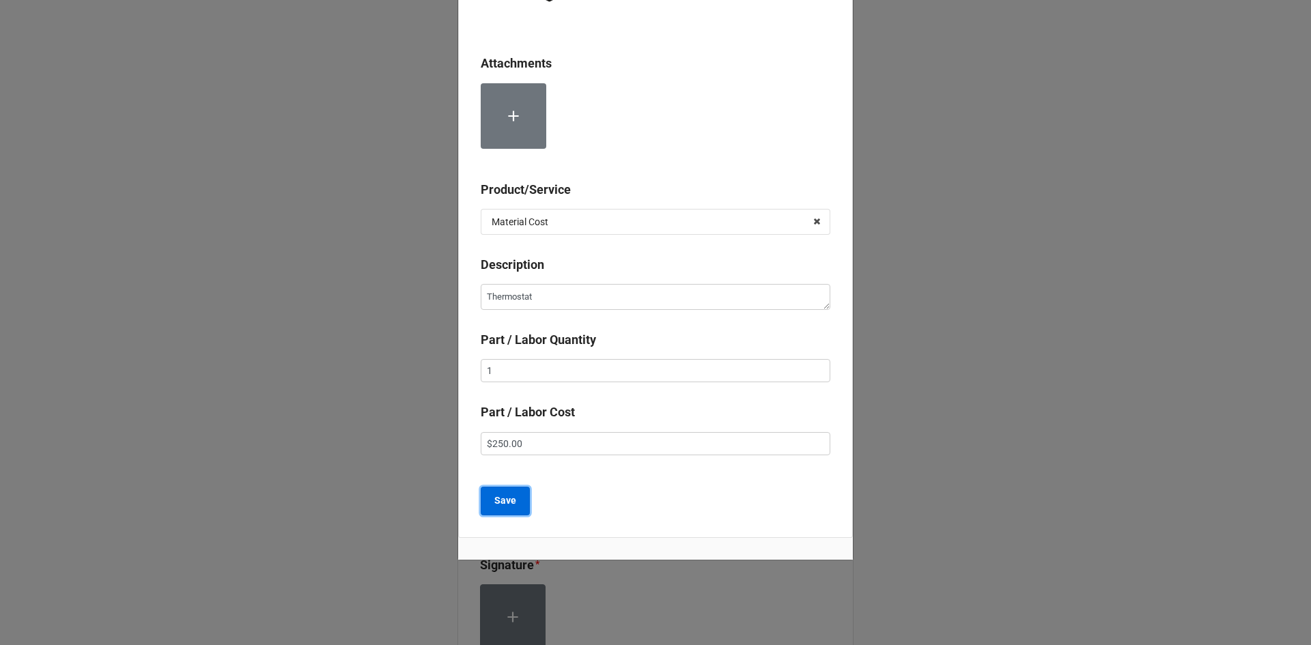
click at [513, 503] on button "Save" at bounding box center [505, 501] width 49 height 29
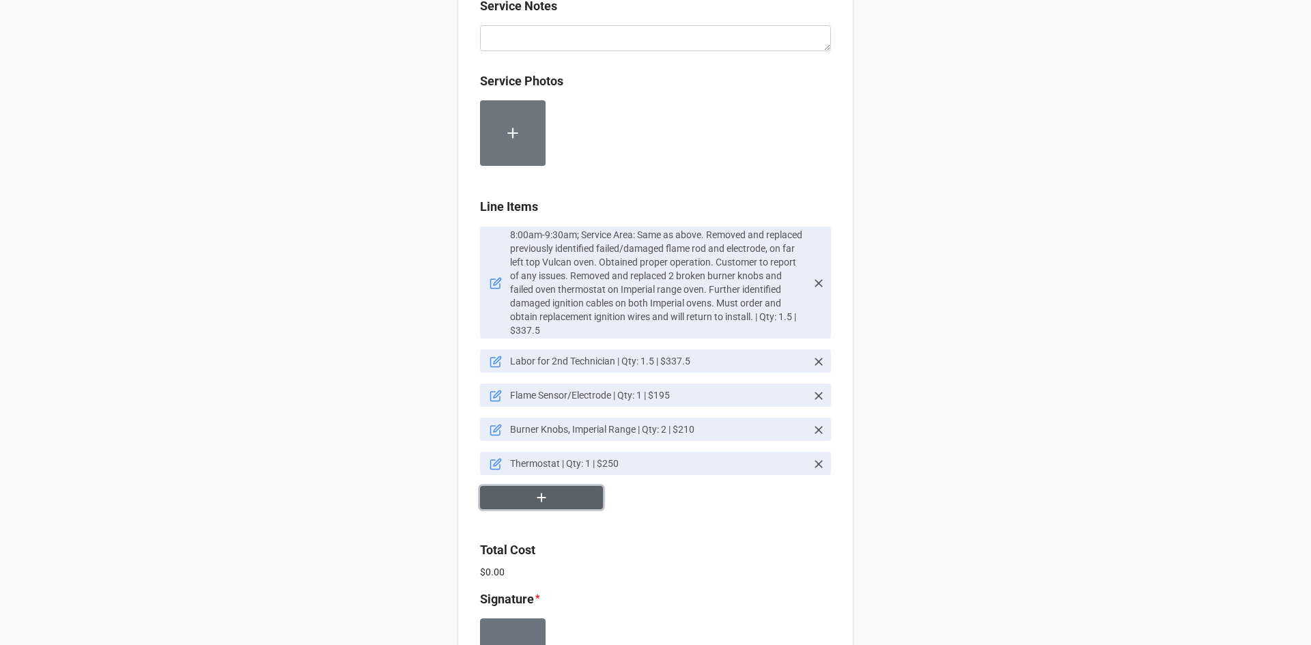
click at [559, 486] on button "button" at bounding box center [541, 498] width 123 height 24
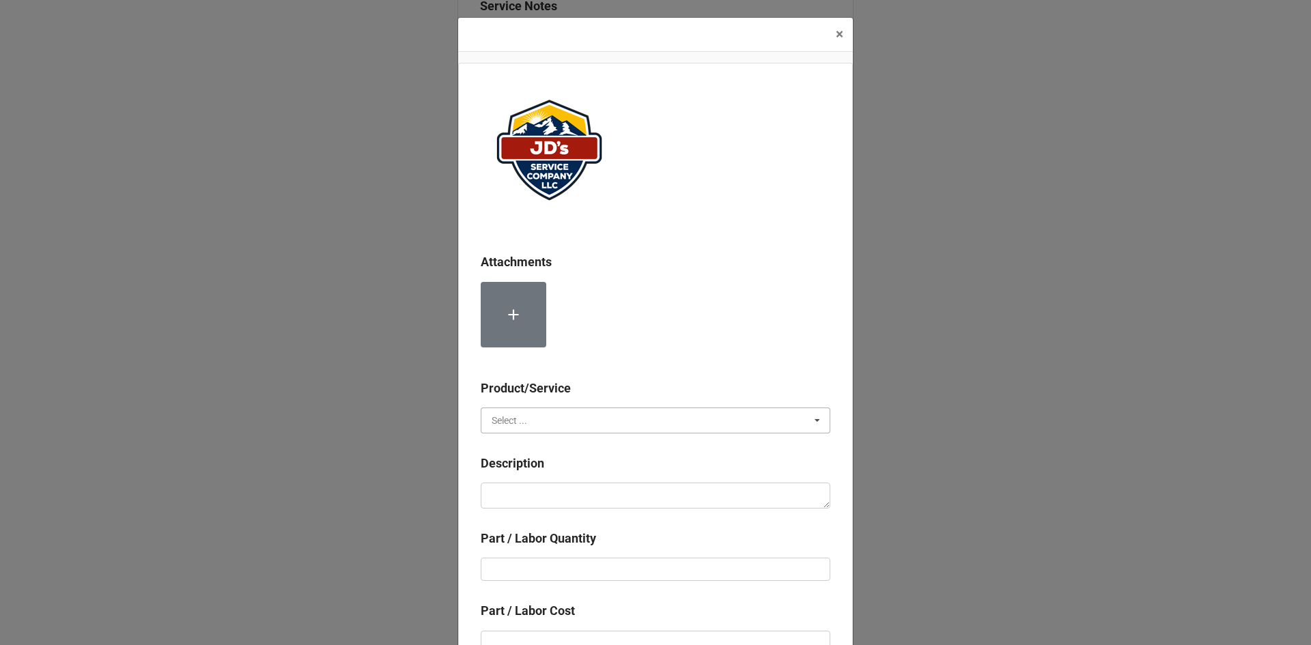
click at [554, 421] on input "text" at bounding box center [656, 420] width 348 height 25
click at [542, 448] on div "Services" at bounding box center [655, 445] width 348 height 25
click at [539, 476] on b "Description" at bounding box center [656, 466] width 350 height 24
click at [539, 487] on textarea at bounding box center [656, 496] width 350 height 26
click at [559, 572] on input "text" at bounding box center [656, 569] width 350 height 23
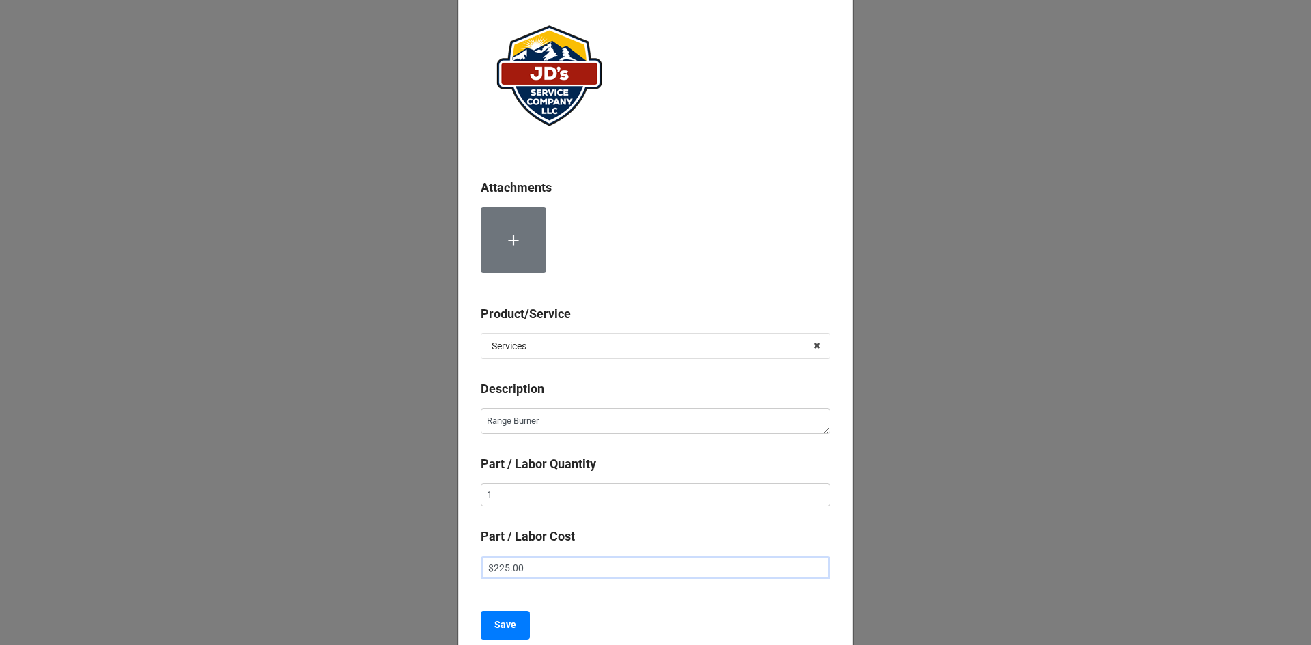
scroll to position [77, 0]
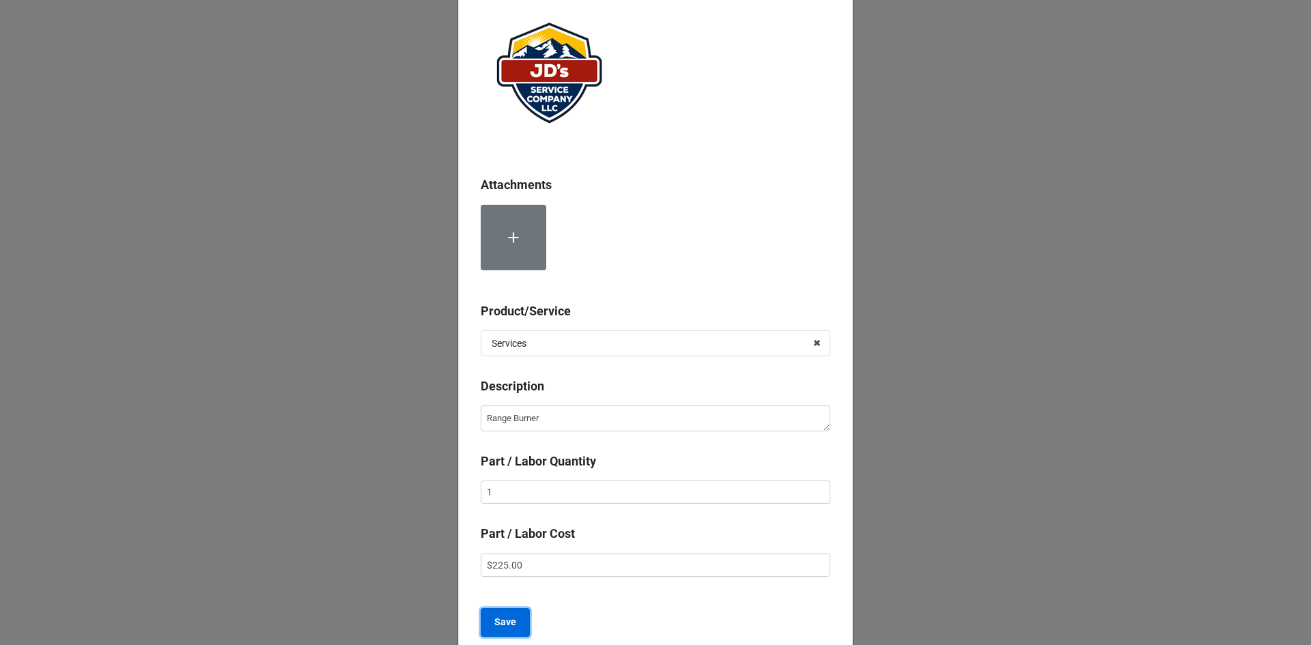
click at [511, 623] on b "Save" at bounding box center [505, 622] width 22 height 14
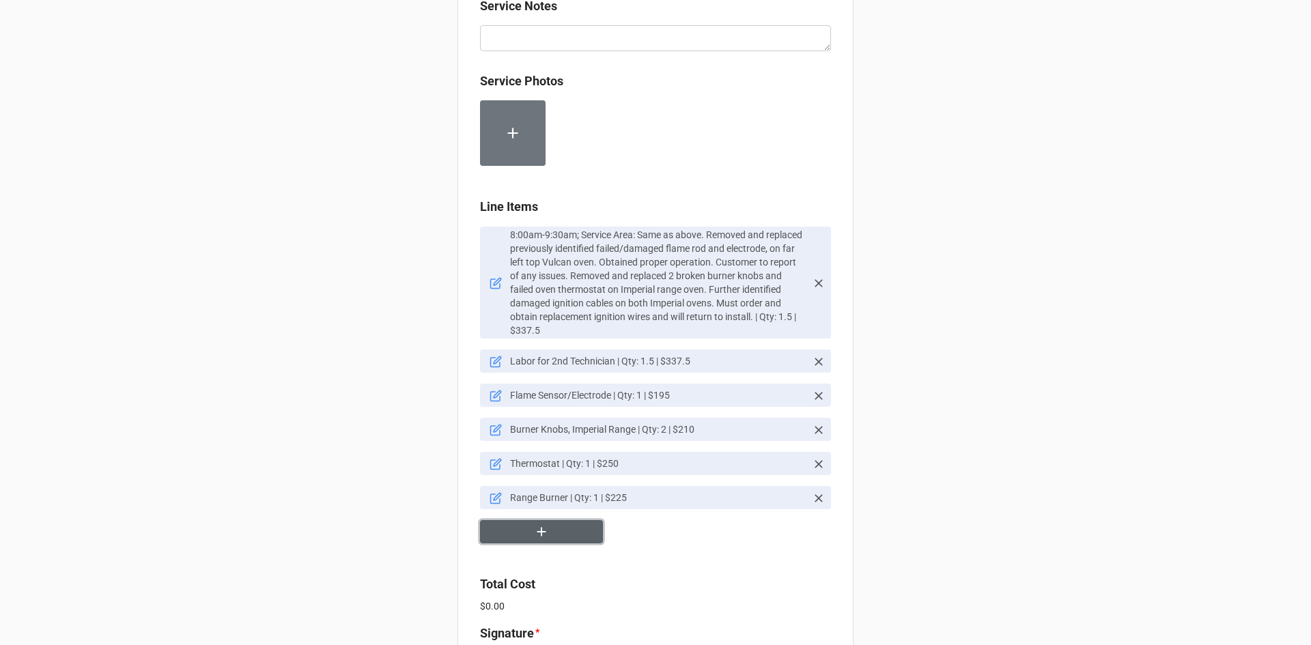
click at [563, 527] on button "button" at bounding box center [541, 532] width 123 height 24
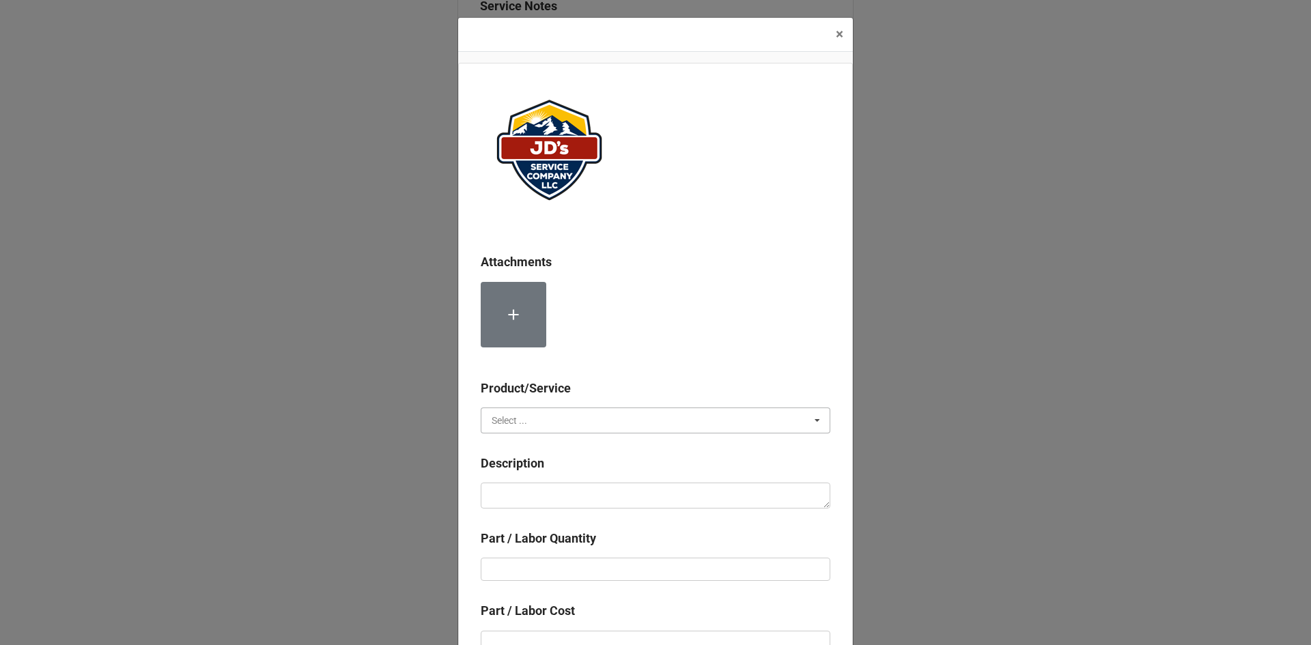
click at [571, 421] on input "text" at bounding box center [656, 420] width 348 height 25
click at [567, 449] on div "Services" at bounding box center [655, 445] width 348 height 25
click at [566, 503] on textarea at bounding box center [656, 496] width 350 height 26
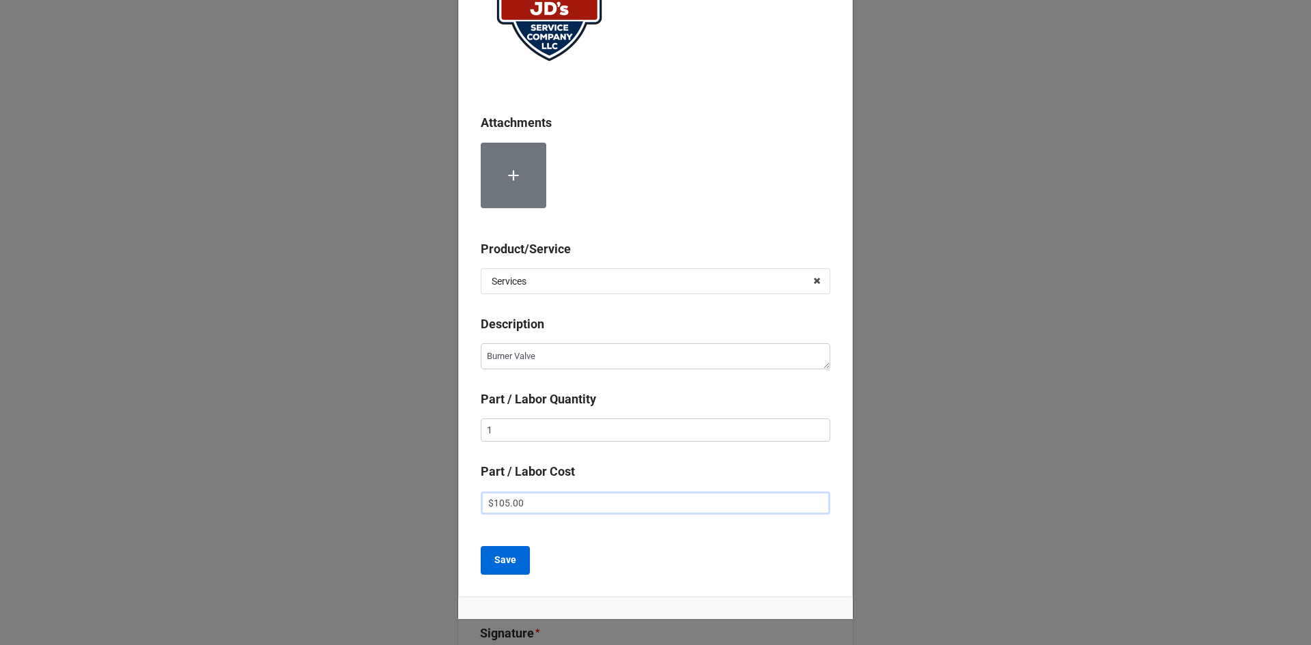
scroll to position [145, 0]
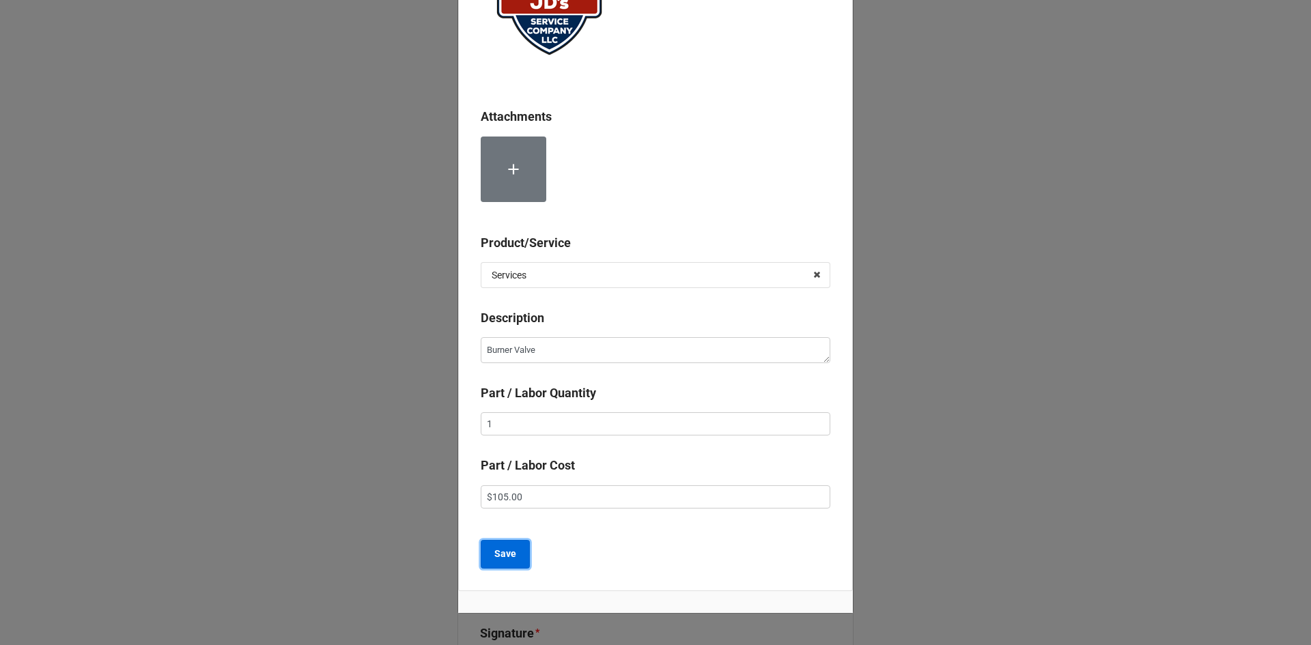
click at [499, 555] on b "Save" at bounding box center [505, 554] width 22 height 14
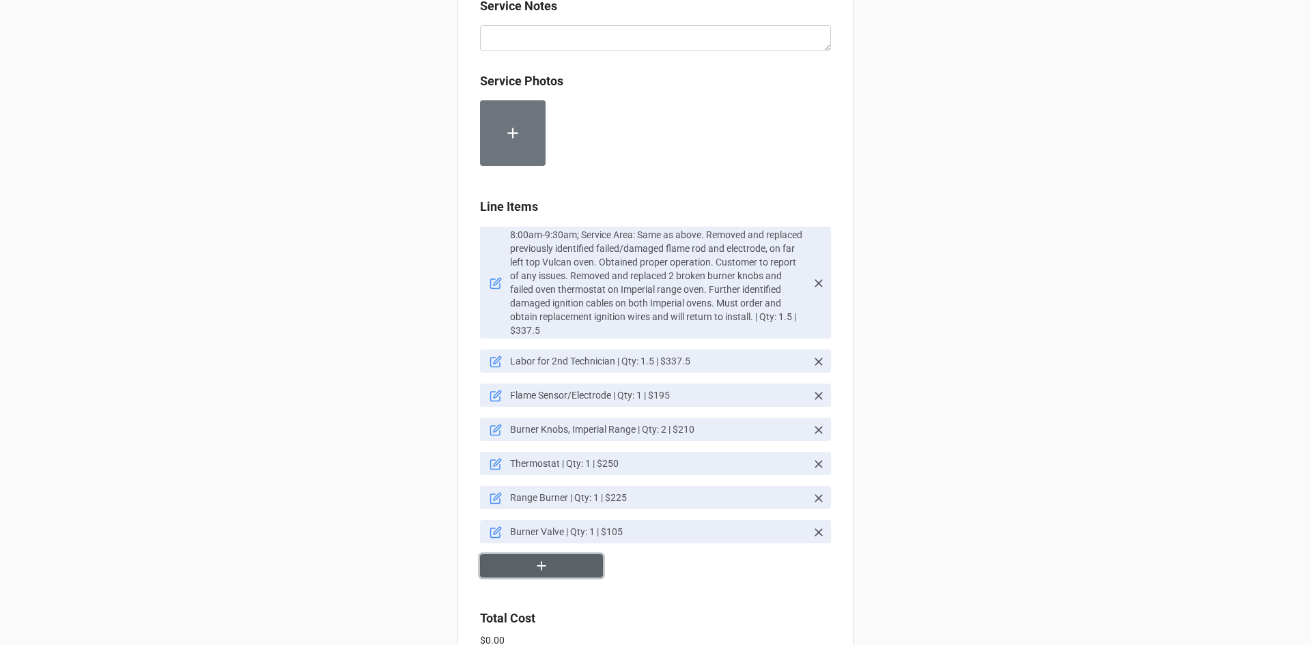
click at [572, 561] on button "button" at bounding box center [541, 567] width 123 height 24
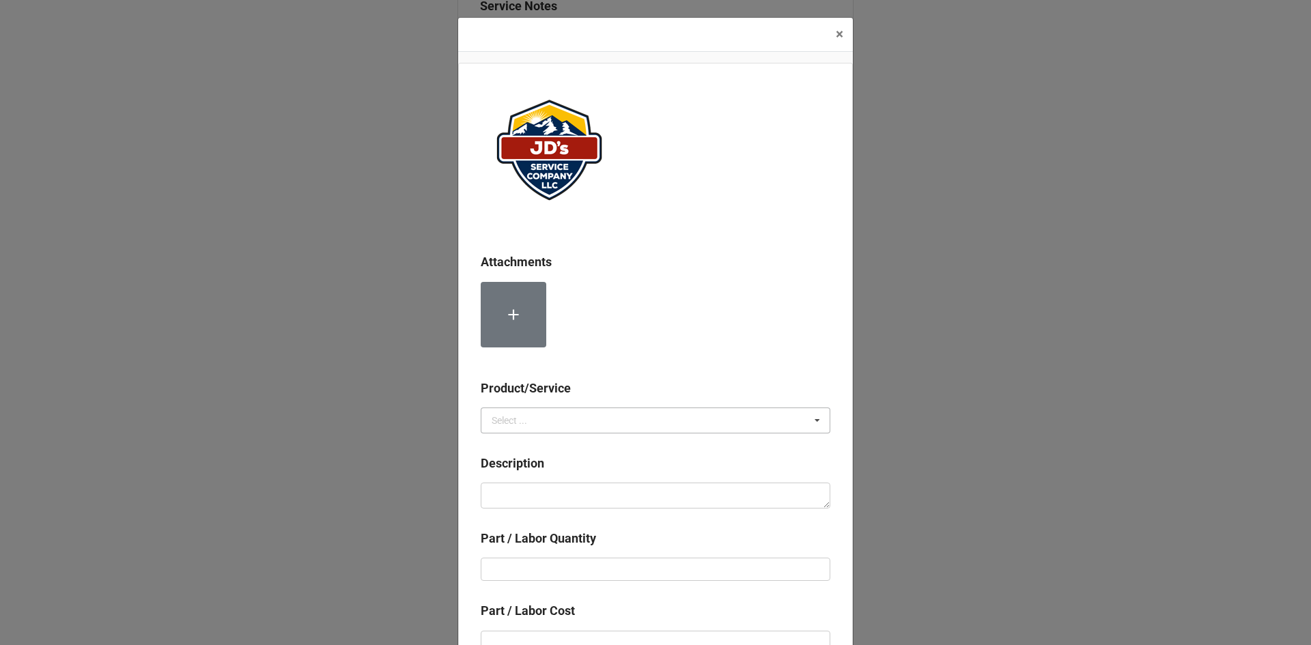
click at [518, 417] on div "Select ..." at bounding box center [510, 421] width 36 height 10
click at [518, 466] on span "Material Cost" at bounding box center [520, 471] width 57 height 11
click at [520, 487] on textarea at bounding box center [656, 496] width 350 height 26
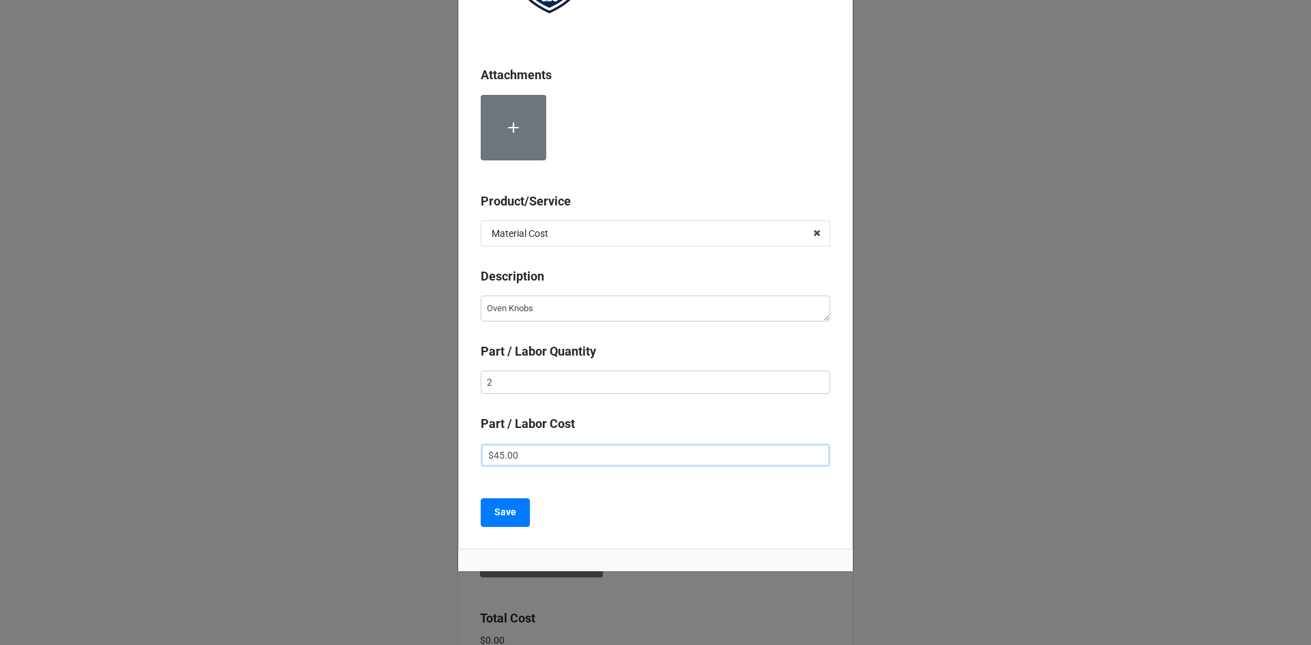
scroll to position [199, 0]
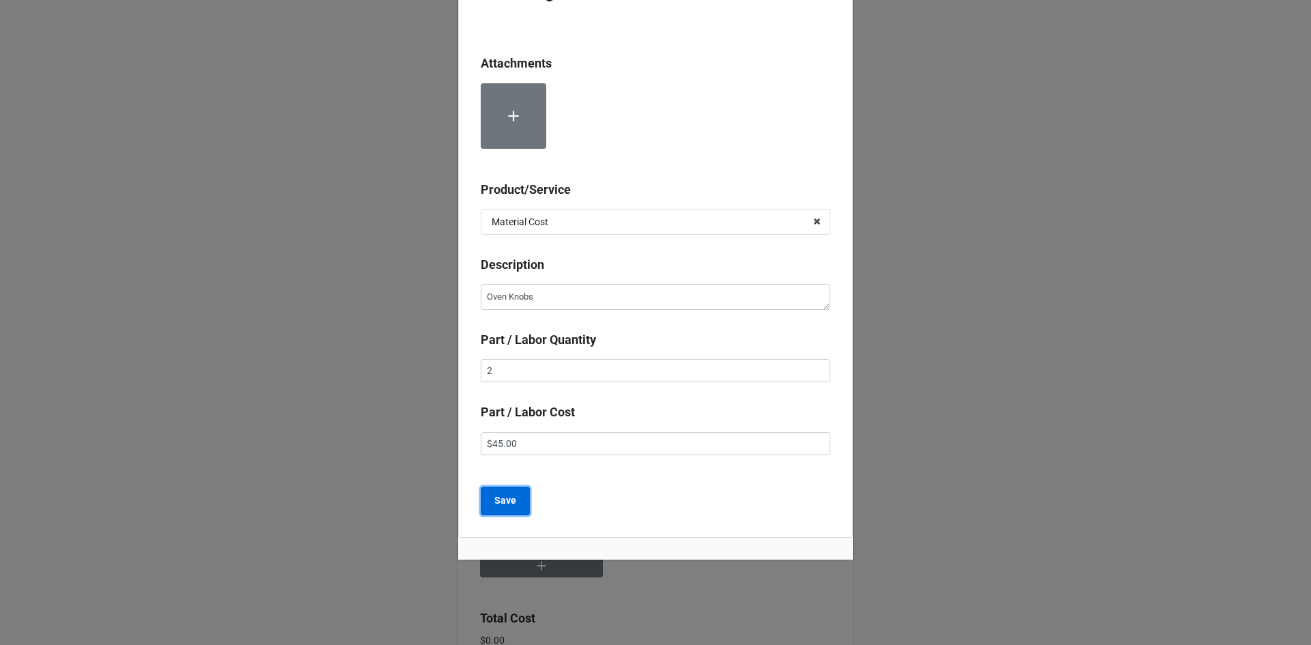
click at [509, 507] on b "Save" at bounding box center [505, 501] width 22 height 14
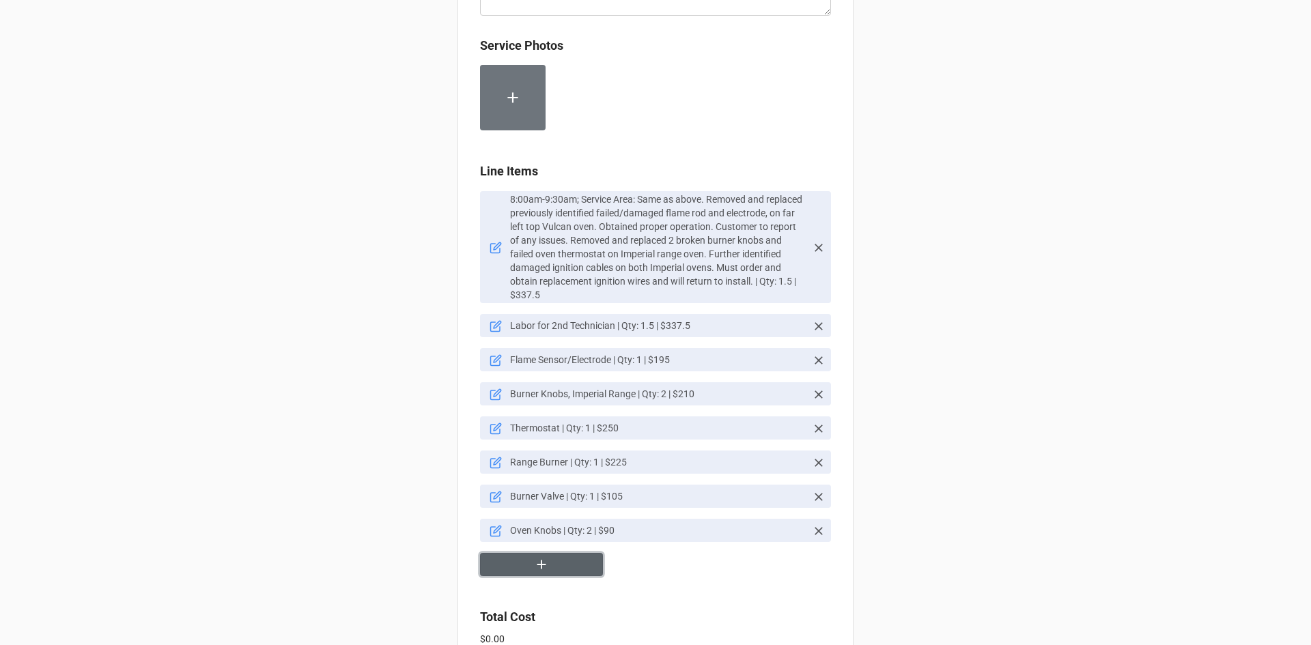
scroll to position [956, 0]
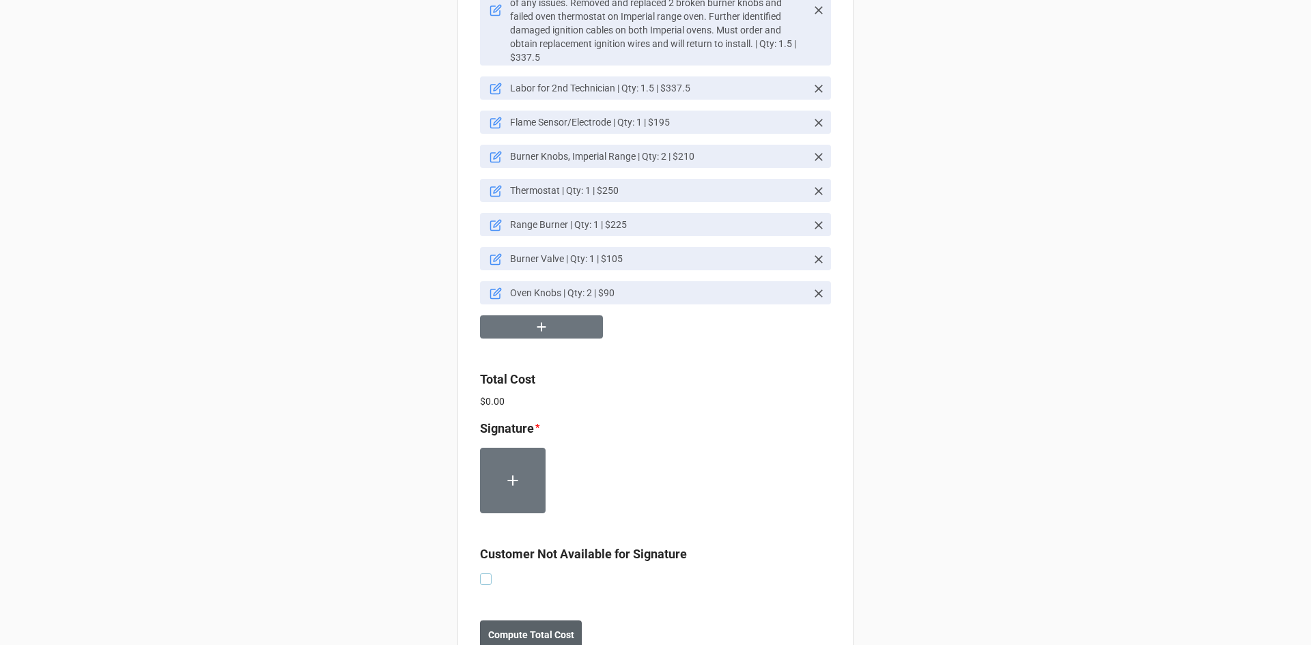
click at [482, 574] on label at bounding box center [486, 574] width 12 height 0
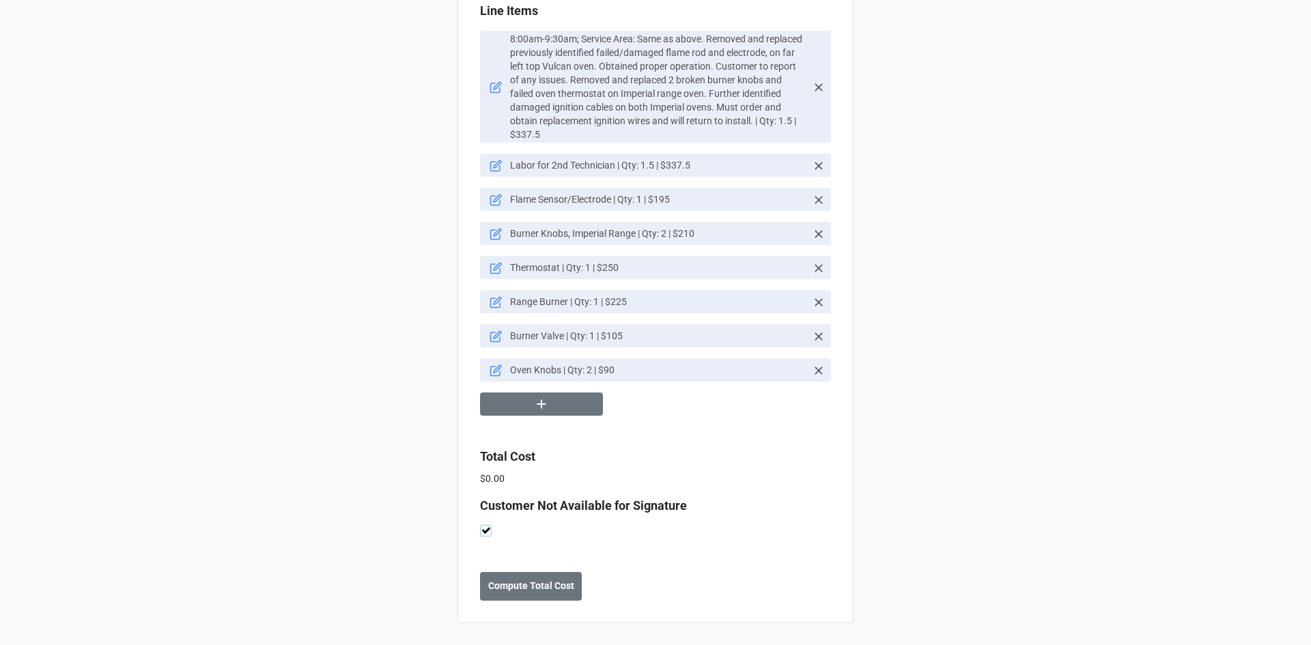
scroll to position [1071, 0]
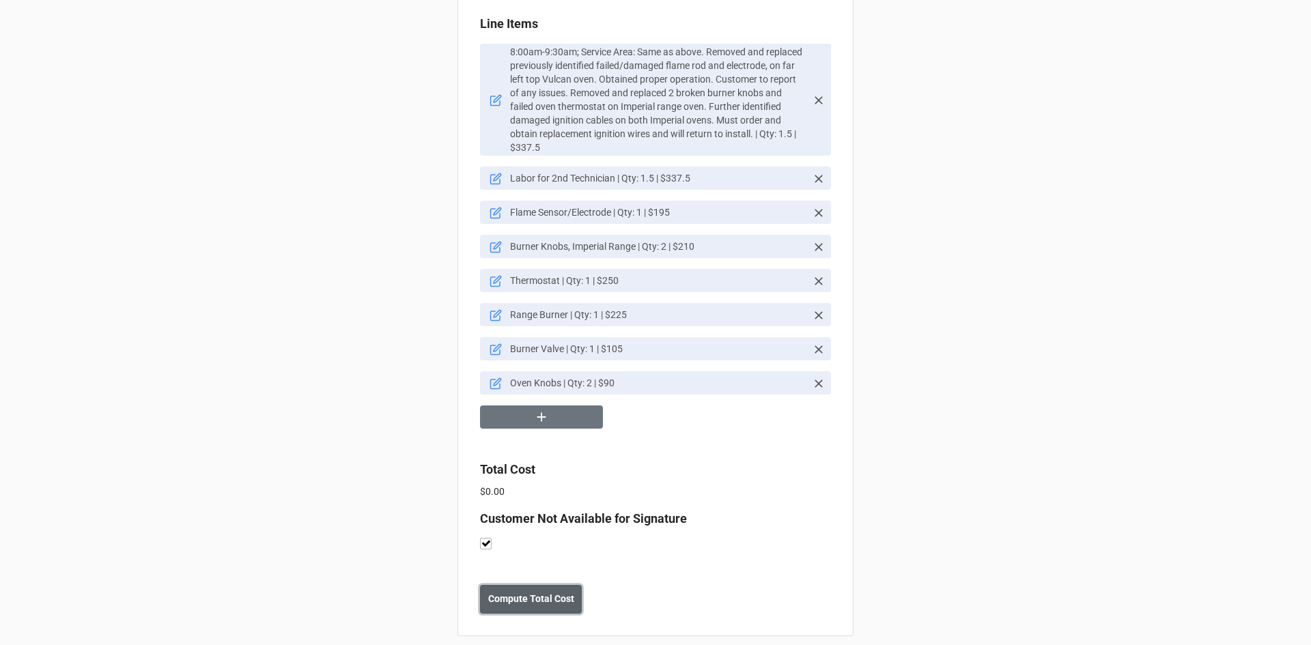
click at [520, 592] on b "Compute Total Cost" at bounding box center [531, 599] width 86 height 14
click at [509, 592] on b "Save" at bounding box center [505, 599] width 22 height 14
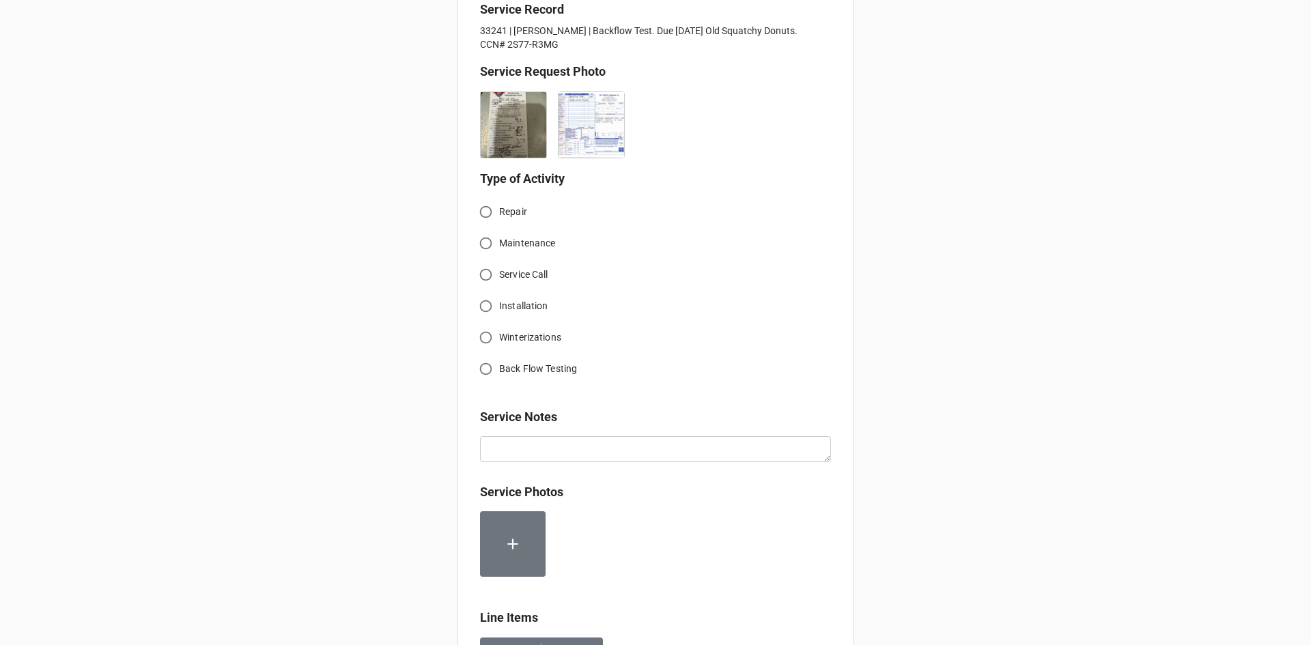
scroll to position [341, 0]
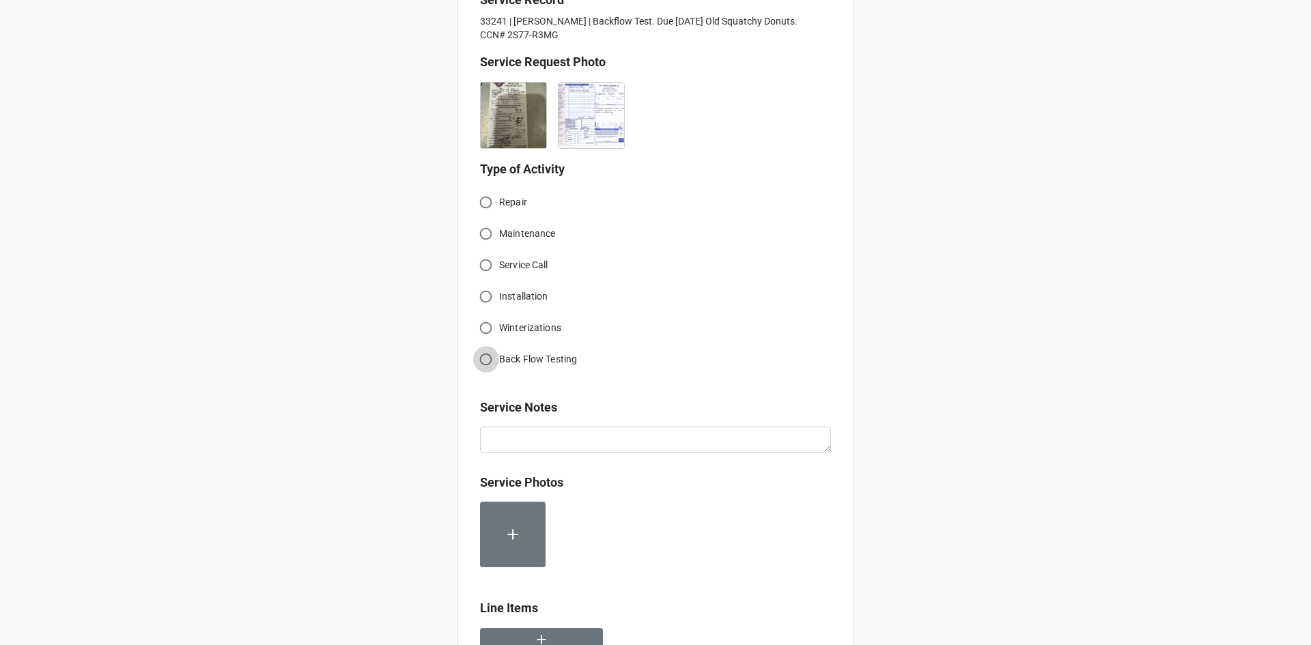
click at [488, 361] on input "Back Flow Testing" at bounding box center [486, 359] width 27 height 27
radio input "true"
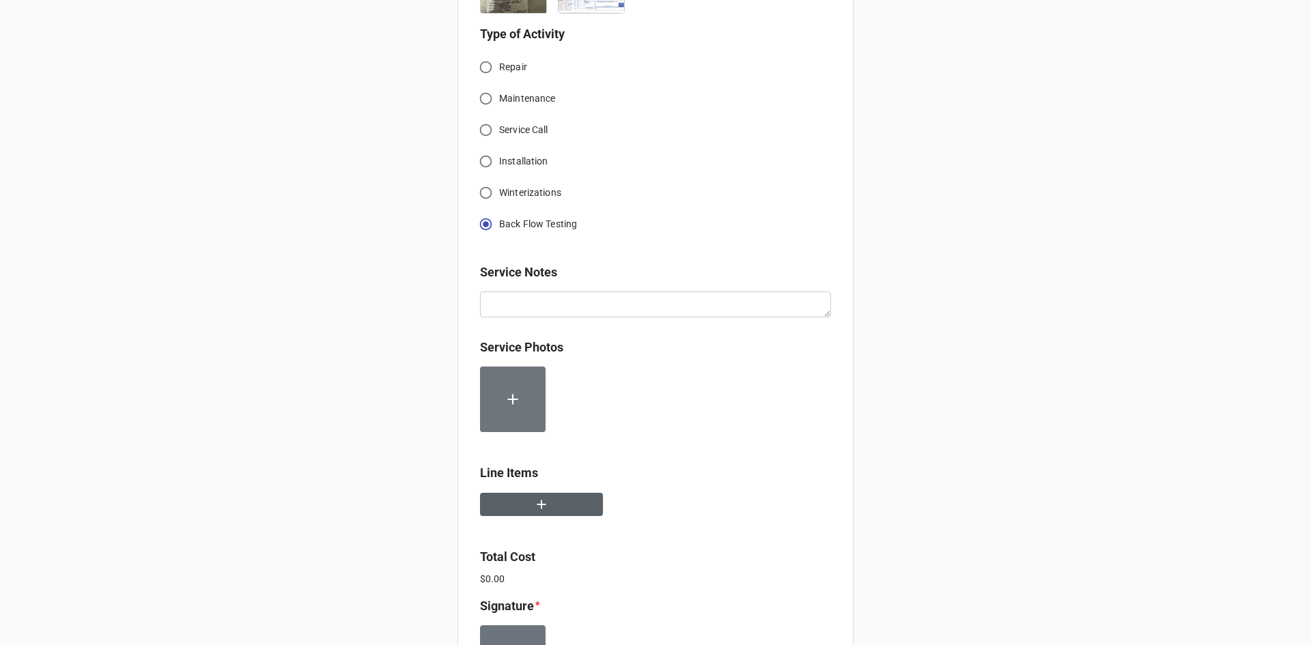
scroll to position [478, 0]
click at [529, 496] on button "button" at bounding box center [541, 504] width 123 height 24
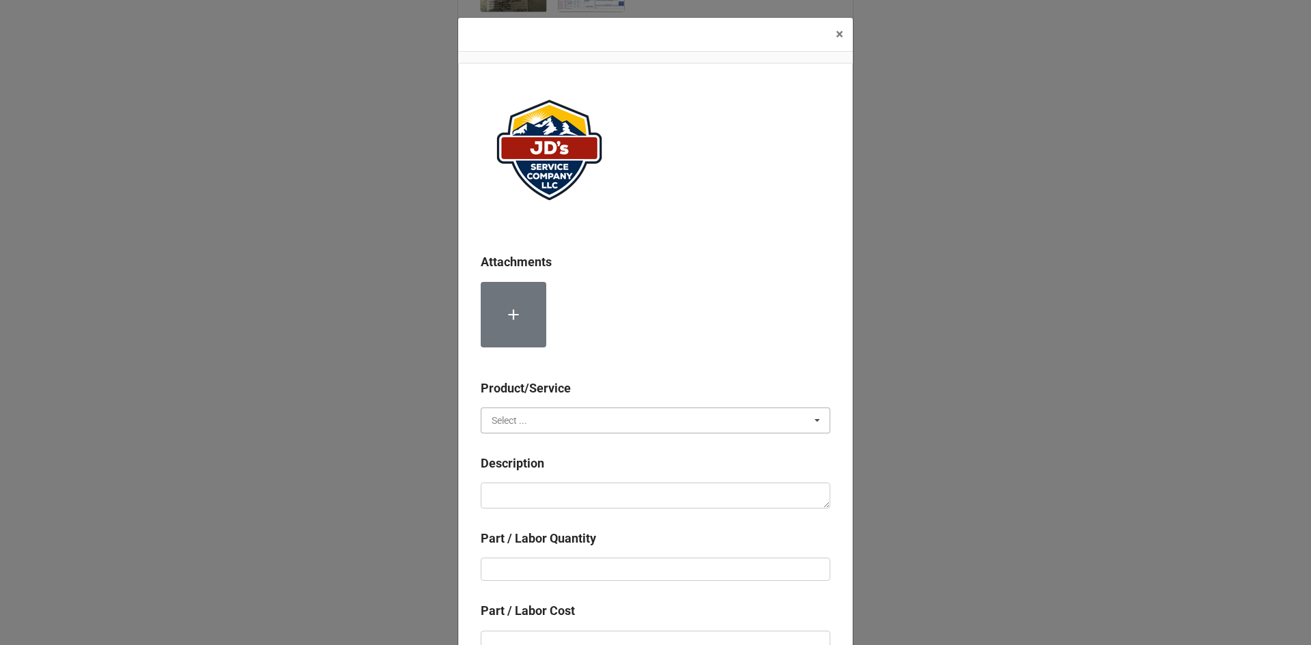
click at [562, 432] on input "text" at bounding box center [656, 420] width 348 height 25
click at [557, 471] on div "Material Cost" at bounding box center [655, 470] width 348 height 25
click at [559, 424] on input "text" at bounding box center [656, 420] width 348 height 25
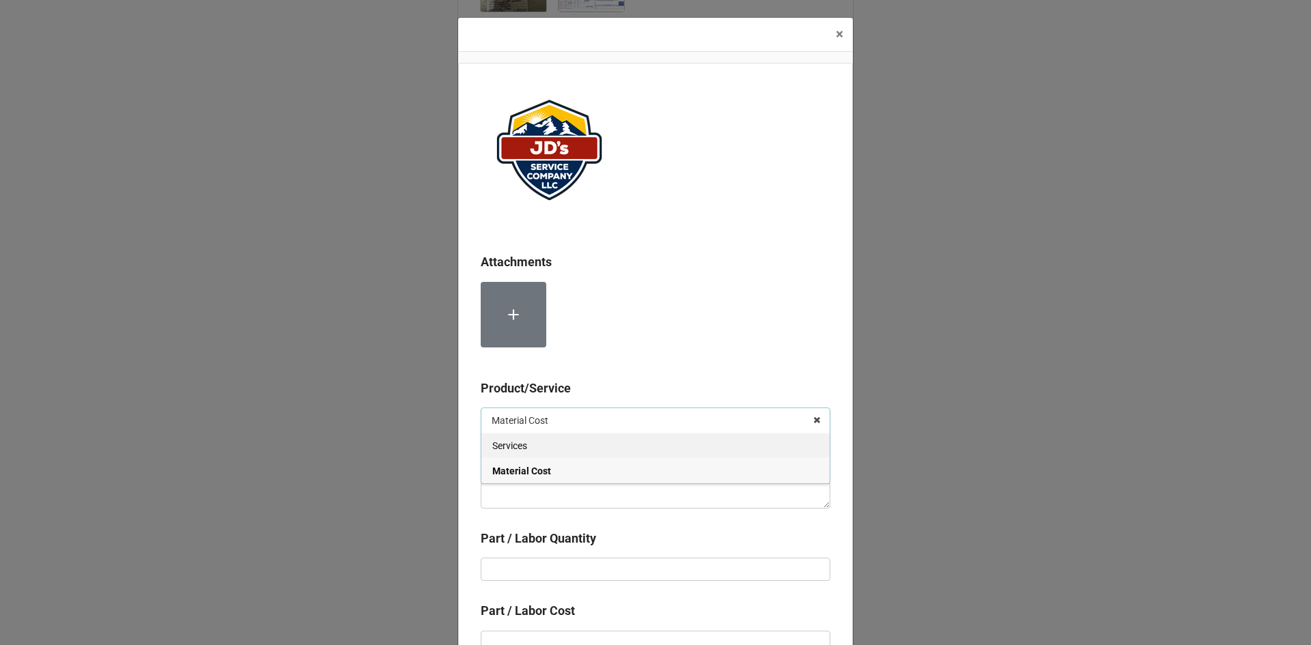
click at [553, 446] on div "Services" at bounding box center [655, 445] width 348 height 25
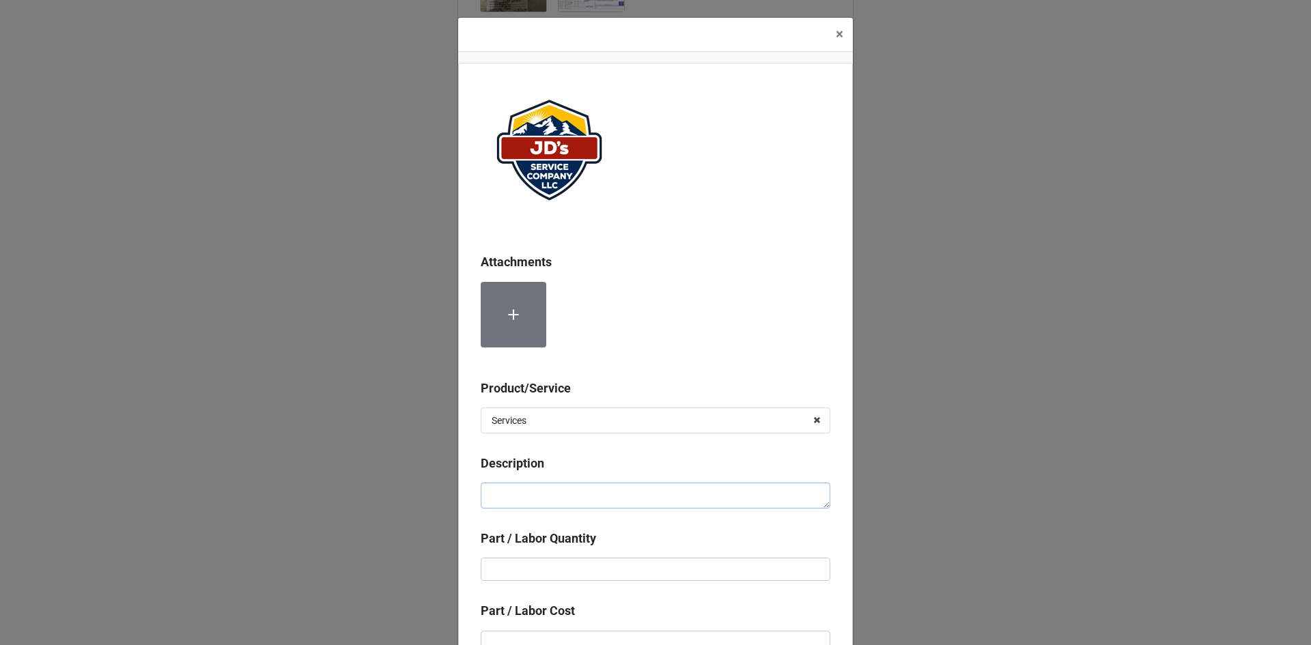
click at [555, 491] on textarea at bounding box center [656, 496] width 350 height 26
paste textarea "Complete backflow test and submit results to local water authority. CCN# 2S77-R…"
type textarea "x"
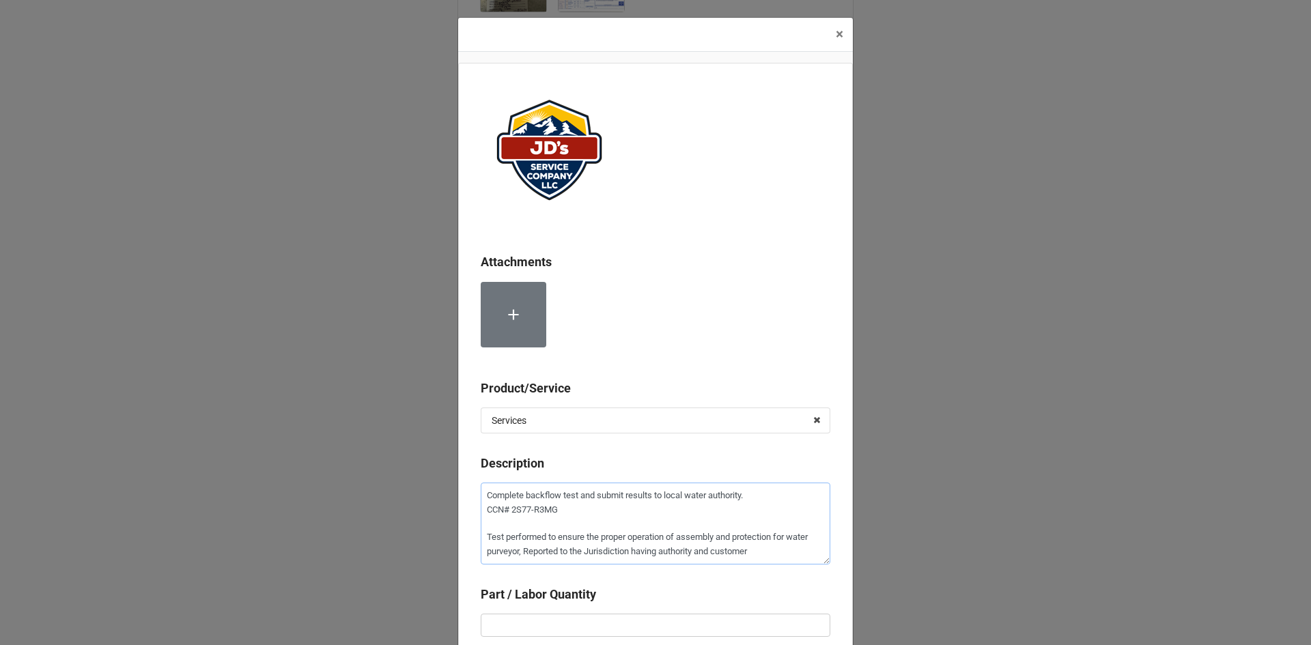
type textarea "Complete backflow test and submit results to local water authority. CCN# 2S77-R…"
click at [612, 615] on input "text" at bounding box center [656, 625] width 350 height 23
type textarea "x"
type input "1"
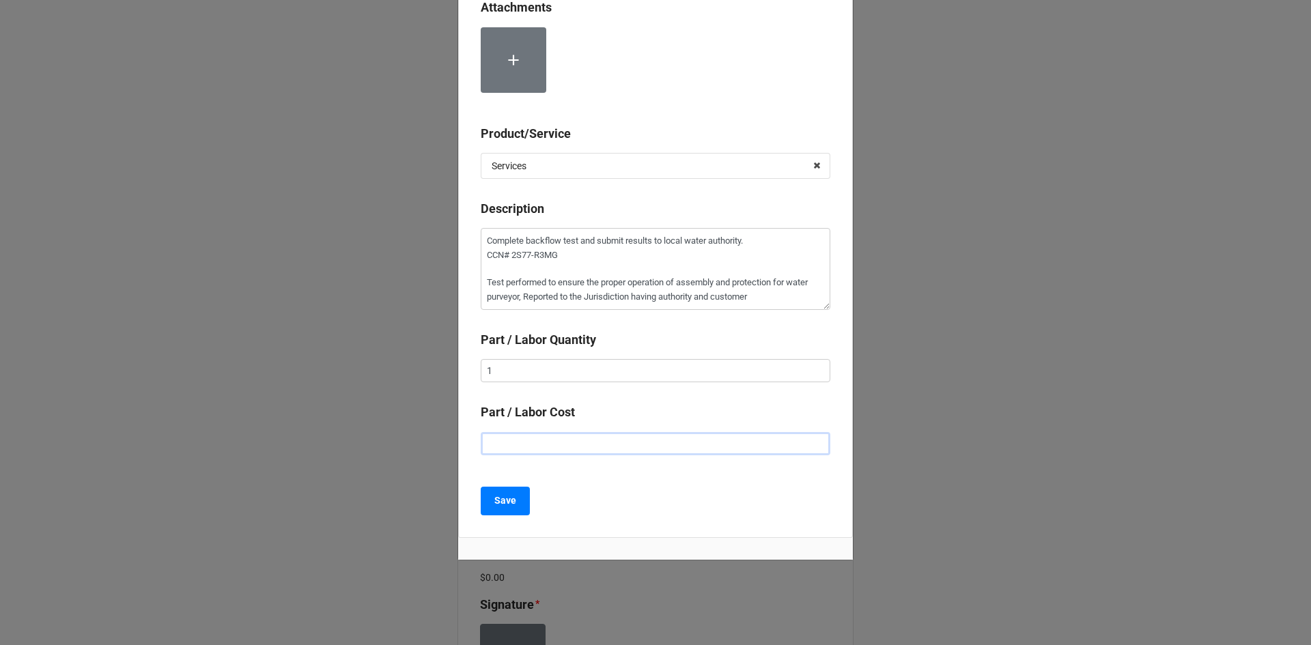
type textarea "x"
type input "$2.00"
type textarea "x"
type input "$22.00"
type textarea "x"
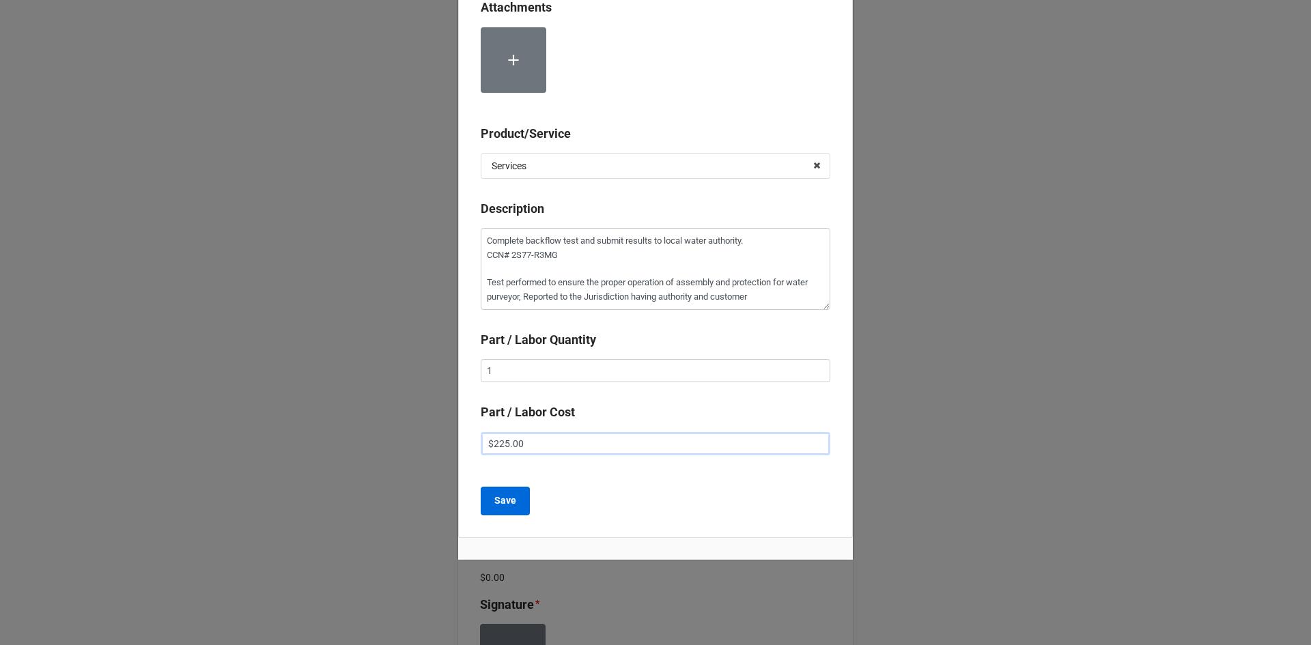
type input "$225.00"
click at [509, 509] on button "Save" at bounding box center [505, 501] width 49 height 29
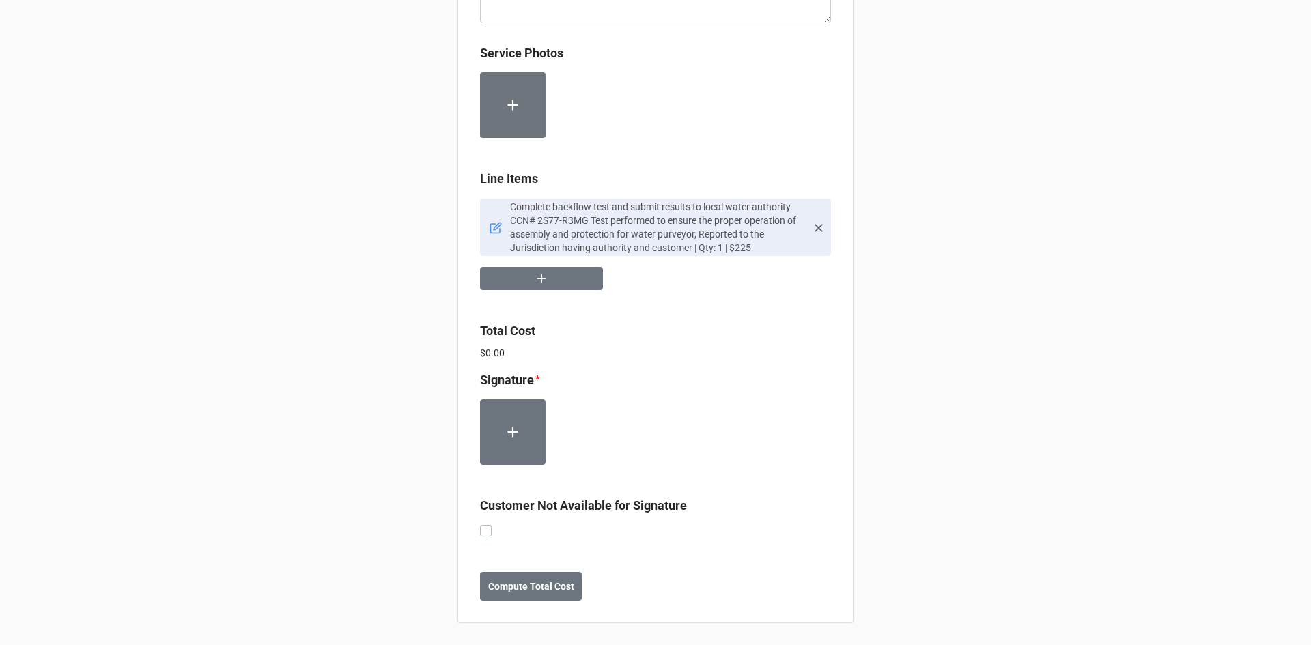
click at [482, 525] on label at bounding box center [486, 525] width 12 height 0
checkbox input "true"
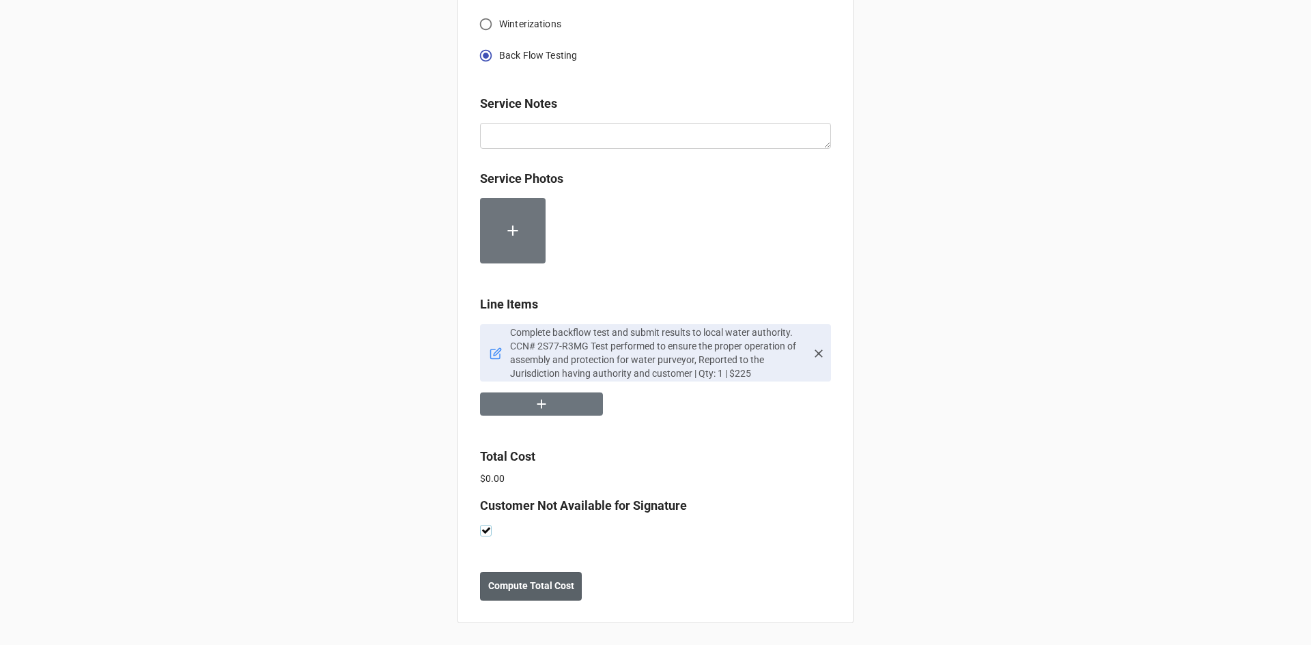
scroll to position [646, 0]
click at [558, 587] on b "Compute Total Cost" at bounding box center [531, 586] width 86 height 14
click at [505, 589] on b "Save" at bounding box center [505, 586] width 22 height 14
